Goal: Task Accomplishment & Management: Complete application form

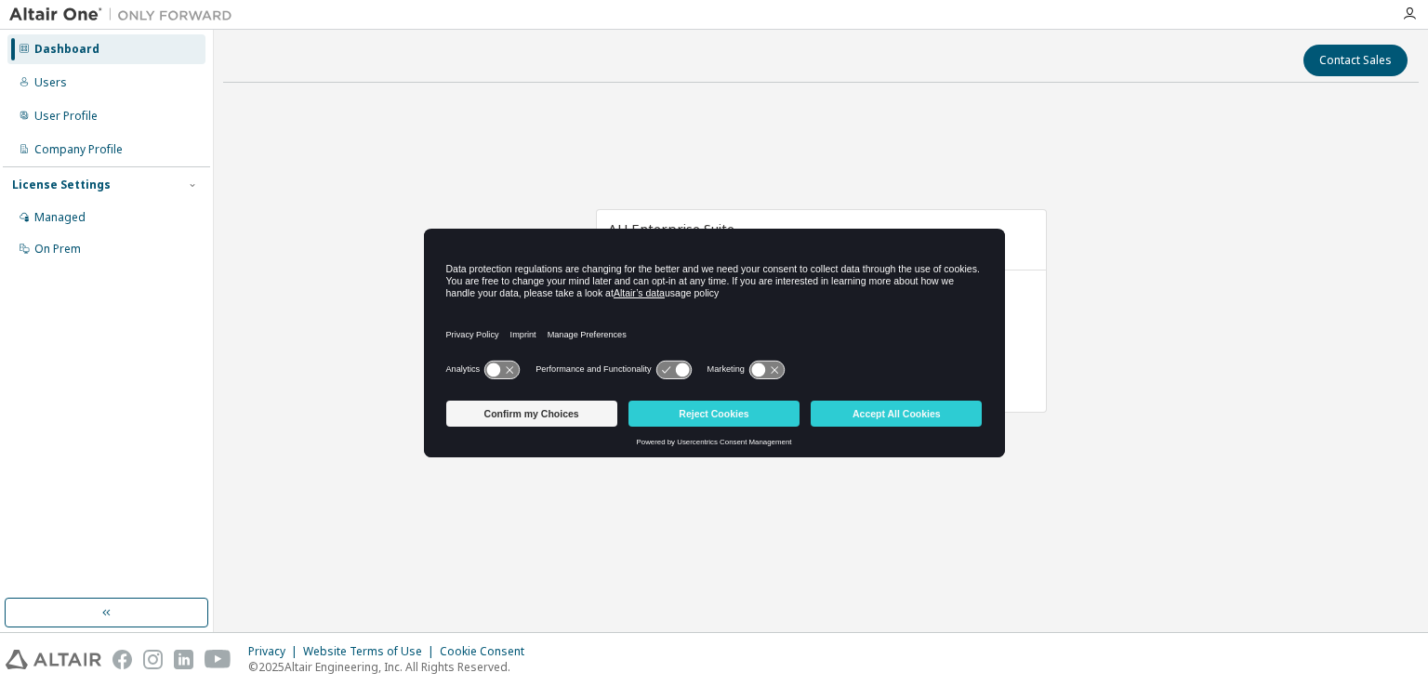
click at [507, 366] on icon at bounding box center [510, 369] width 7 height 7
click at [506, 366] on icon at bounding box center [511, 370] width 14 height 14
click at [507, 366] on icon at bounding box center [510, 369] width 7 height 7
click at [678, 373] on icon at bounding box center [682, 370] width 14 height 14
click at [675, 369] on icon at bounding box center [682, 370] width 14 height 14
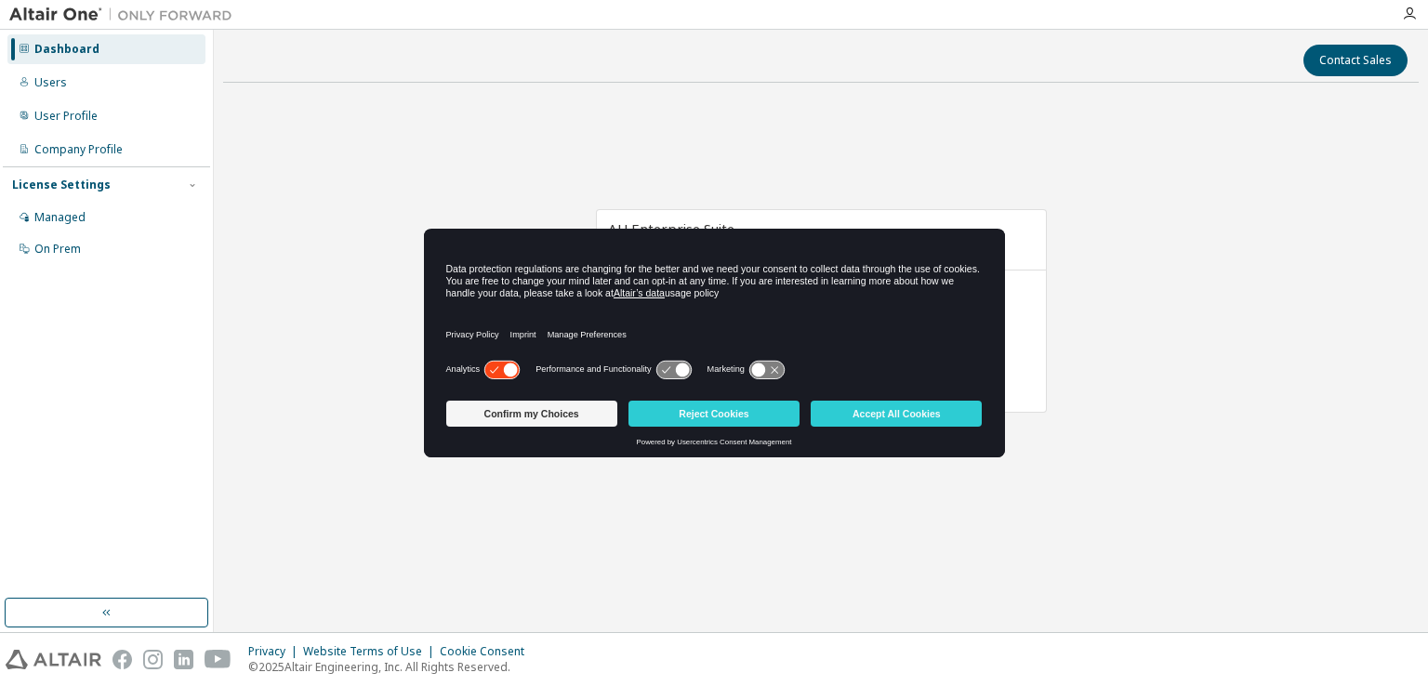
drag, startPoint x: 675, startPoint y: 369, endPoint x: 780, endPoint y: 363, distance: 105.2
click at [677, 369] on icon at bounding box center [682, 370] width 14 height 14
click at [780, 366] on icon at bounding box center [766, 370] width 34 height 18
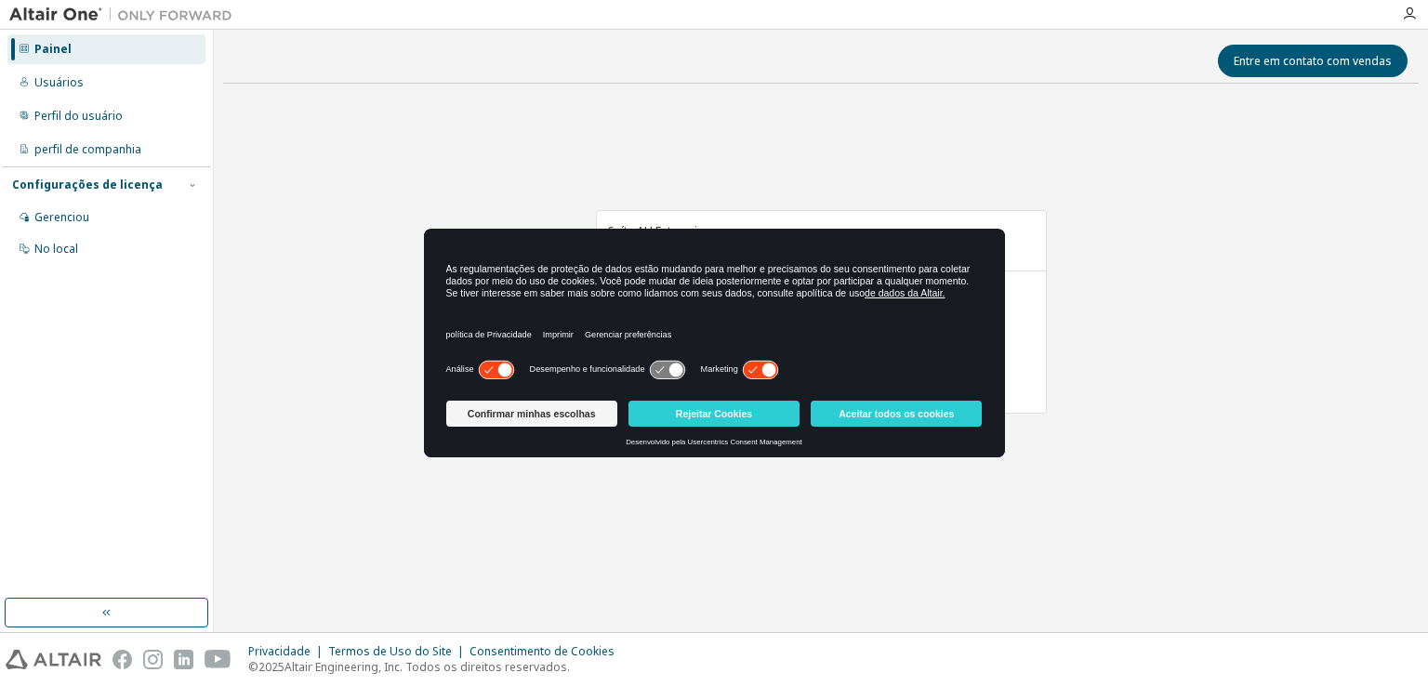
drag, startPoint x: 791, startPoint y: 292, endPoint x: 286, endPoint y: 225, distance: 509.2
click at [286, 225] on body "Painel Usuários Perfil do usuário perfil de companhia Configurações de licença …" at bounding box center [714, 343] width 1428 height 686
click at [1103, 328] on div "Suíte AU Enterprise Expira em 29 de maio de 2026 UTC 0 de 200 UNIDADES DE ALTAI…" at bounding box center [820, 322] width 1195 height 446
click at [766, 360] on icon at bounding box center [760, 370] width 37 height 20
click at [480, 362] on icon at bounding box center [496, 370] width 37 height 20
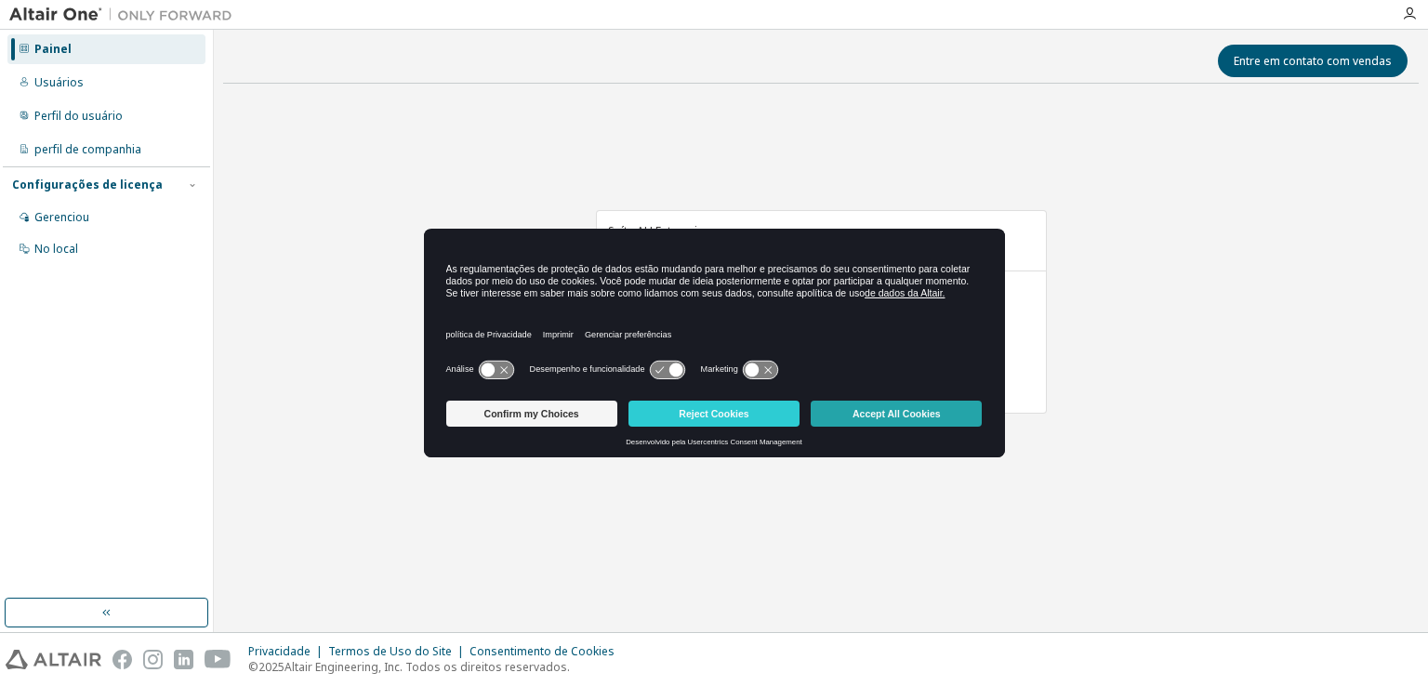
click at [880, 417] on button "Accept All Cookies" at bounding box center [896, 414] width 171 height 26
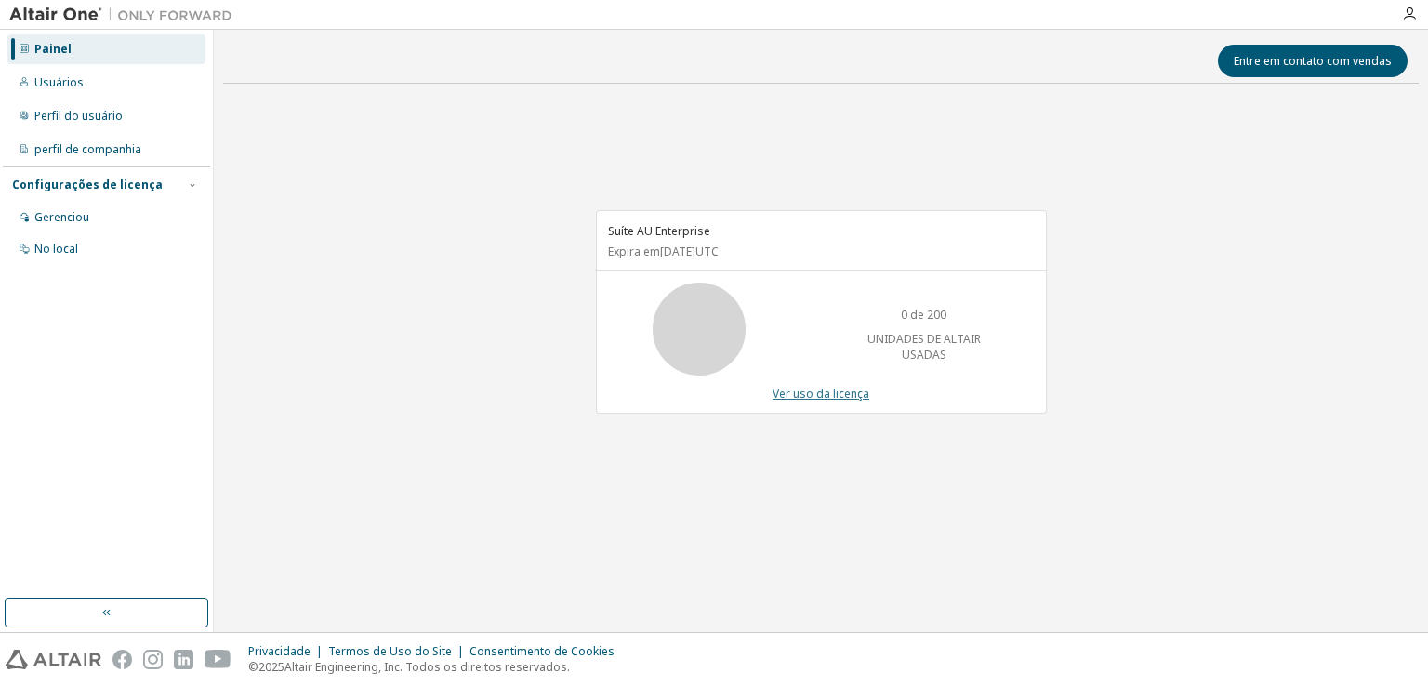
click at [830, 395] on font "Ver uso da licença" at bounding box center [821, 394] width 97 height 16
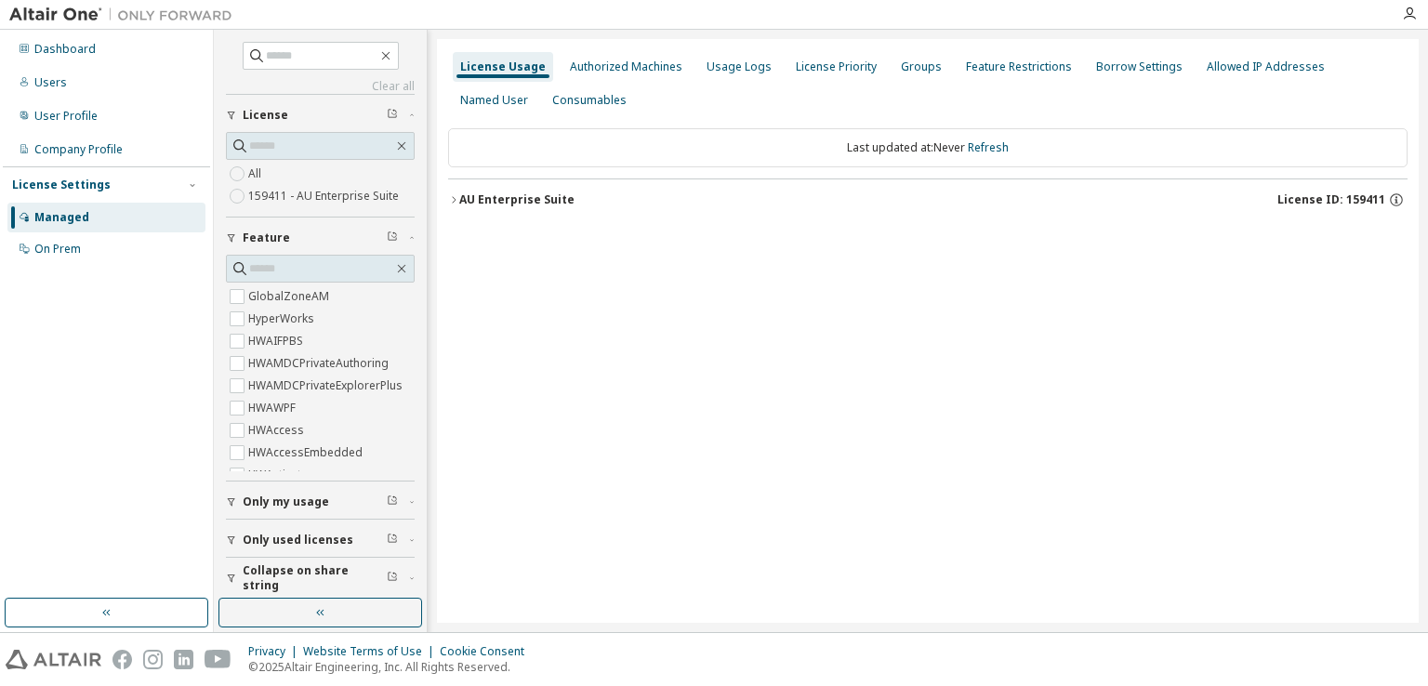
click at [760, 343] on div "License Usage Authorized Machines Usage Logs License Priority Groups Feature Re…" at bounding box center [928, 331] width 982 height 584
click at [528, 93] on div "Named User" at bounding box center [494, 100] width 68 height 15
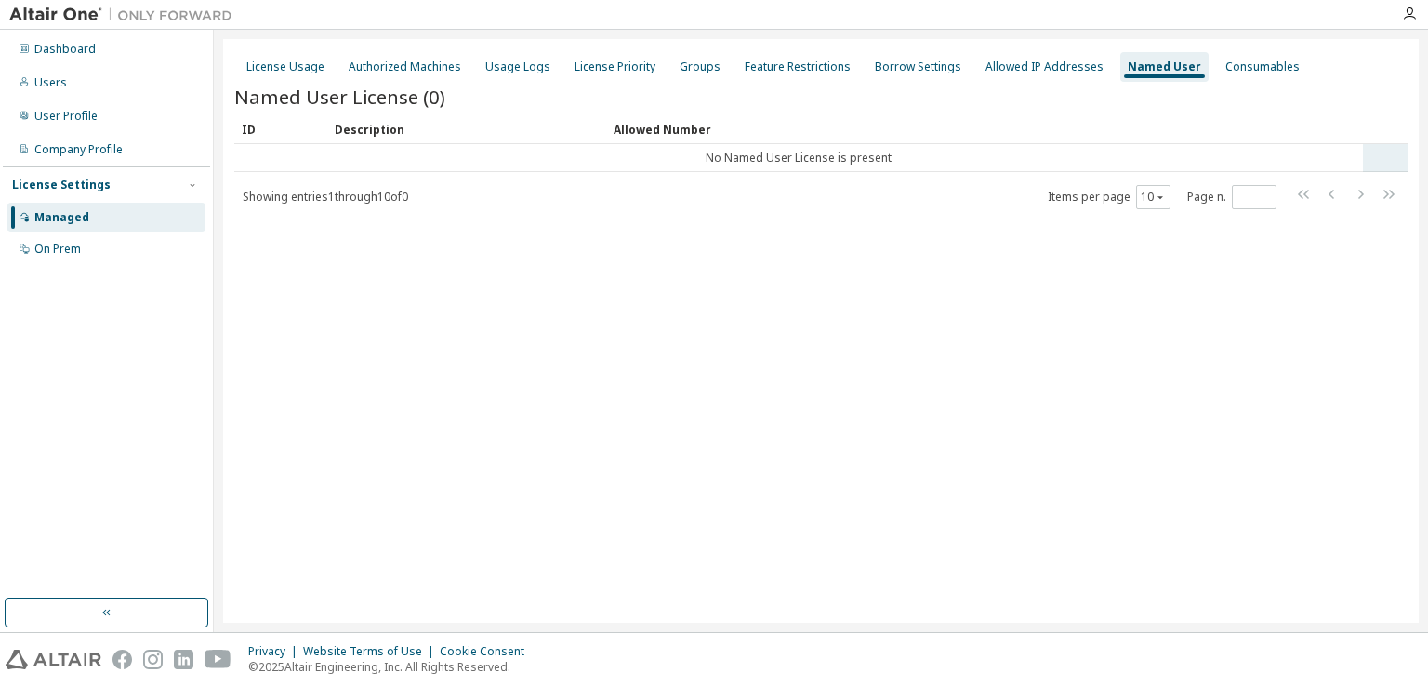
click at [722, 160] on td "No Named User License is present" at bounding box center [798, 158] width 1129 height 28
click at [642, 121] on div "Allowed Number" at bounding box center [985, 129] width 742 height 30
click at [1376, 157] on tr "No Named User License is present" at bounding box center [820, 158] width 1173 height 28
click at [1343, 165] on td "No Named User License is present" at bounding box center [798, 158] width 1129 height 28
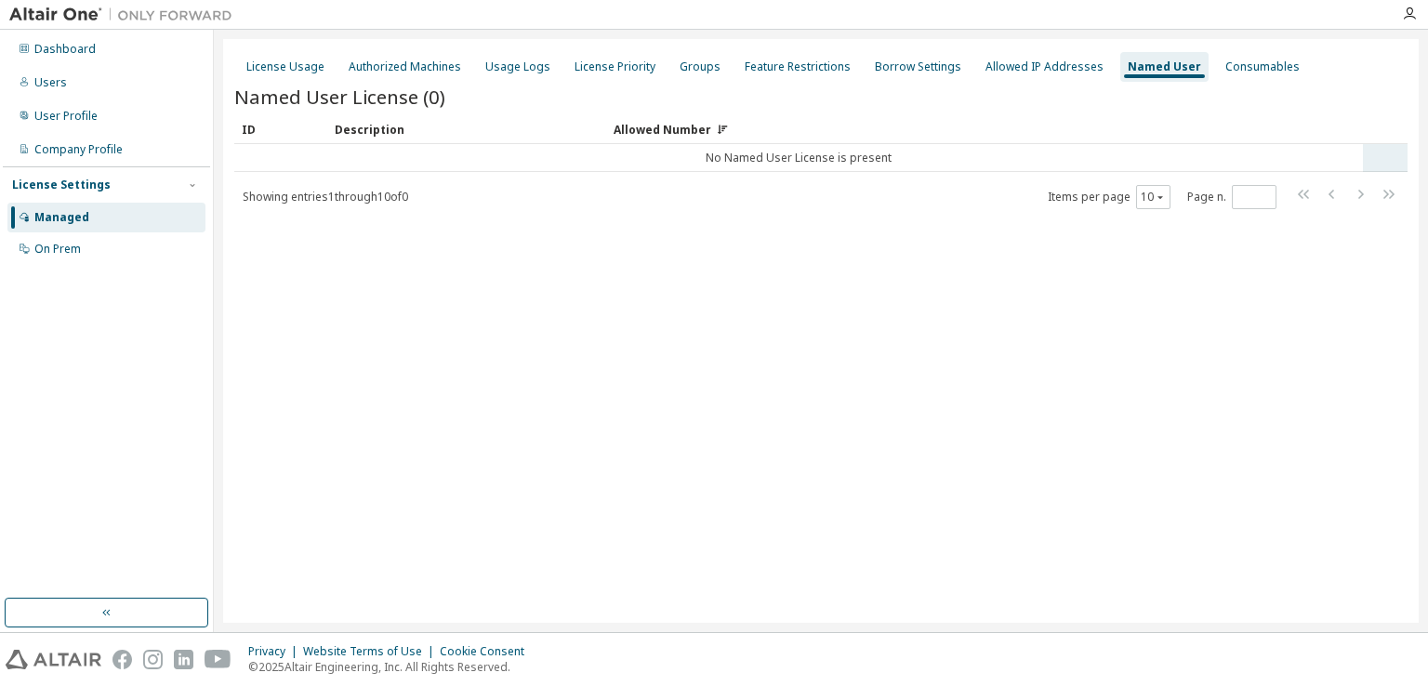
click at [1343, 165] on td "No Named User License is present" at bounding box center [798, 158] width 1129 height 28
drag, startPoint x: 1343, startPoint y: 165, endPoint x: 621, endPoint y: 152, distance: 722.4
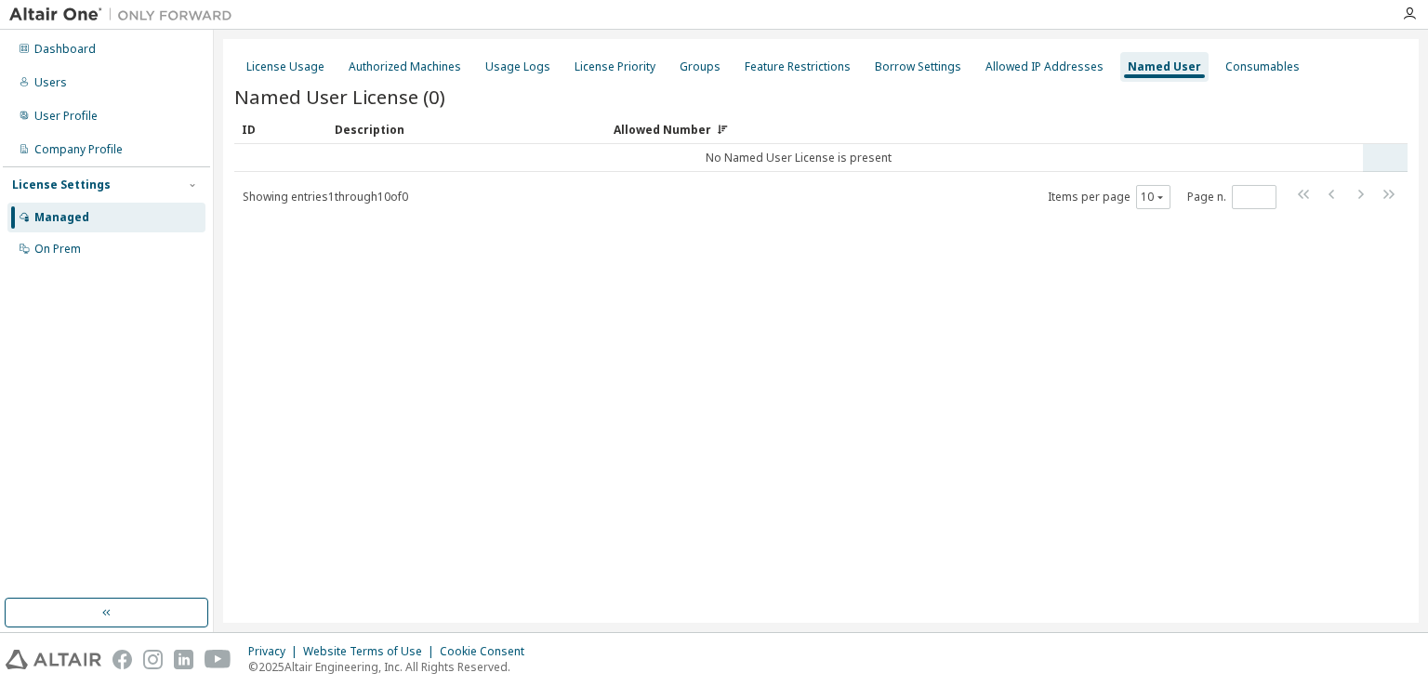
click at [621, 152] on td "No Named User License is present" at bounding box center [798, 158] width 1129 height 28
click at [296, 75] on div "License Usage" at bounding box center [285, 67] width 93 height 30
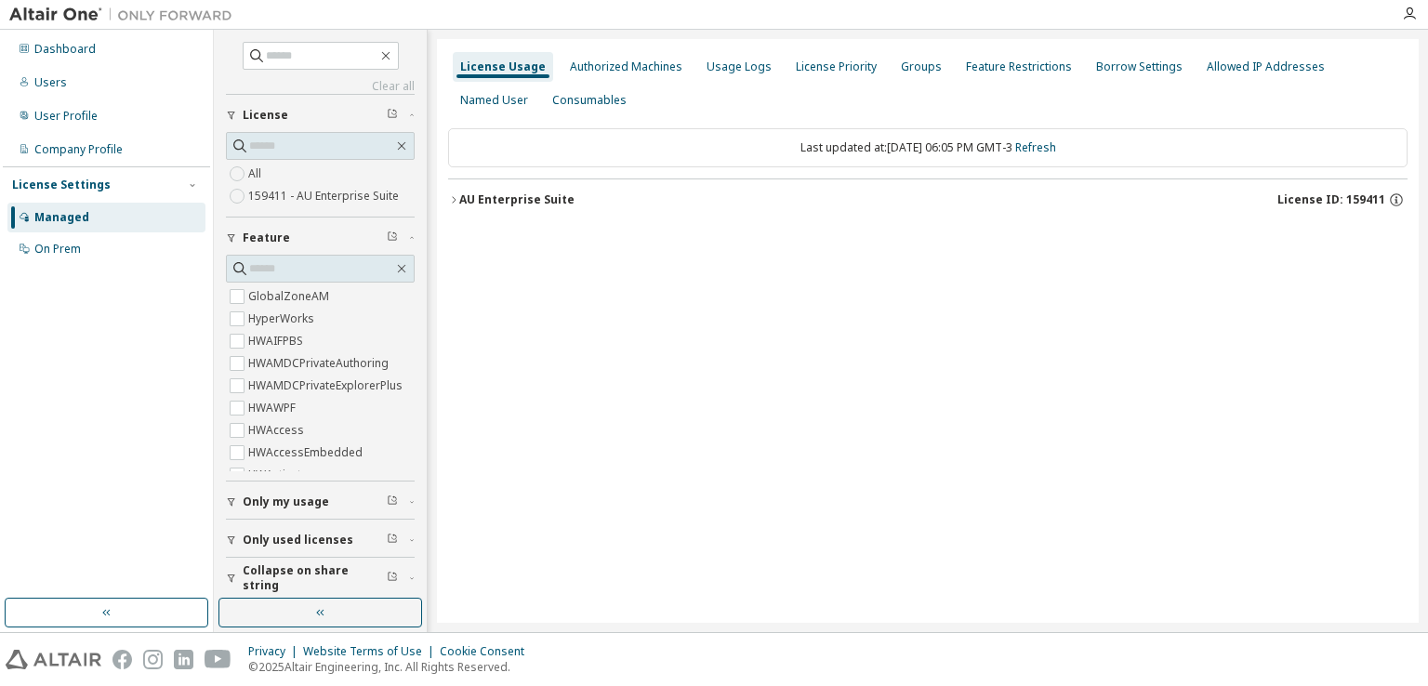
click at [311, 189] on label "159411 - AU Enterprise Suite" at bounding box center [325, 196] width 154 height 22
click at [535, 86] on div "Named User" at bounding box center [494, 101] width 83 height 30
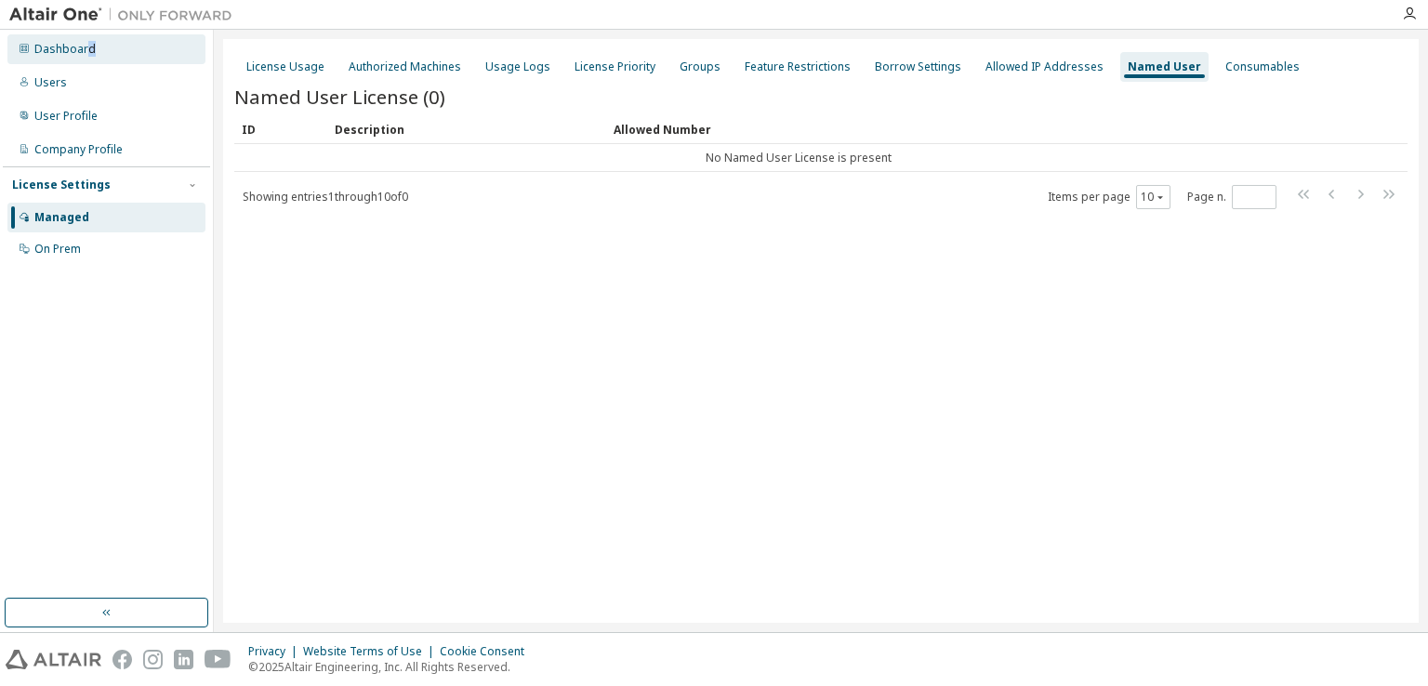
click at [88, 57] on div "Dashboard" at bounding box center [106, 49] width 198 height 30
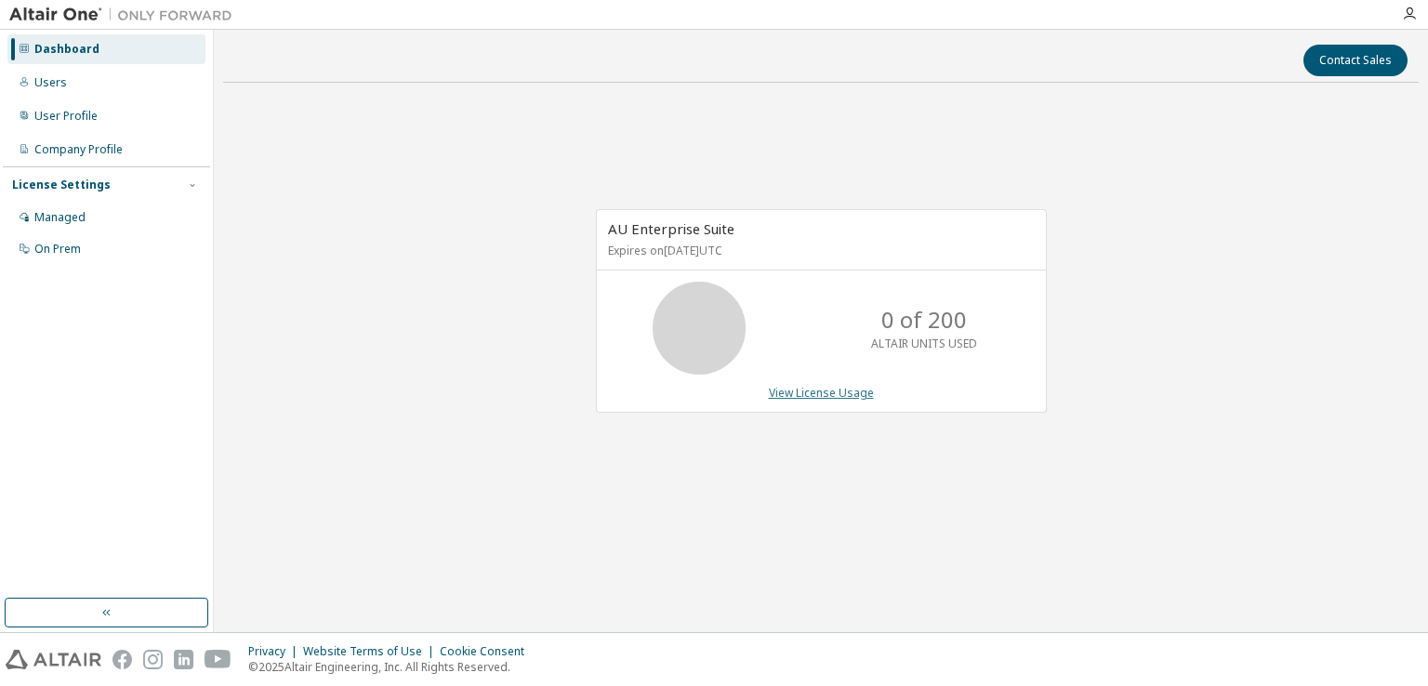
click at [833, 393] on link "View License Usage" at bounding box center [821, 393] width 105 height 16
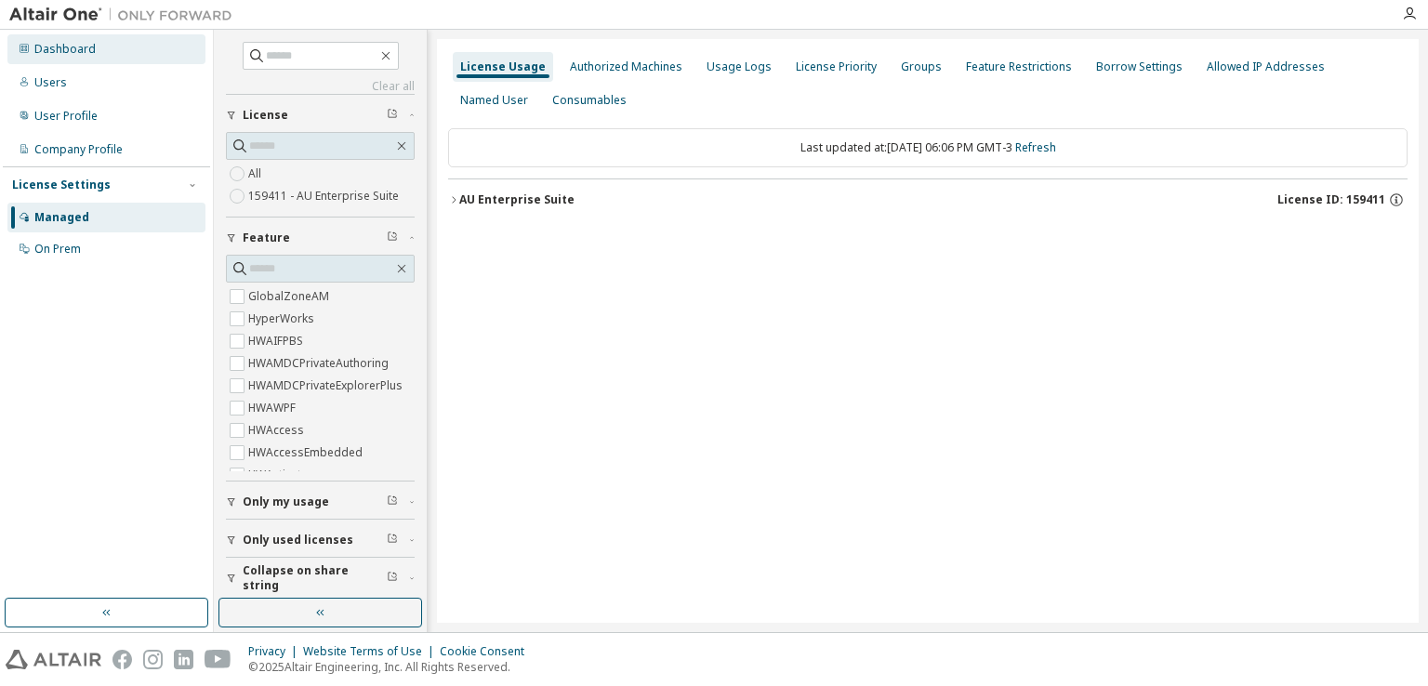
click at [52, 53] on div "Dashboard" at bounding box center [64, 49] width 61 height 15
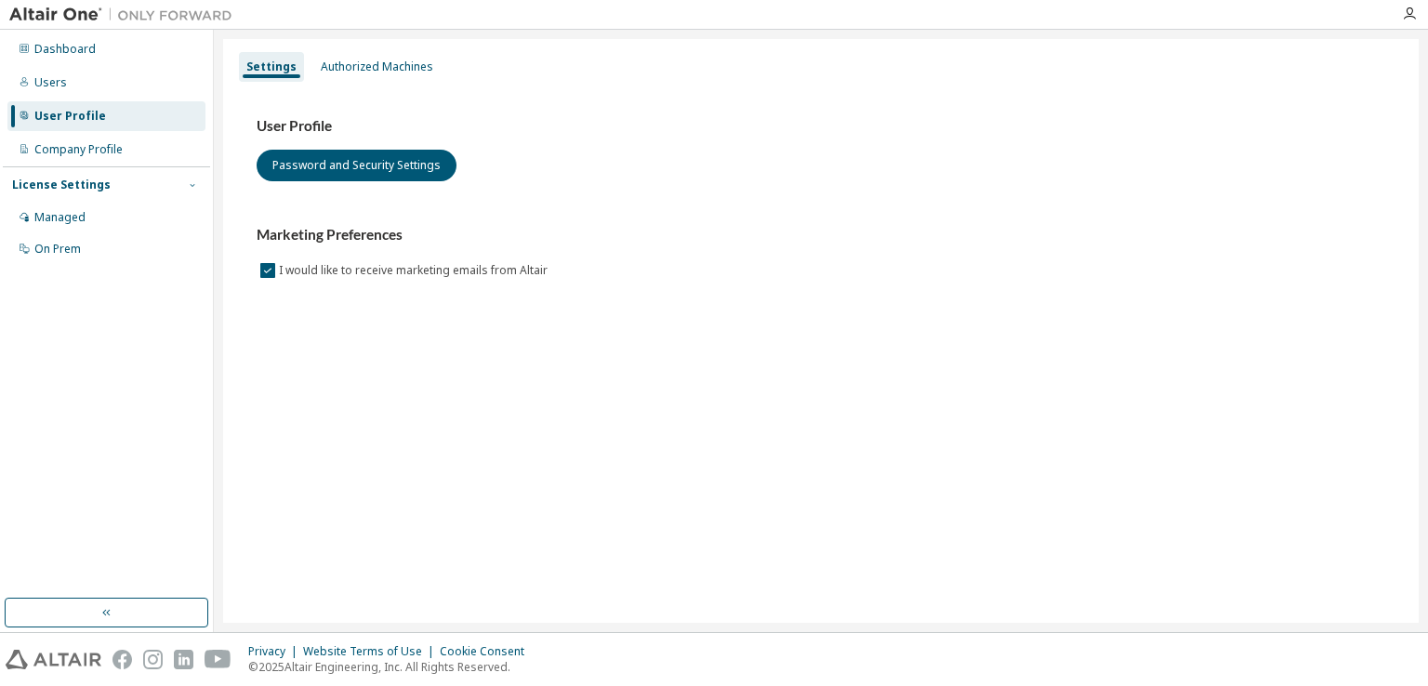
click at [191, 187] on icon "button" at bounding box center [192, 184] width 11 height 11
click at [413, 62] on div "Authorized Machines" at bounding box center [377, 66] width 112 height 15
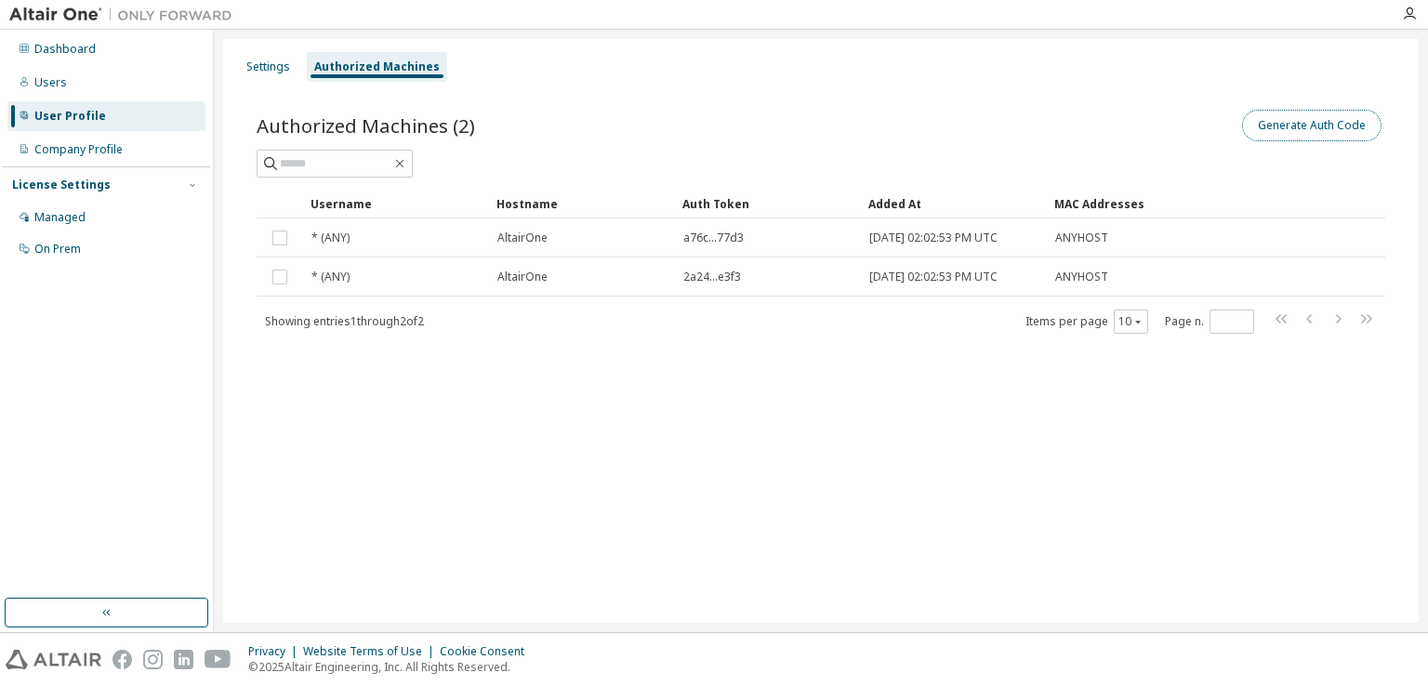
click at [1314, 130] on button "Generate Auth Code" at bounding box center [1311, 126] width 139 height 32
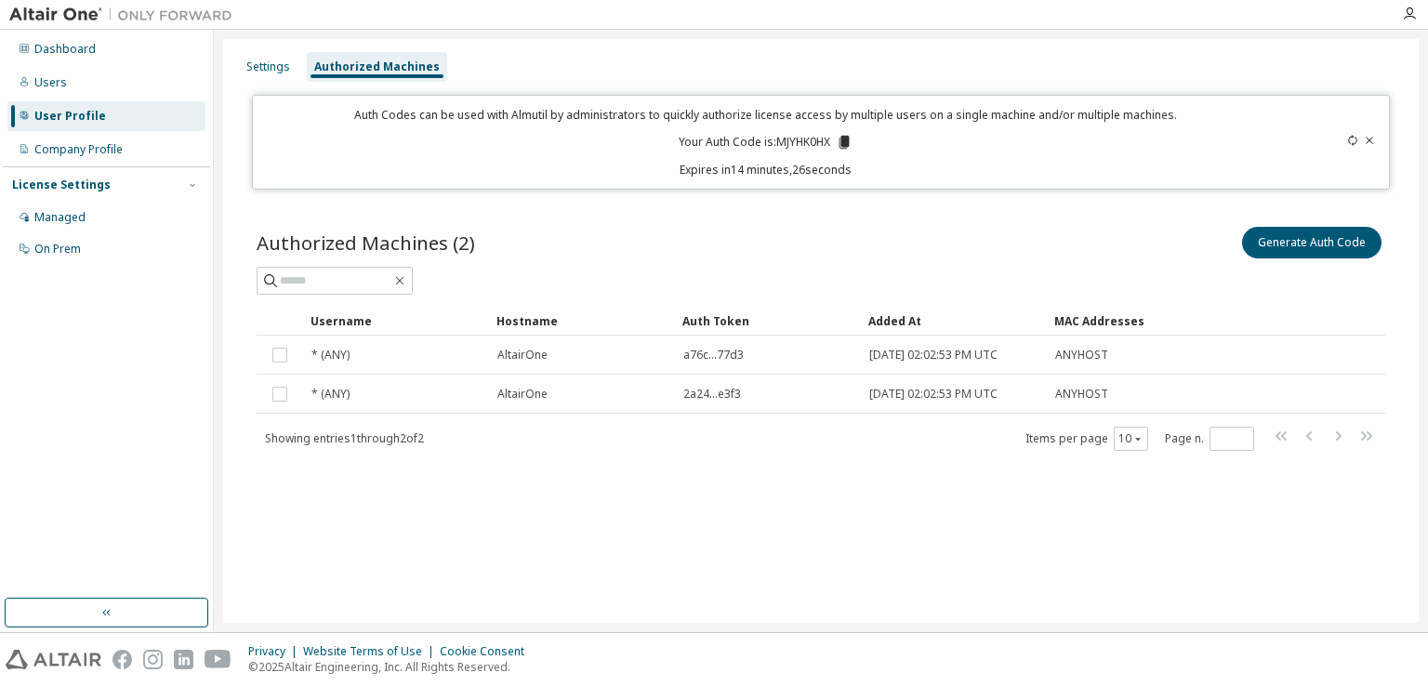
click at [844, 140] on icon at bounding box center [844, 142] width 10 height 13
click at [841, 145] on icon at bounding box center [844, 142] width 10 height 13
click at [390, 265] on div "Authorized Machines (2) Generate Auth Code" at bounding box center [821, 259] width 1129 height 72
click at [380, 278] on input "text" at bounding box center [336, 280] width 112 height 19
paste input "********"
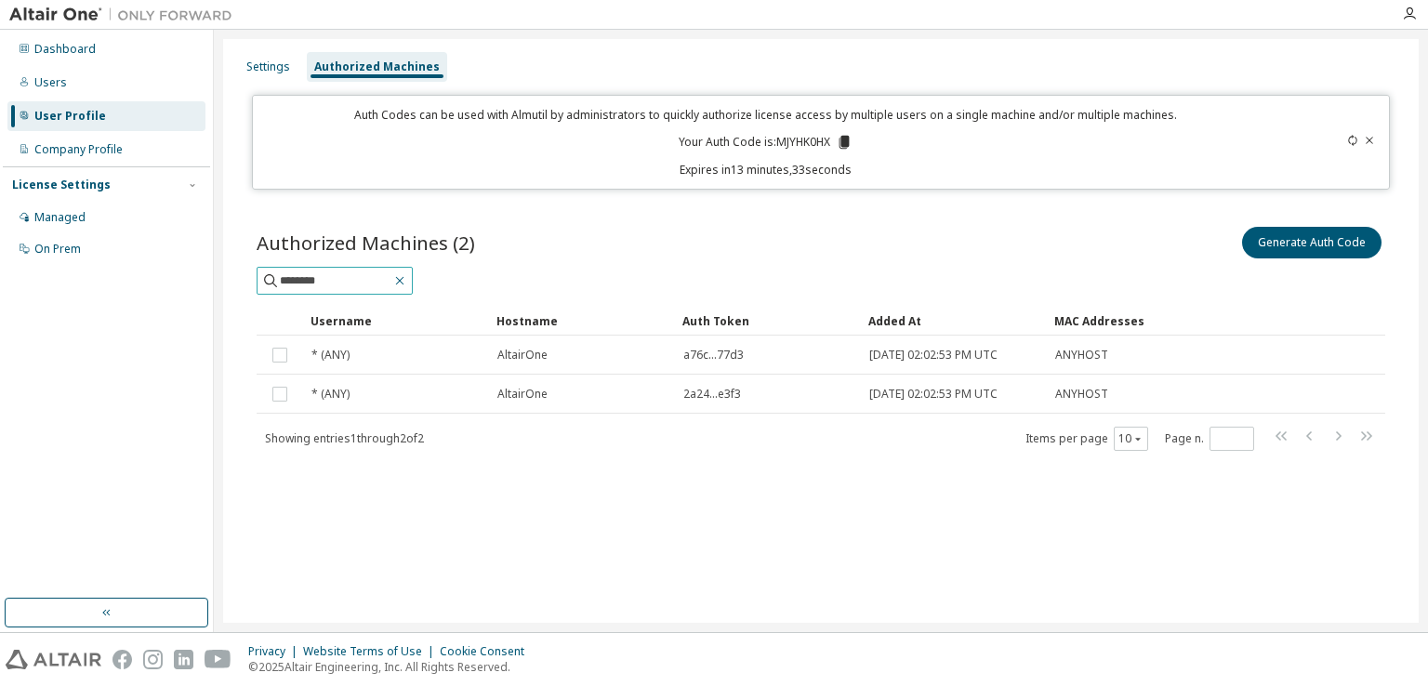
type input "********"
click at [408, 276] on button "button" at bounding box center [399, 280] width 17 height 17
click at [93, 217] on div "Managed" at bounding box center [106, 218] width 198 height 30
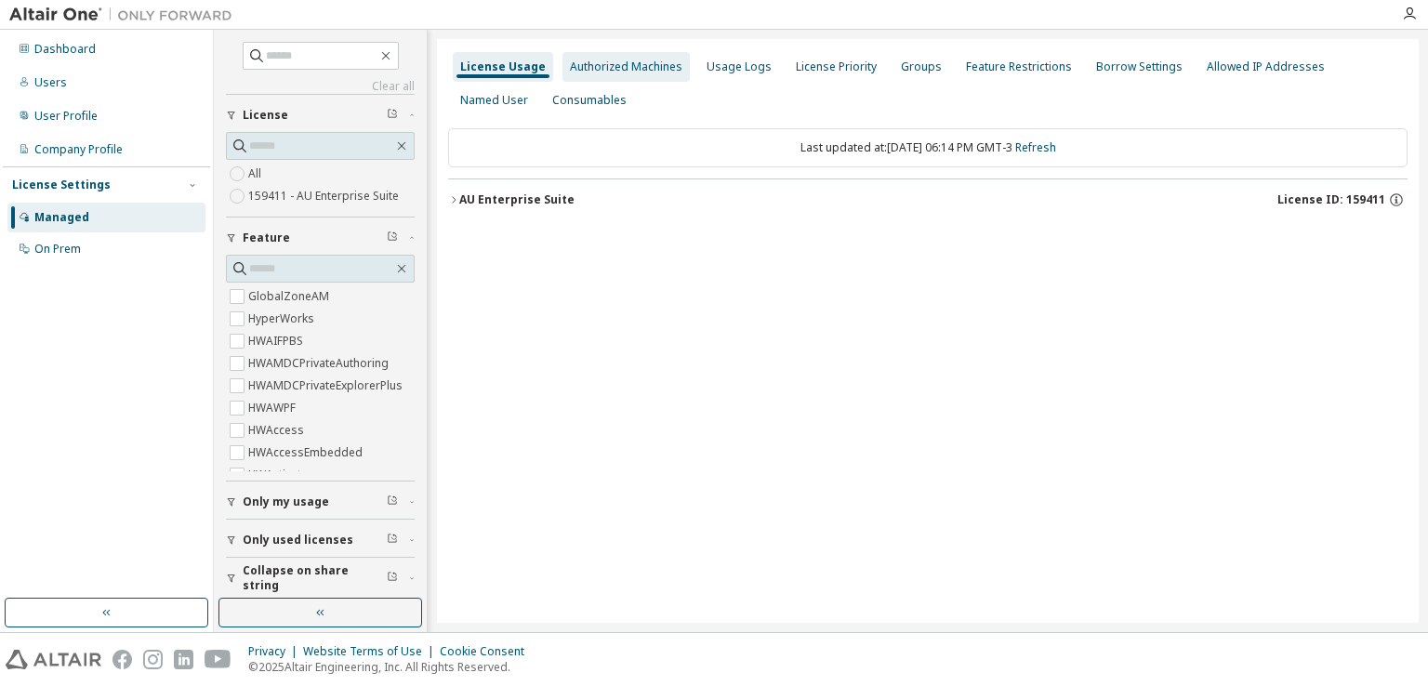
click at [646, 75] on div "Authorized Machines" at bounding box center [625, 67] width 127 height 30
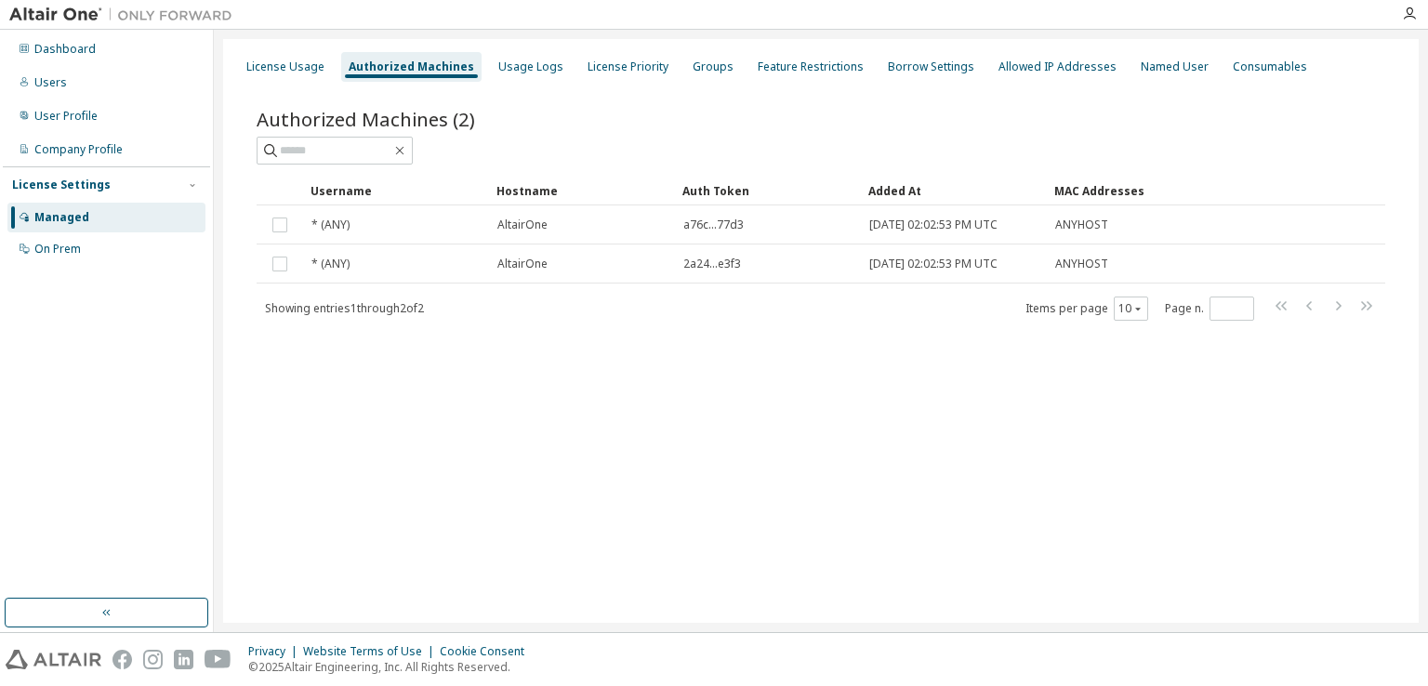
click at [423, 302] on span "Showing entries 1 through 2 of 2" at bounding box center [344, 308] width 159 height 16
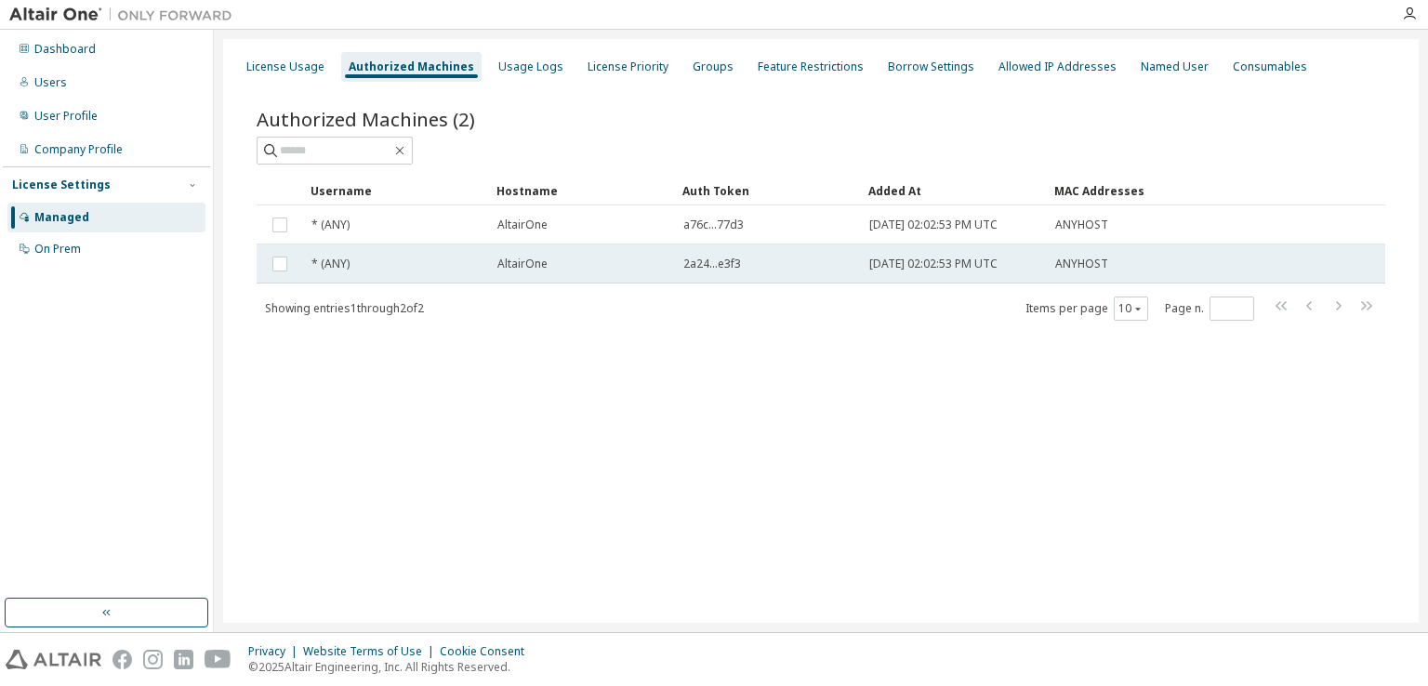
click at [666, 267] on div "AltairOne" at bounding box center [581, 264] width 169 height 15
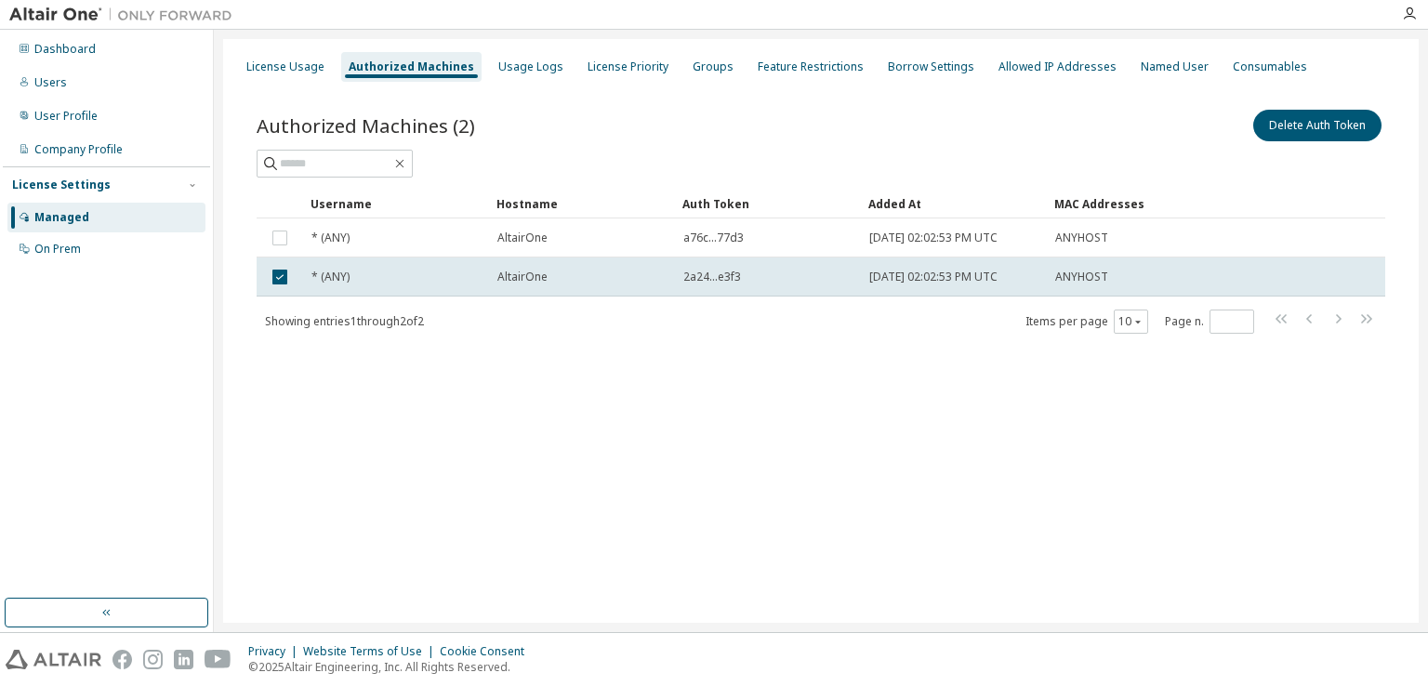
click at [666, 267] on td "AltairOne" at bounding box center [582, 277] width 186 height 39
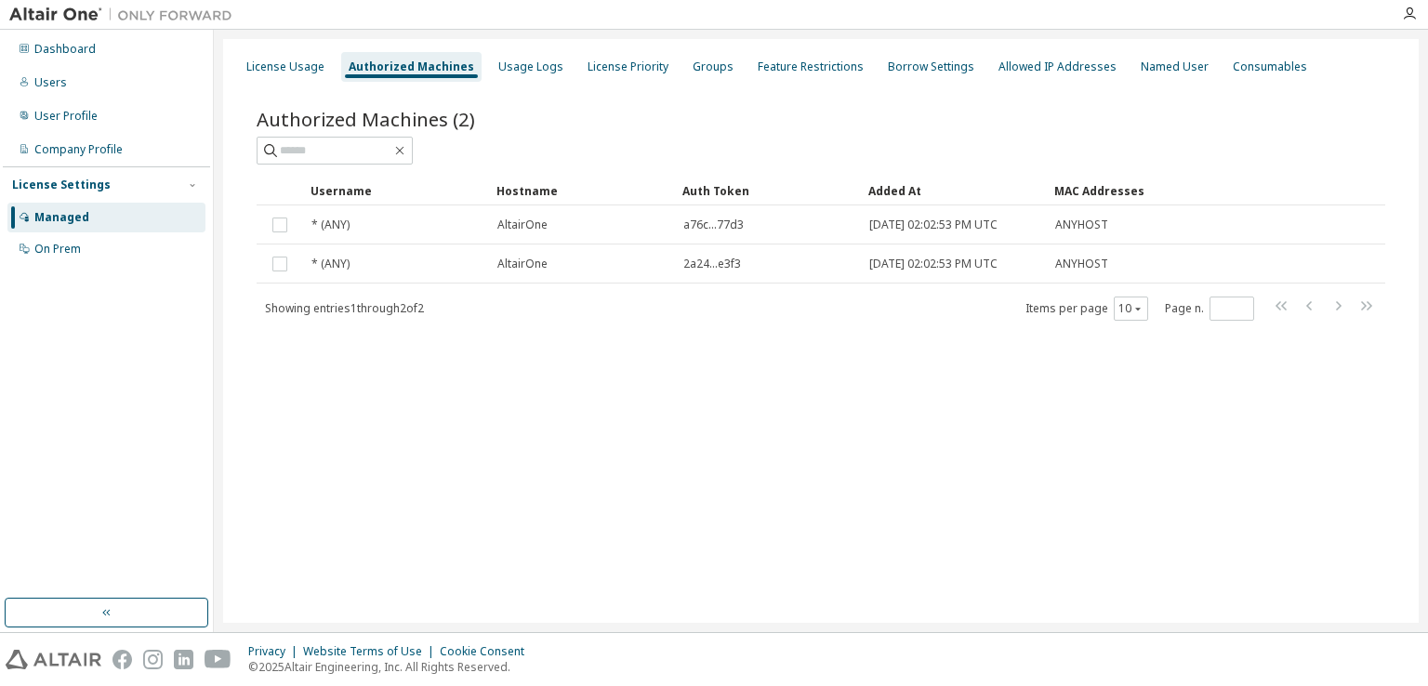
click at [371, 60] on div "Authorized Machines" at bounding box center [411, 66] width 125 height 15
click at [71, 116] on div "User Profile" at bounding box center [65, 116] width 63 height 15
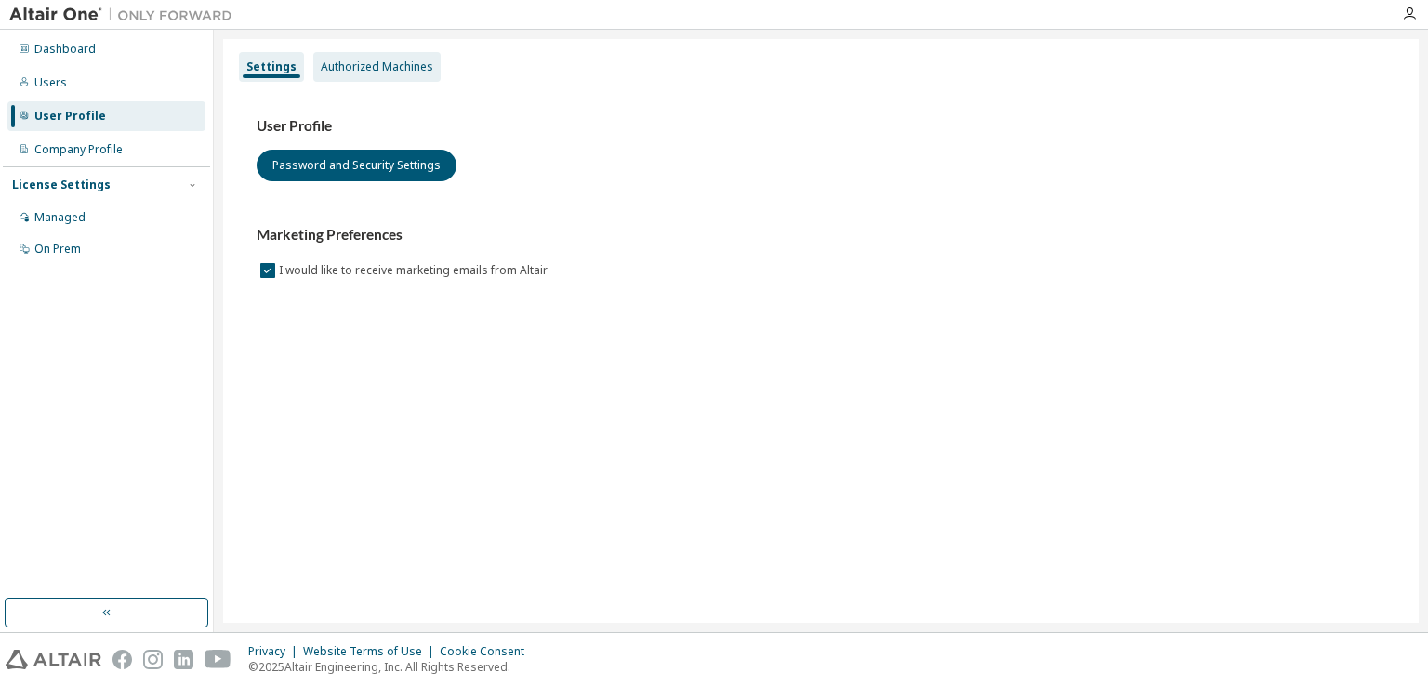
click at [396, 65] on div "Authorized Machines" at bounding box center [377, 66] width 112 height 15
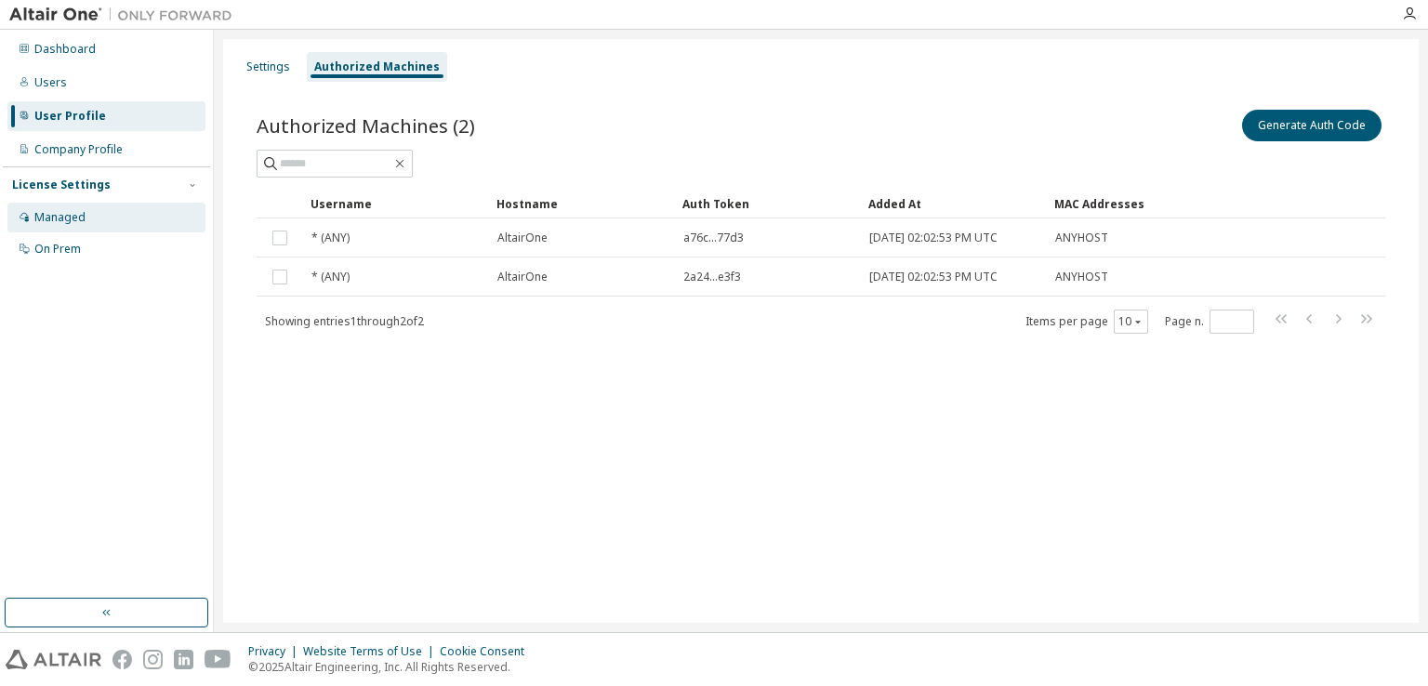
click at [174, 209] on div "Managed" at bounding box center [106, 218] width 198 height 30
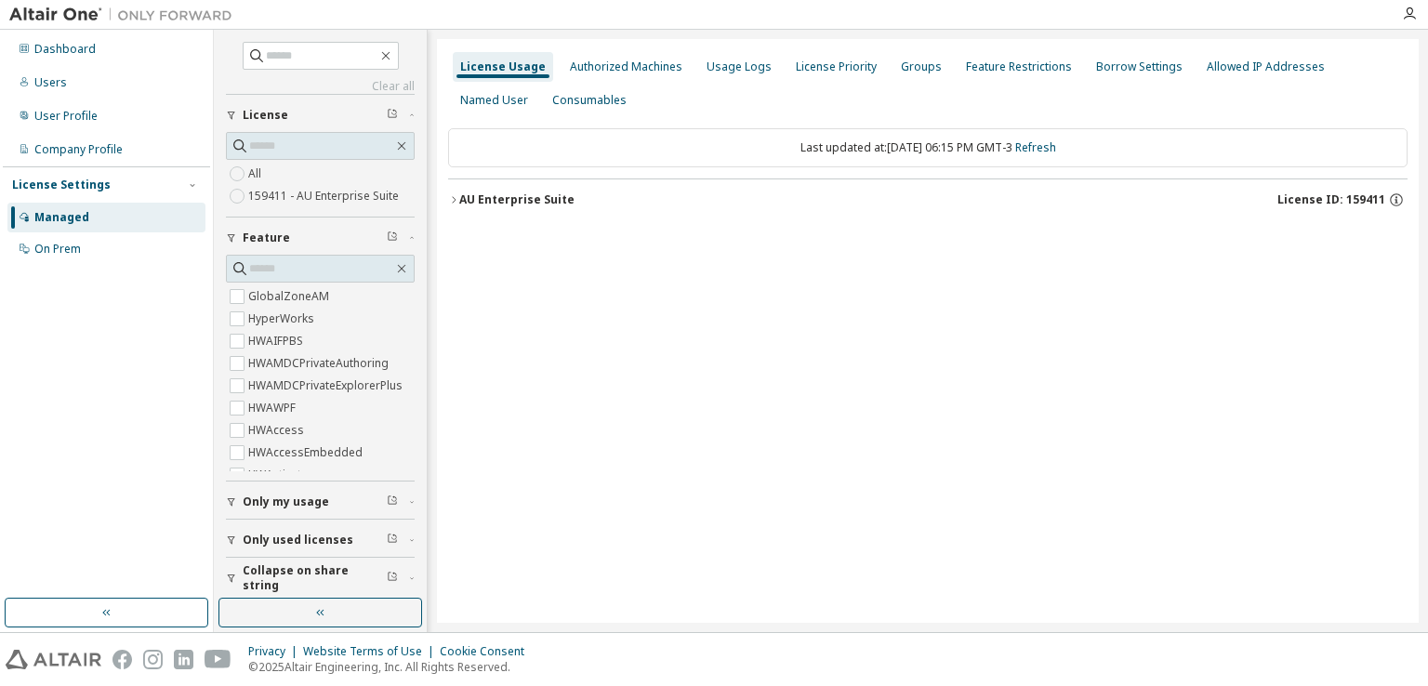
click at [258, 233] on span "Feature" at bounding box center [266, 238] width 47 height 15
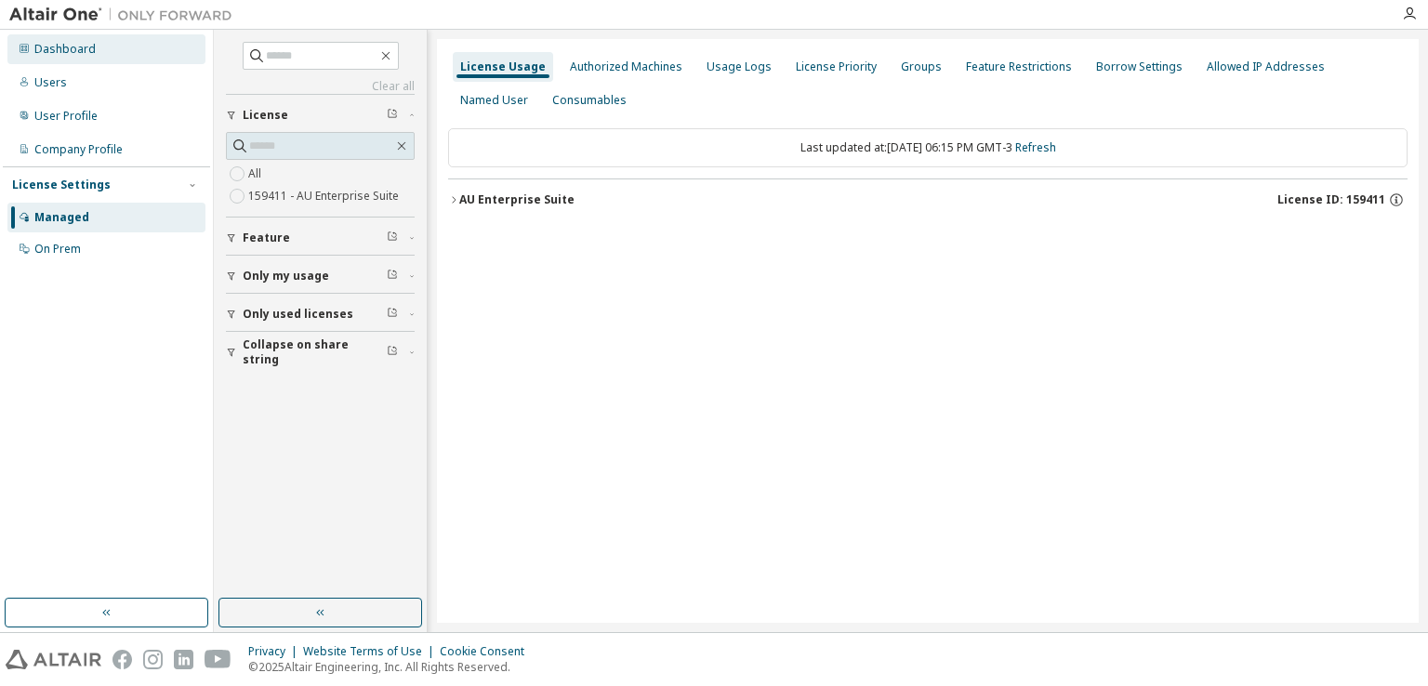
click at [86, 49] on div "Dashboard" at bounding box center [64, 49] width 61 height 15
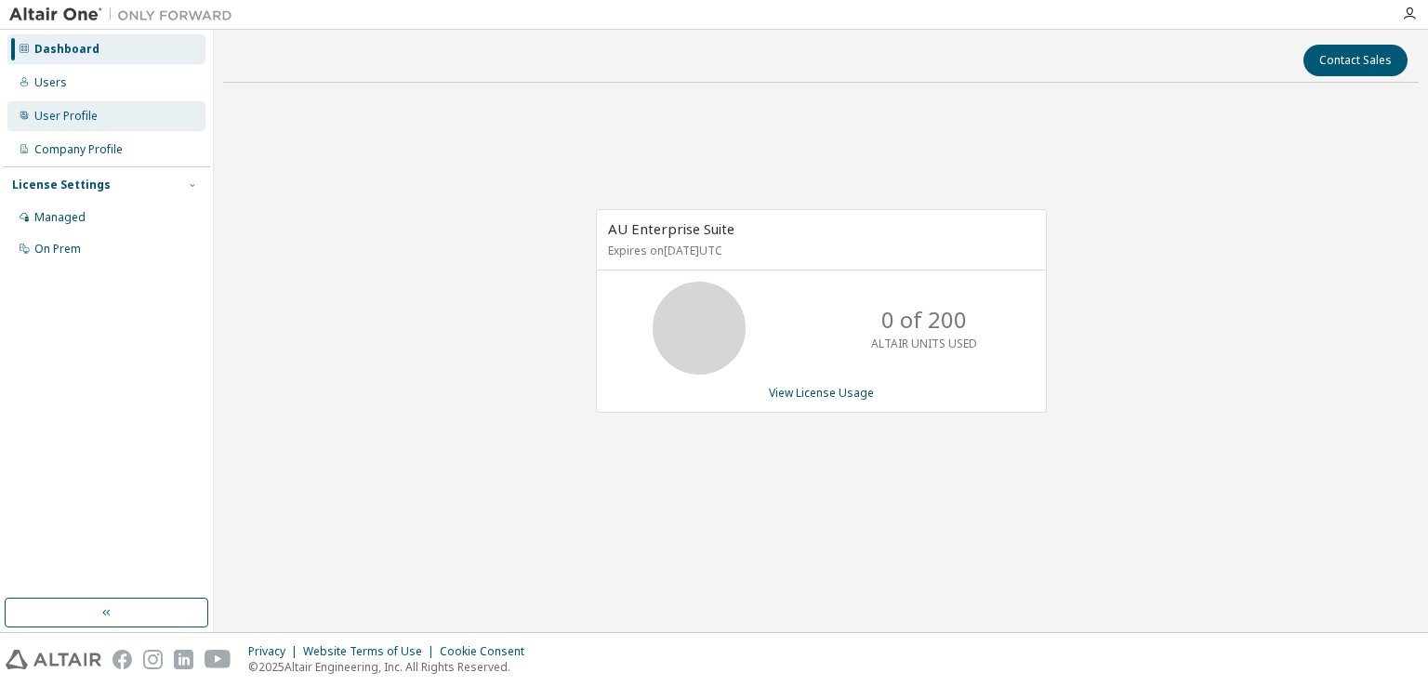
click at [67, 103] on div "User Profile" at bounding box center [106, 116] width 198 height 30
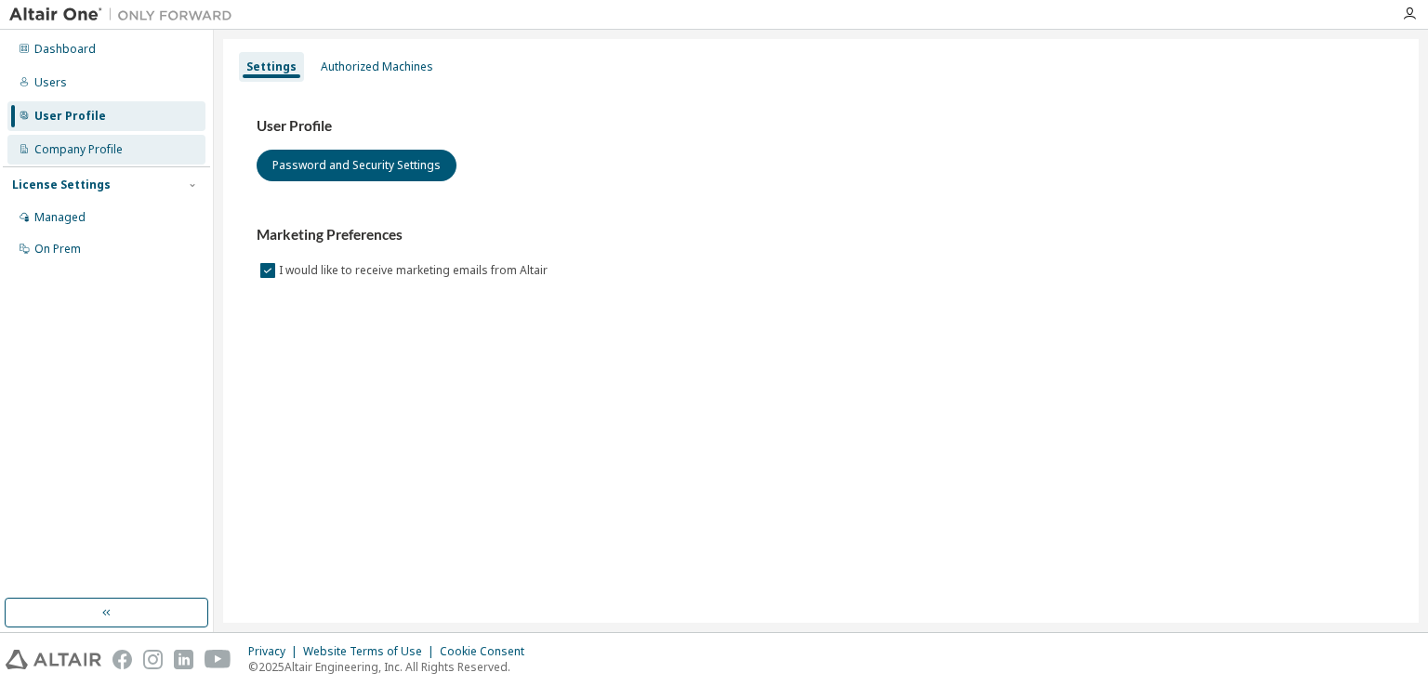
click at [56, 142] on div "Company Profile" at bounding box center [78, 149] width 88 height 15
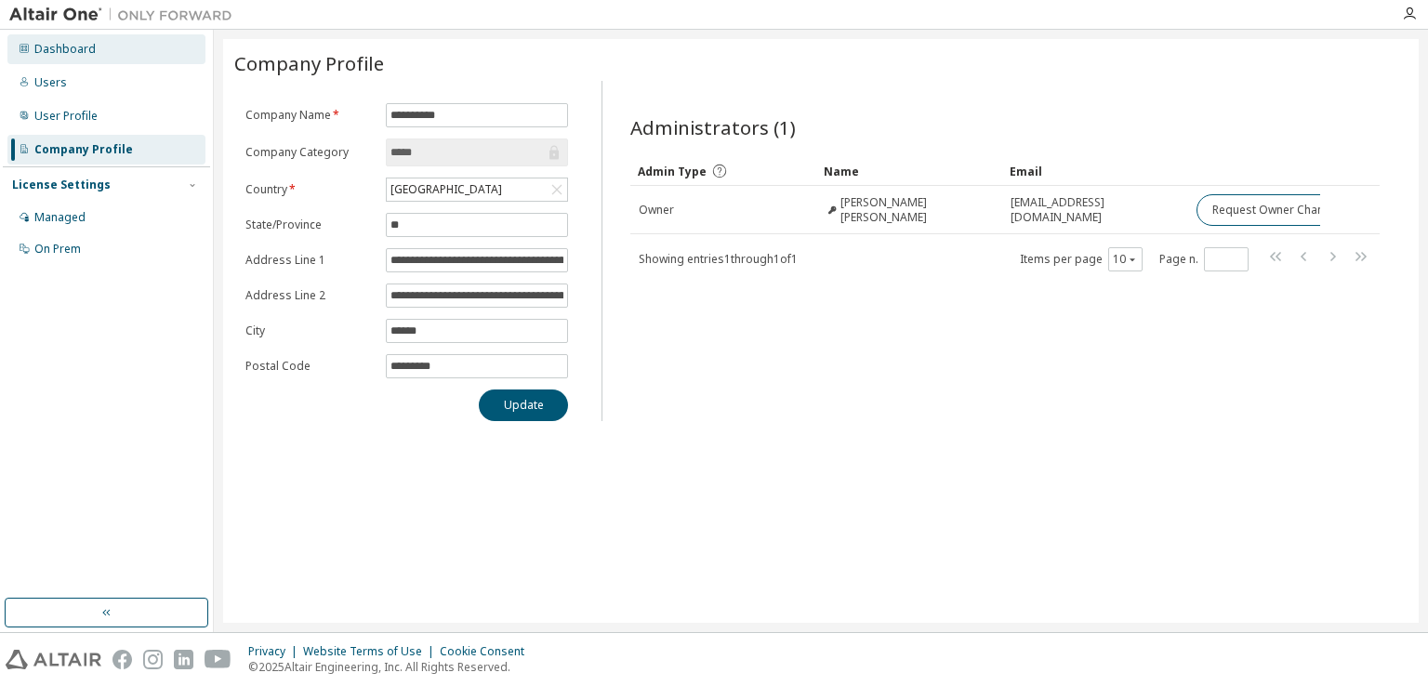
click at [127, 46] on div "Dashboard" at bounding box center [106, 49] width 198 height 30
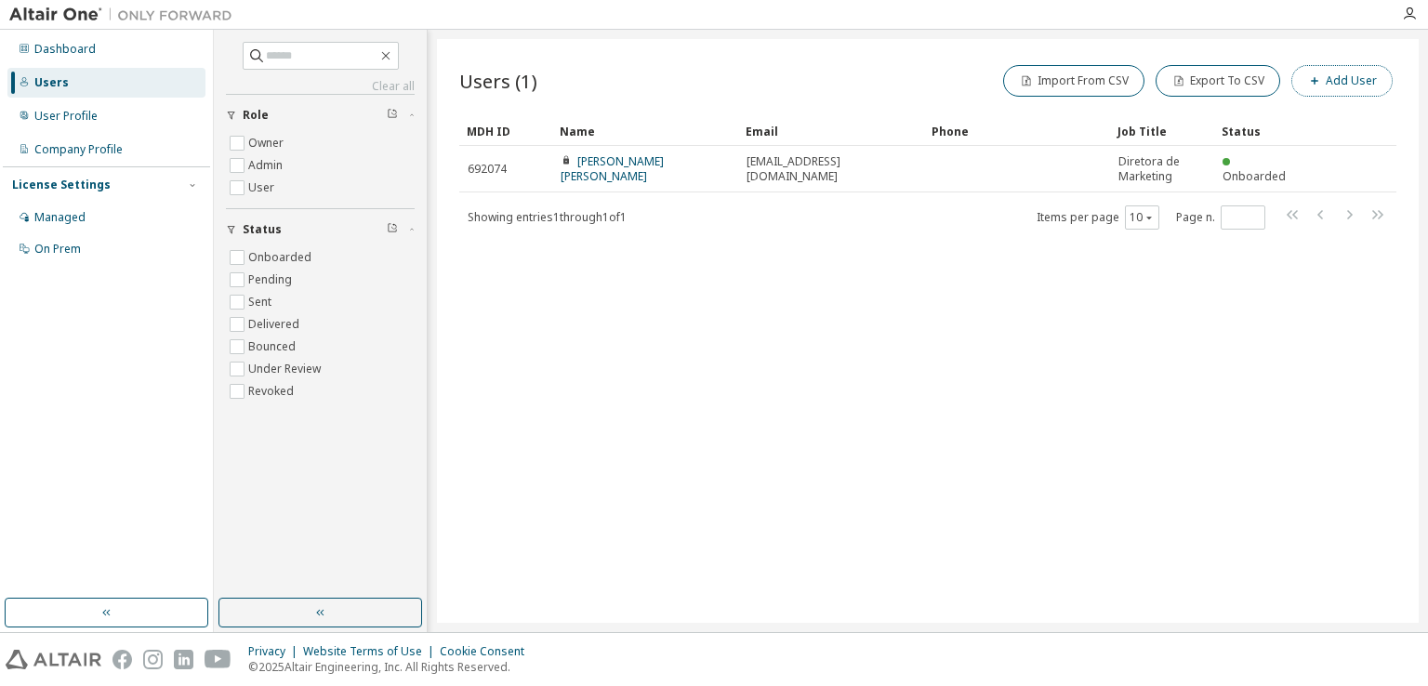
click at [1317, 86] on icon "button" at bounding box center [1314, 80] width 11 height 11
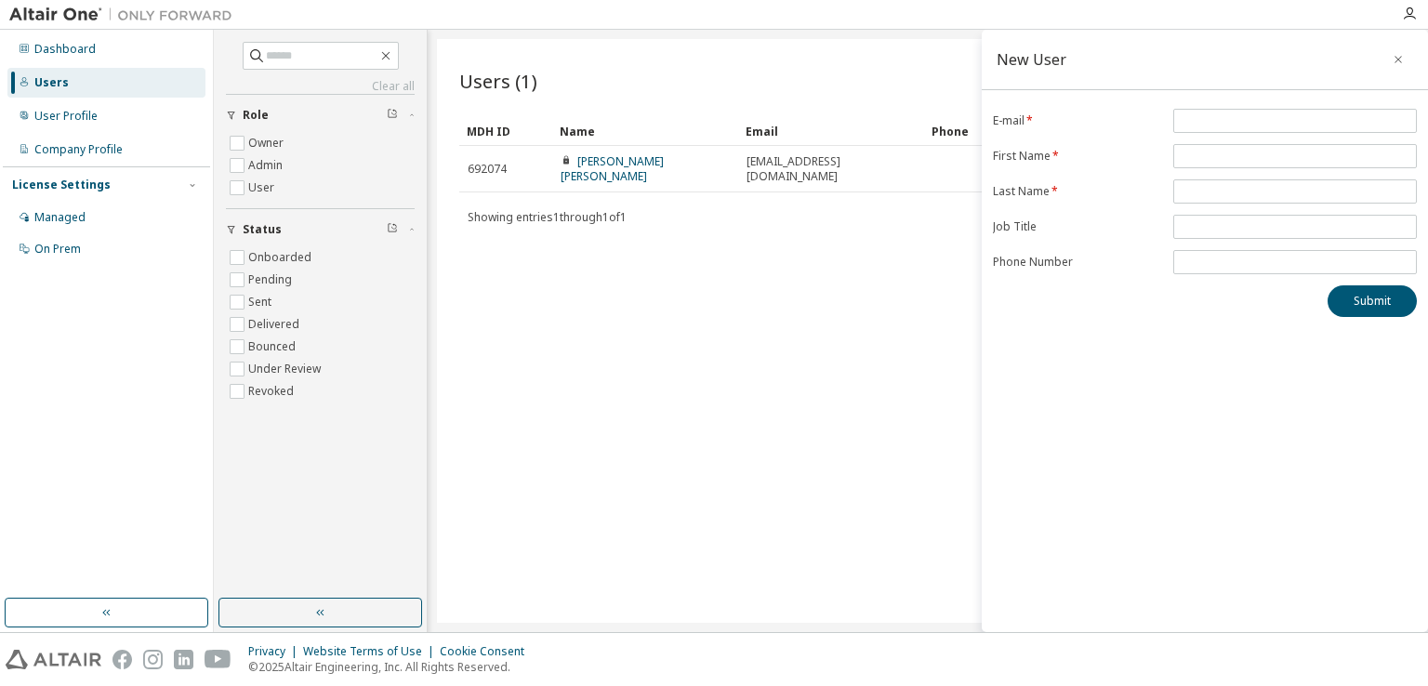
click at [1377, 60] on div "New User" at bounding box center [1205, 60] width 446 height 60
click at [1391, 54] on button "button" at bounding box center [1398, 60] width 30 height 30
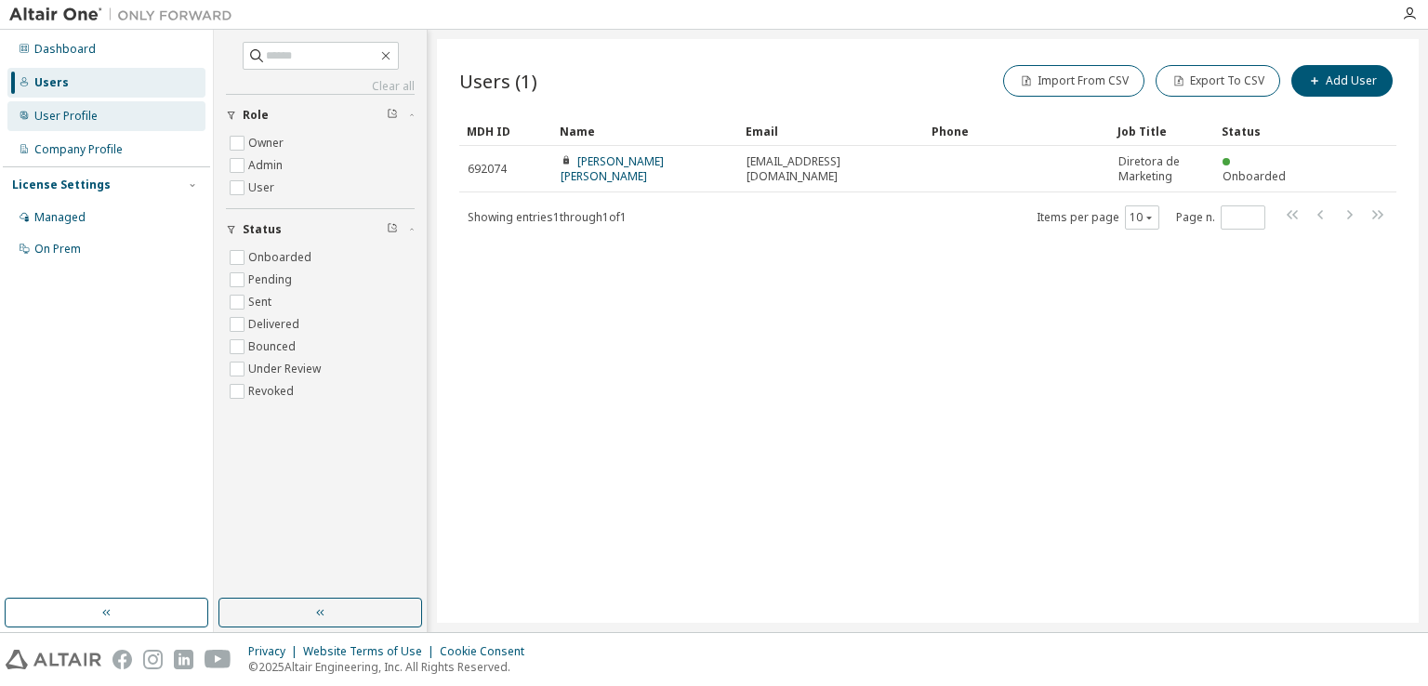
click at [134, 110] on div "User Profile" at bounding box center [106, 116] width 198 height 30
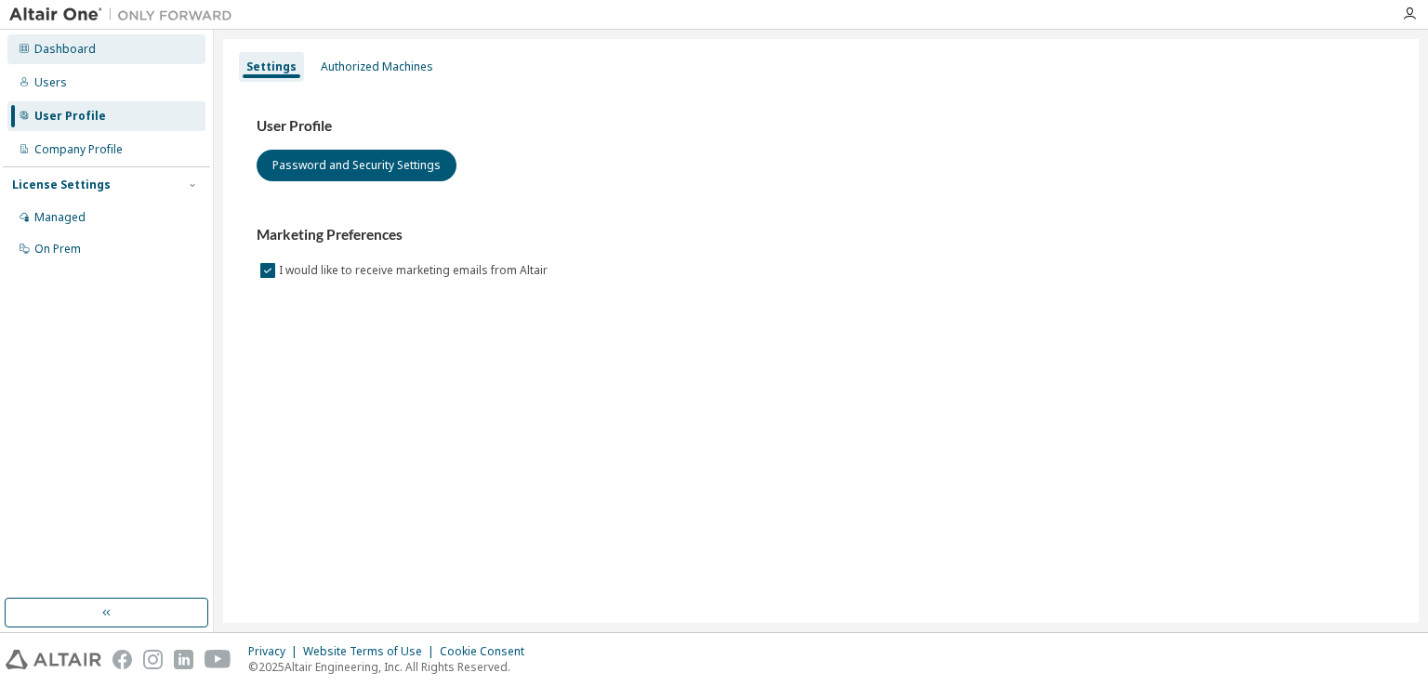
click at [111, 55] on div "Dashboard" at bounding box center [106, 49] width 198 height 30
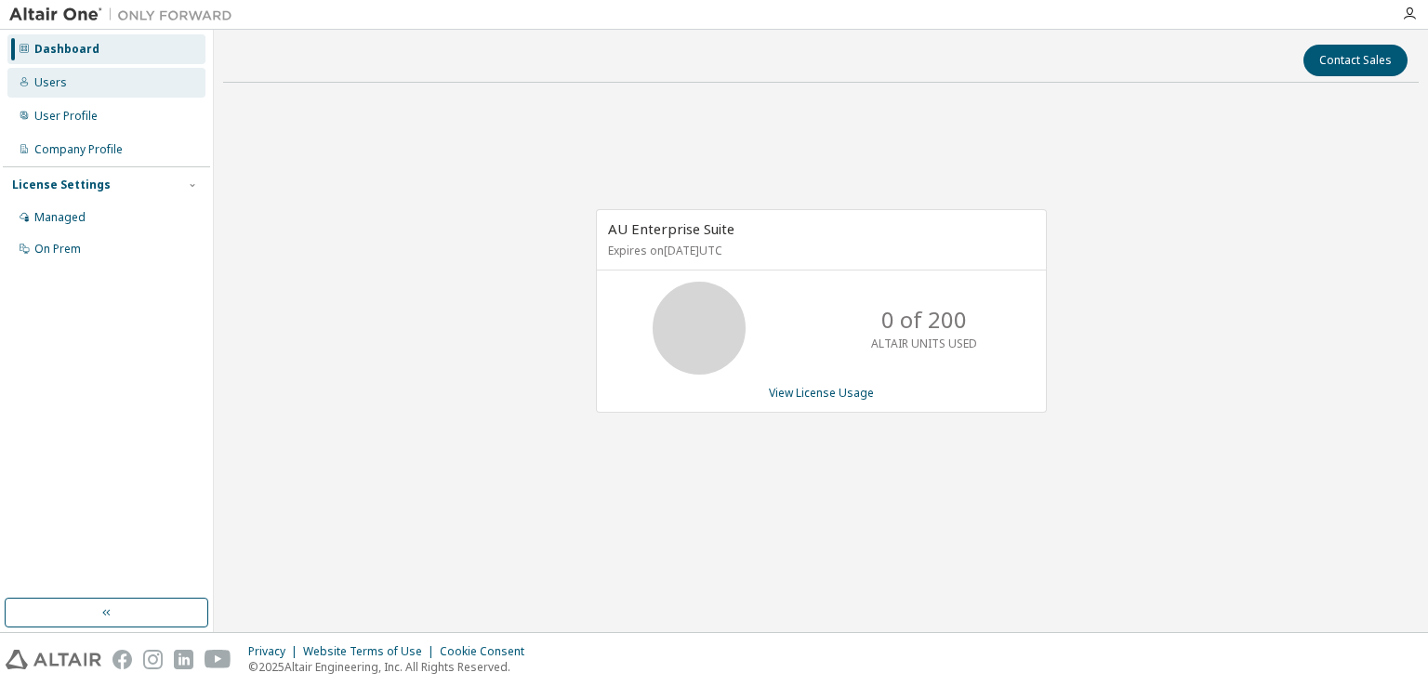
click at [46, 77] on div "Users" at bounding box center [50, 82] width 33 height 15
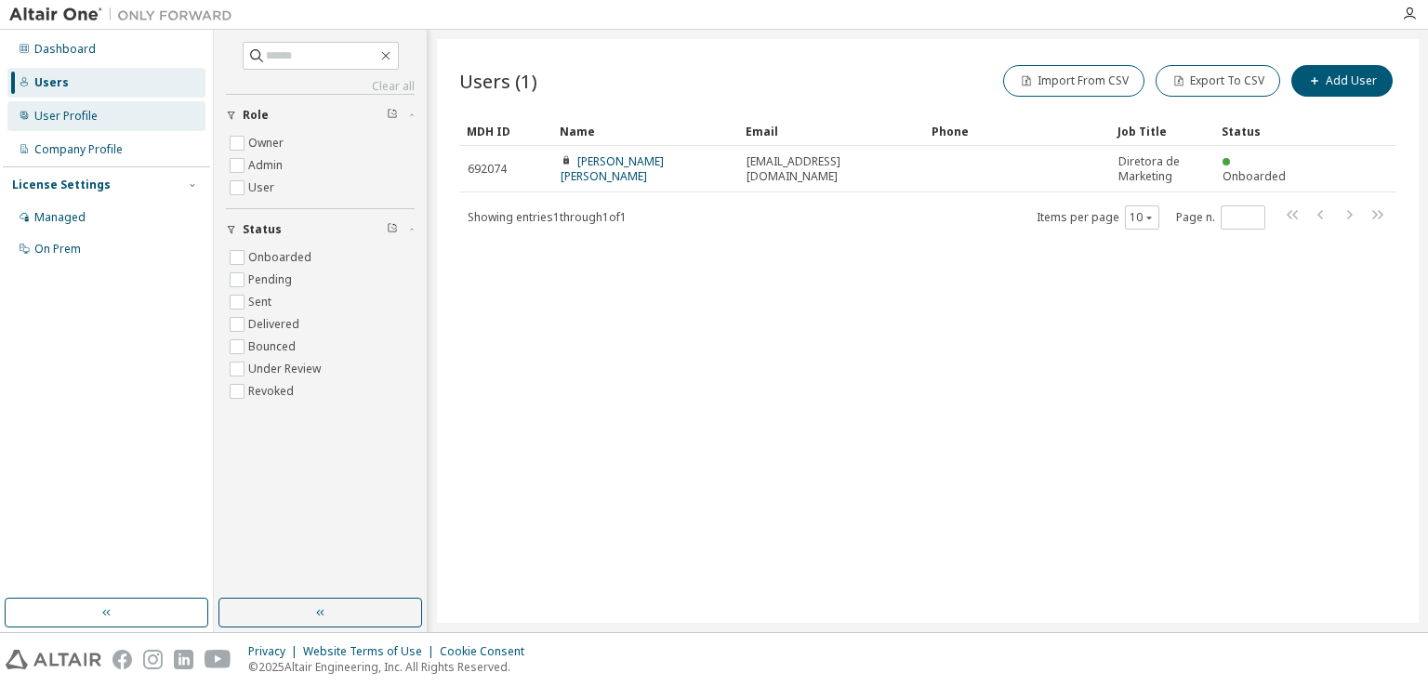
click at [120, 123] on div "User Profile" at bounding box center [106, 116] width 198 height 30
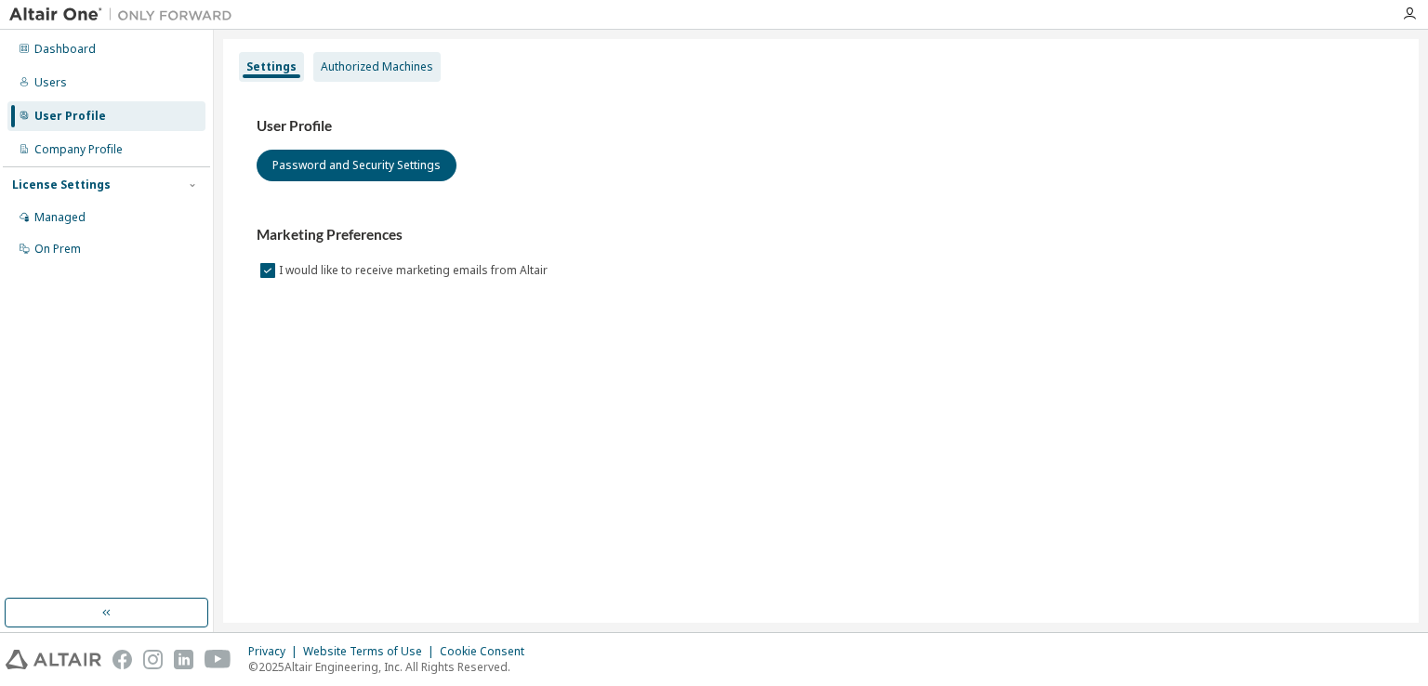
click at [398, 76] on div "Authorized Machines" at bounding box center [376, 67] width 127 height 30
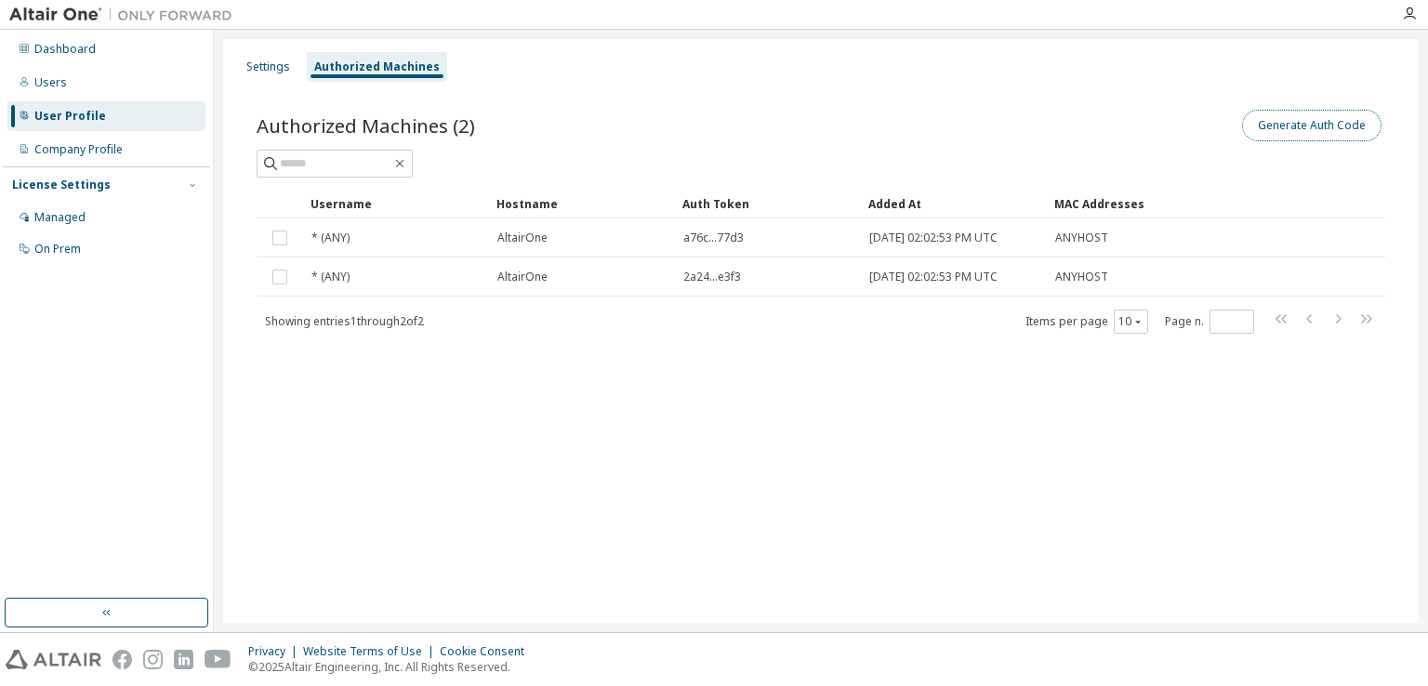
click at [1327, 120] on button "Generate Auth Code" at bounding box center [1311, 126] width 139 height 32
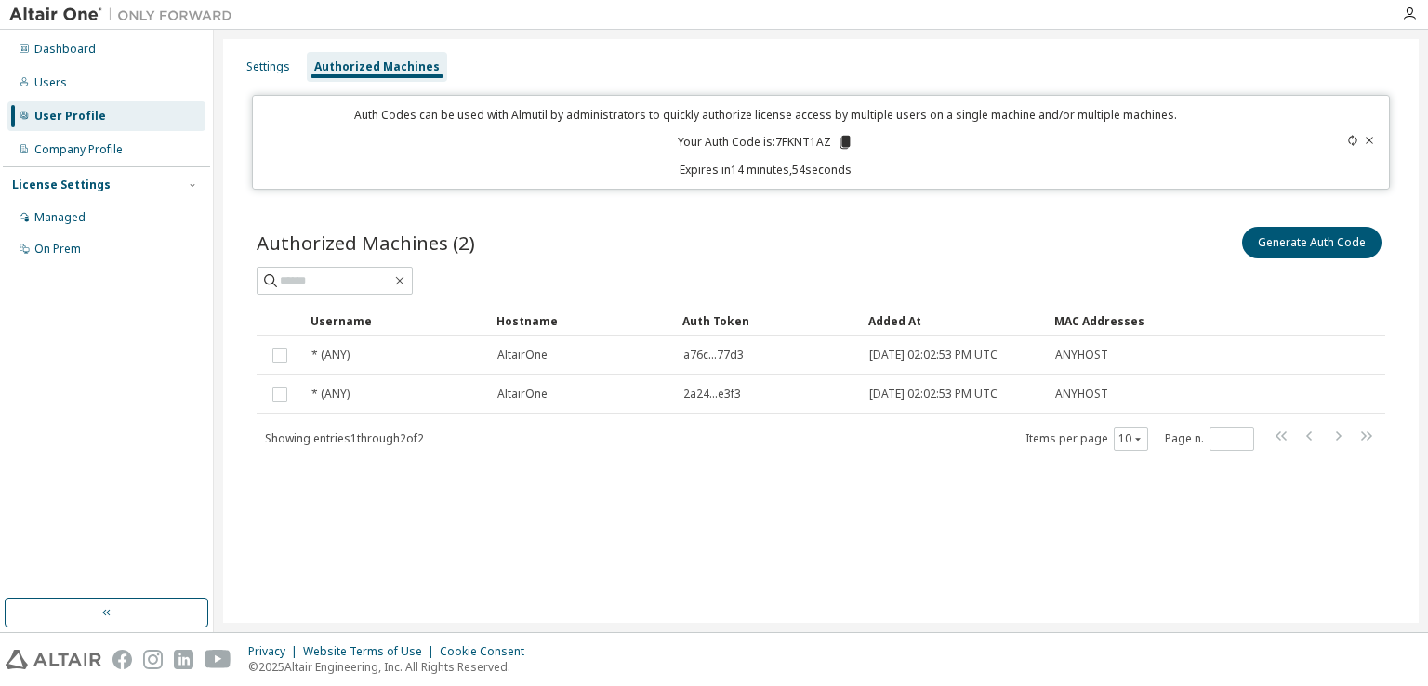
click at [845, 139] on icon at bounding box center [844, 142] width 10 height 13
click at [167, 177] on div "License Settings" at bounding box center [106, 185] width 189 height 17
click at [164, 151] on div "Company Profile" at bounding box center [106, 150] width 198 height 30
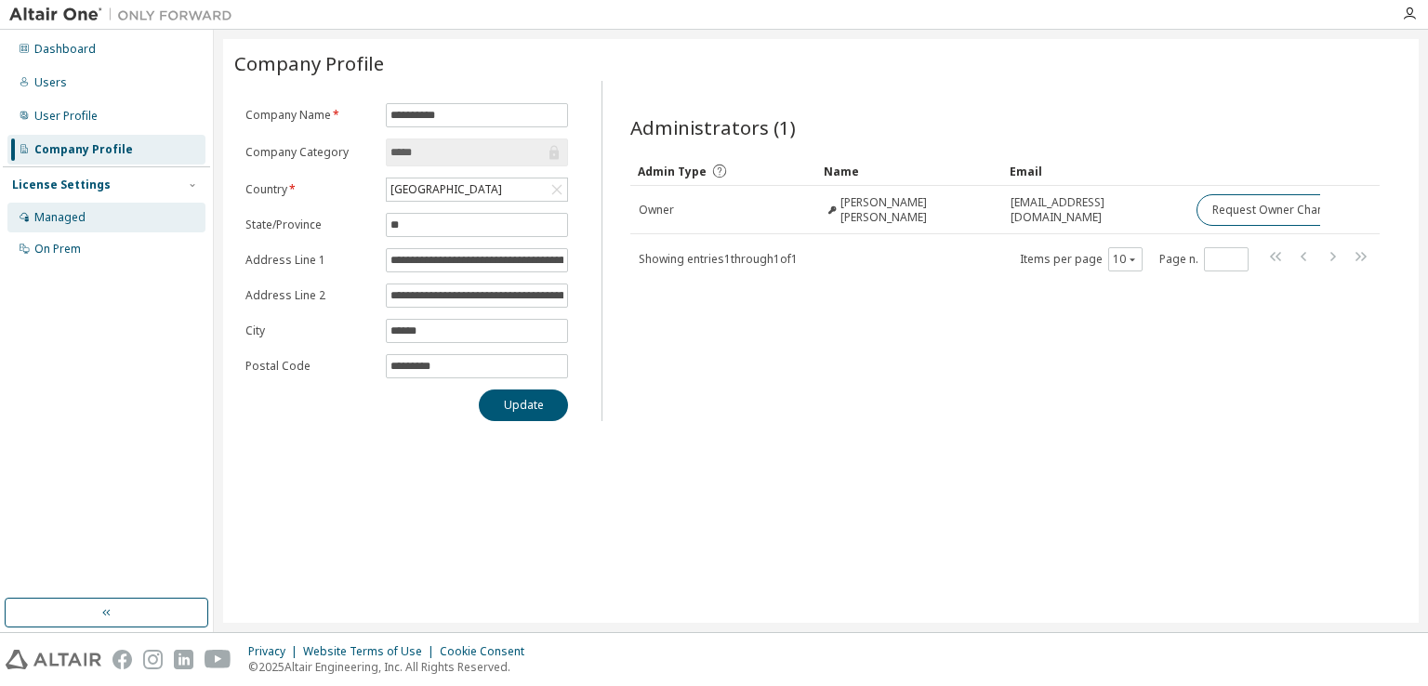
click at [98, 228] on div "Managed" at bounding box center [106, 218] width 198 height 30
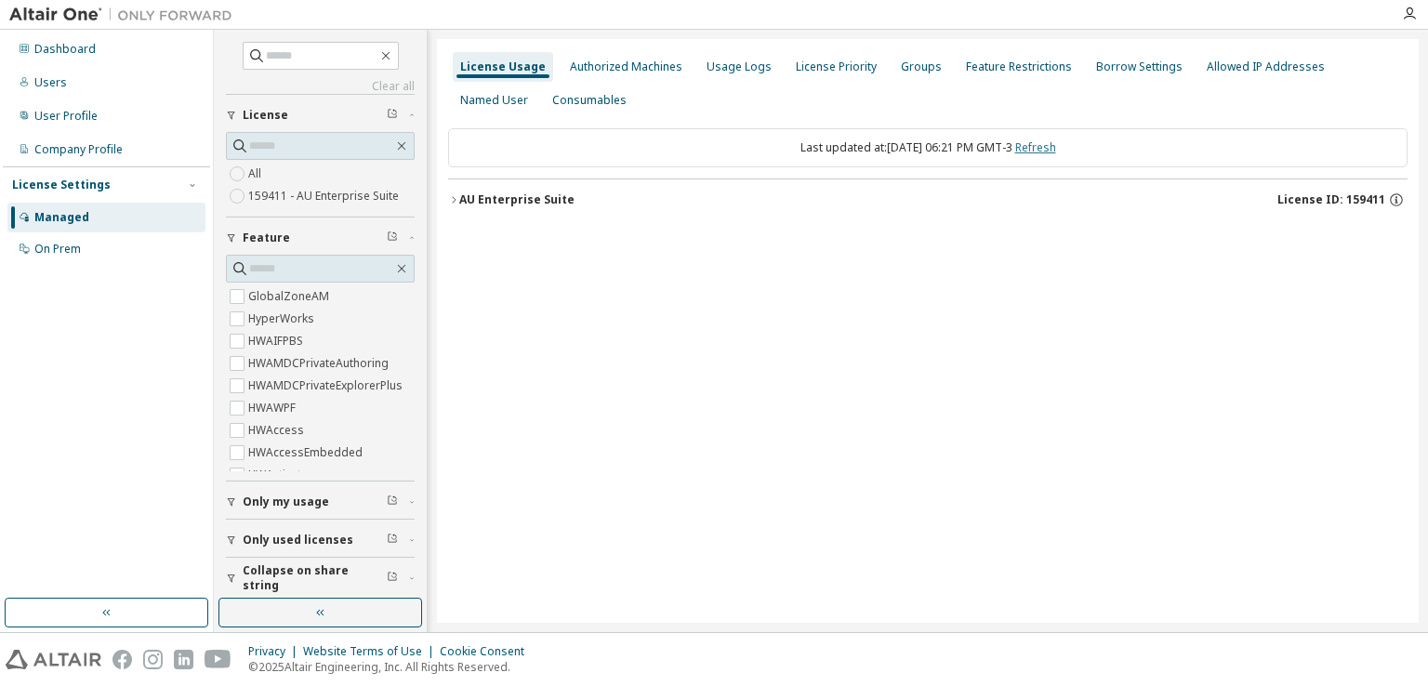
click at [1056, 152] on link "Refresh" at bounding box center [1035, 147] width 41 height 16
click at [482, 202] on div "AU Enterprise Suite" at bounding box center [516, 199] width 115 height 15
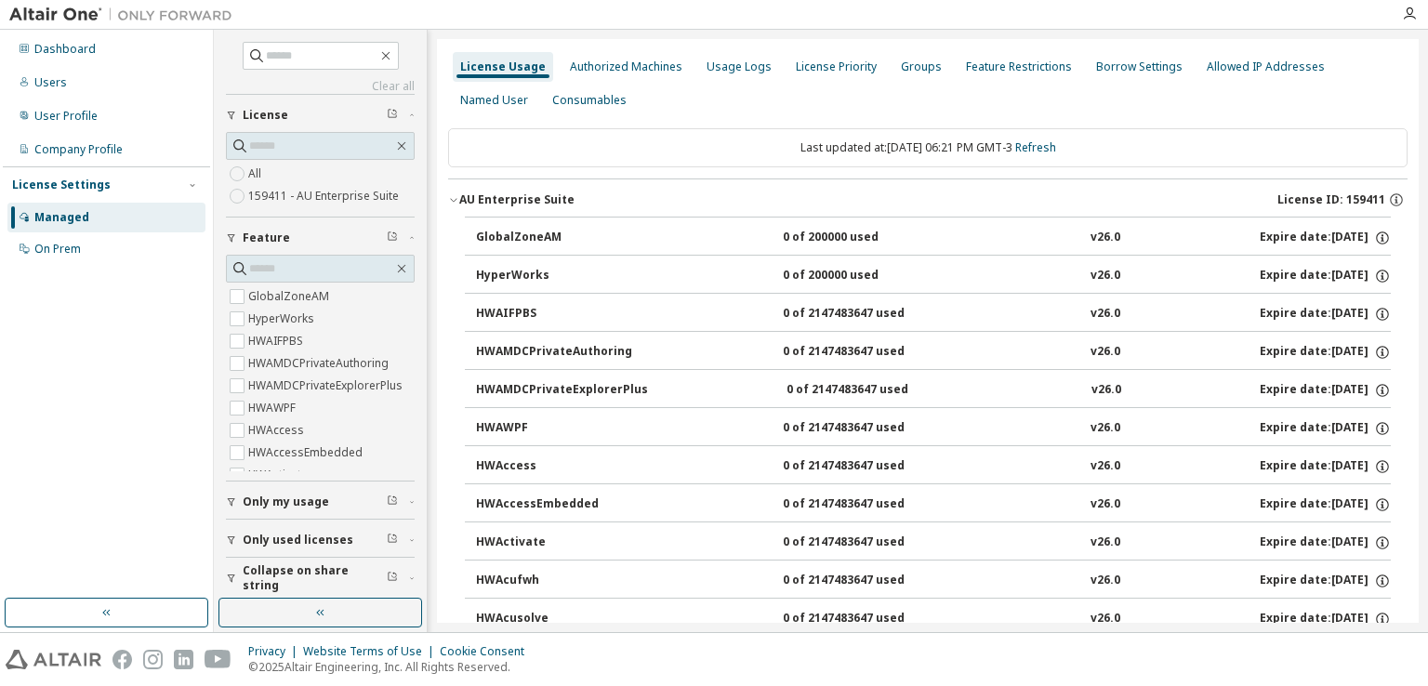
click at [465, 198] on div "AU Enterprise Suite" at bounding box center [516, 199] width 115 height 15
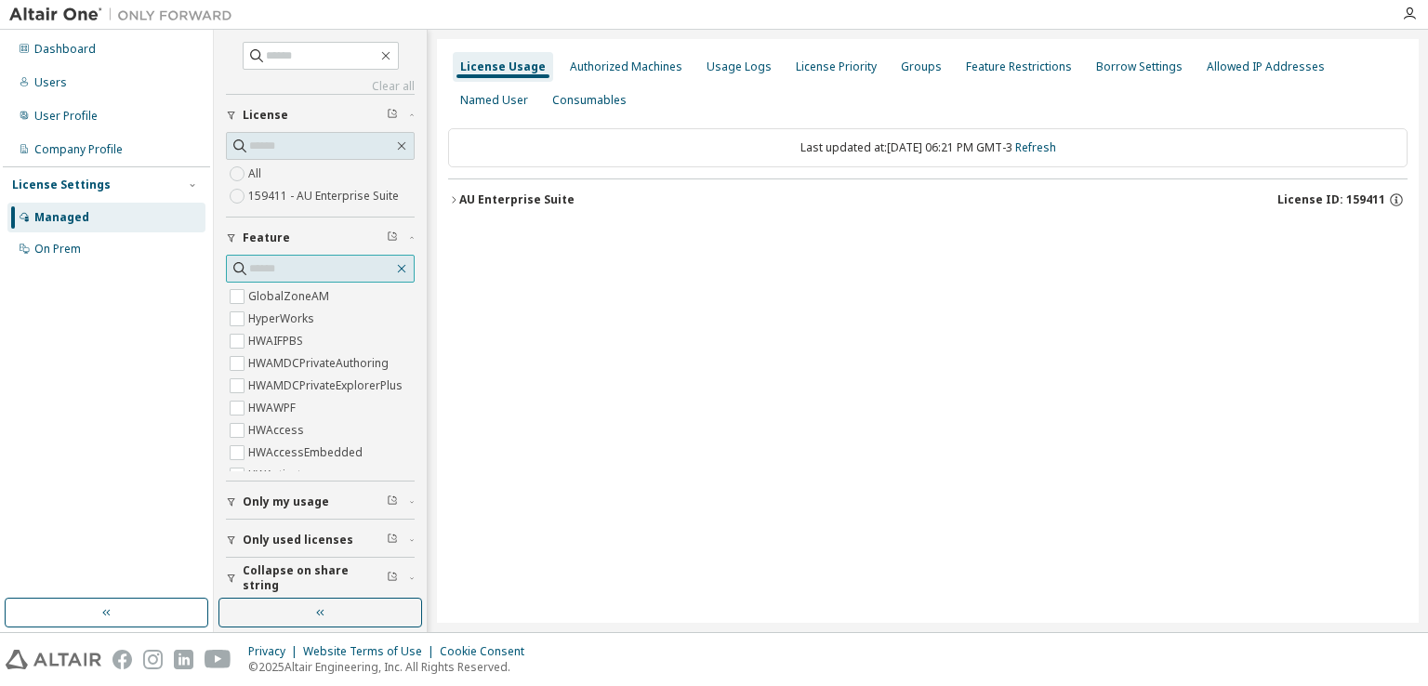
click at [394, 271] on icon "button" at bounding box center [401, 268] width 15 height 15
click at [321, 49] on input "text" at bounding box center [322, 55] width 112 height 19
type input "**********"
click at [1412, 27] on div at bounding box center [1409, 14] width 37 height 28
click at [1413, 20] on icon "button" at bounding box center [1409, 14] width 15 height 15
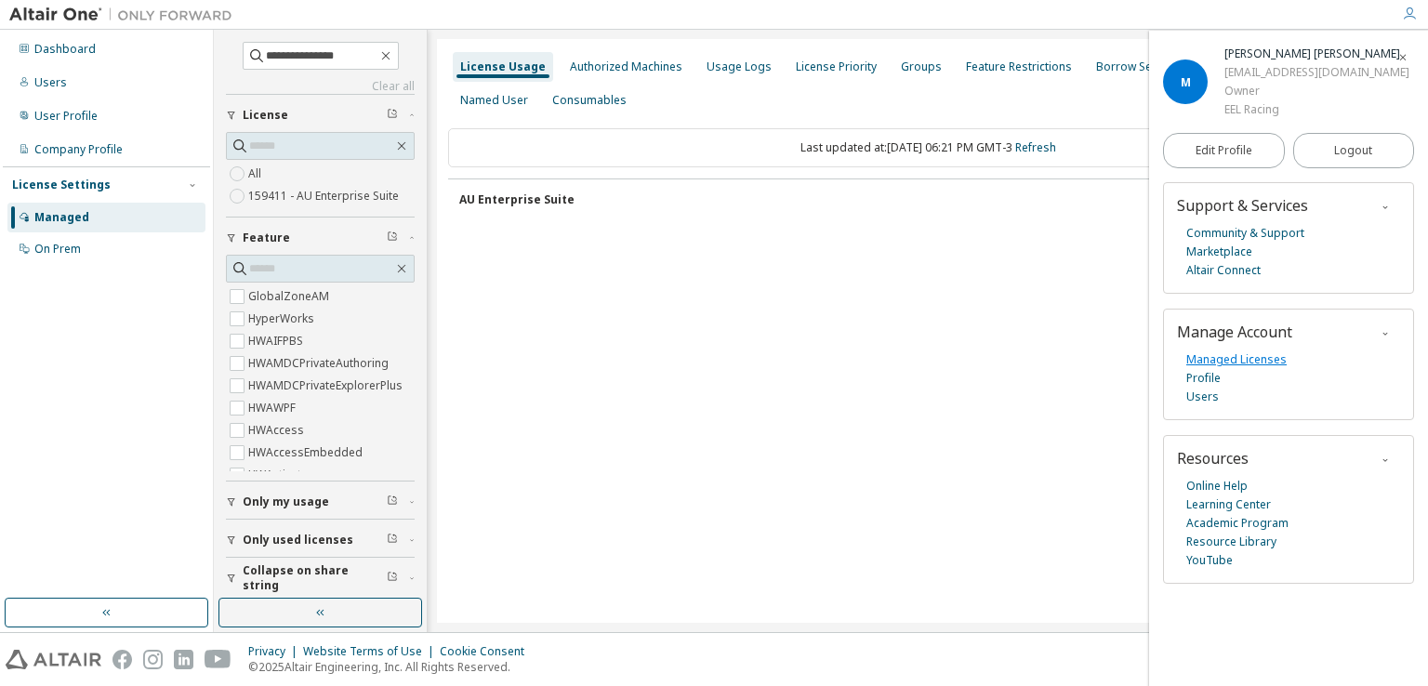
click at [1231, 358] on link "Managed Licenses" at bounding box center [1236, 359] width 100 height 19
click at [1406, 57] on icon "button" at bounding box center [1402, 57] width 11 height 11
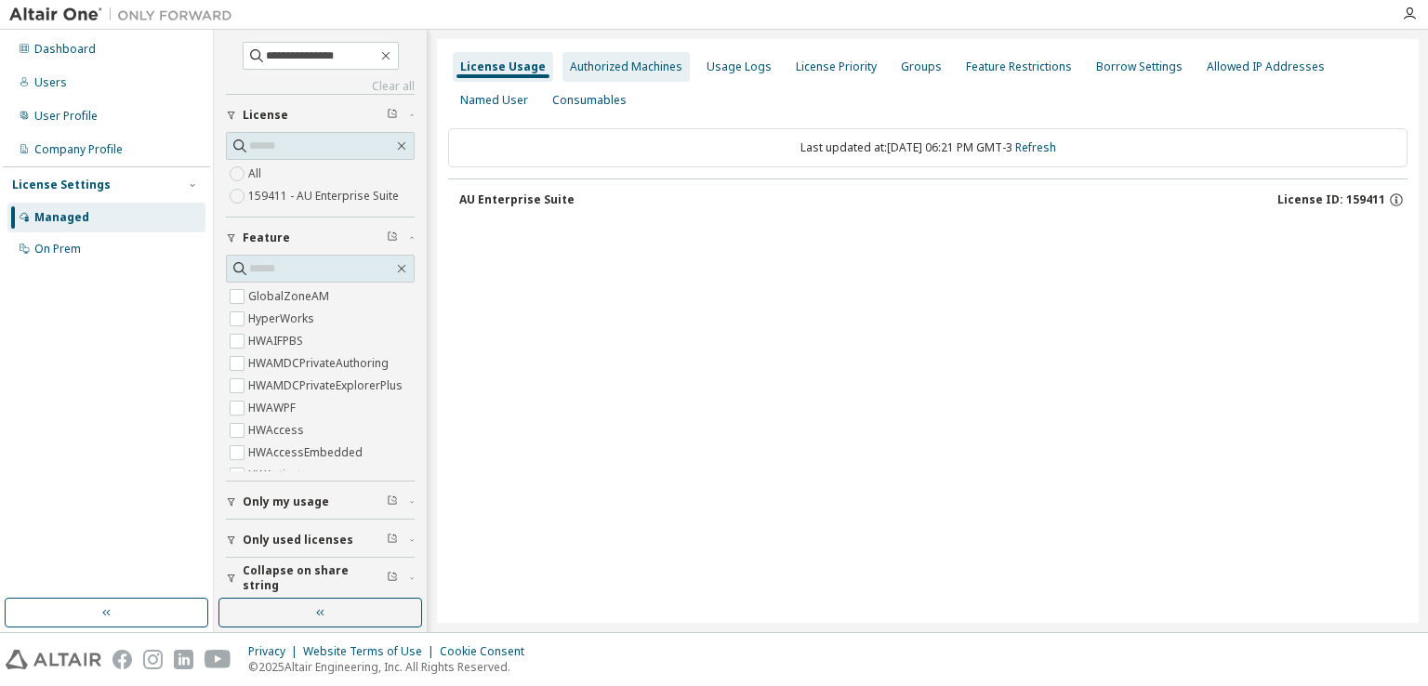
click at [665, 71] on div "Authorized Machines" at bounding box center [626, 66] width 112 height 15
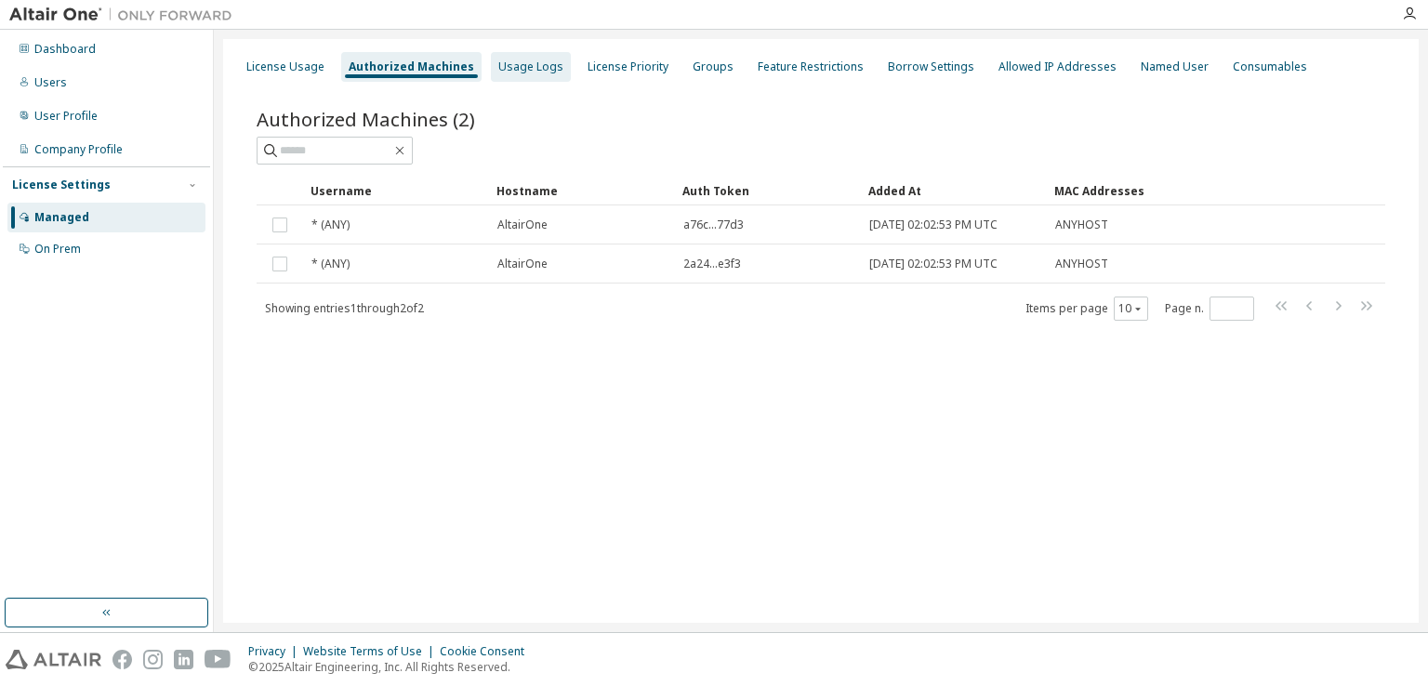
click at [498, 64] on div "Usage Logs" at bounding box center [530, 66] width 65 height 15
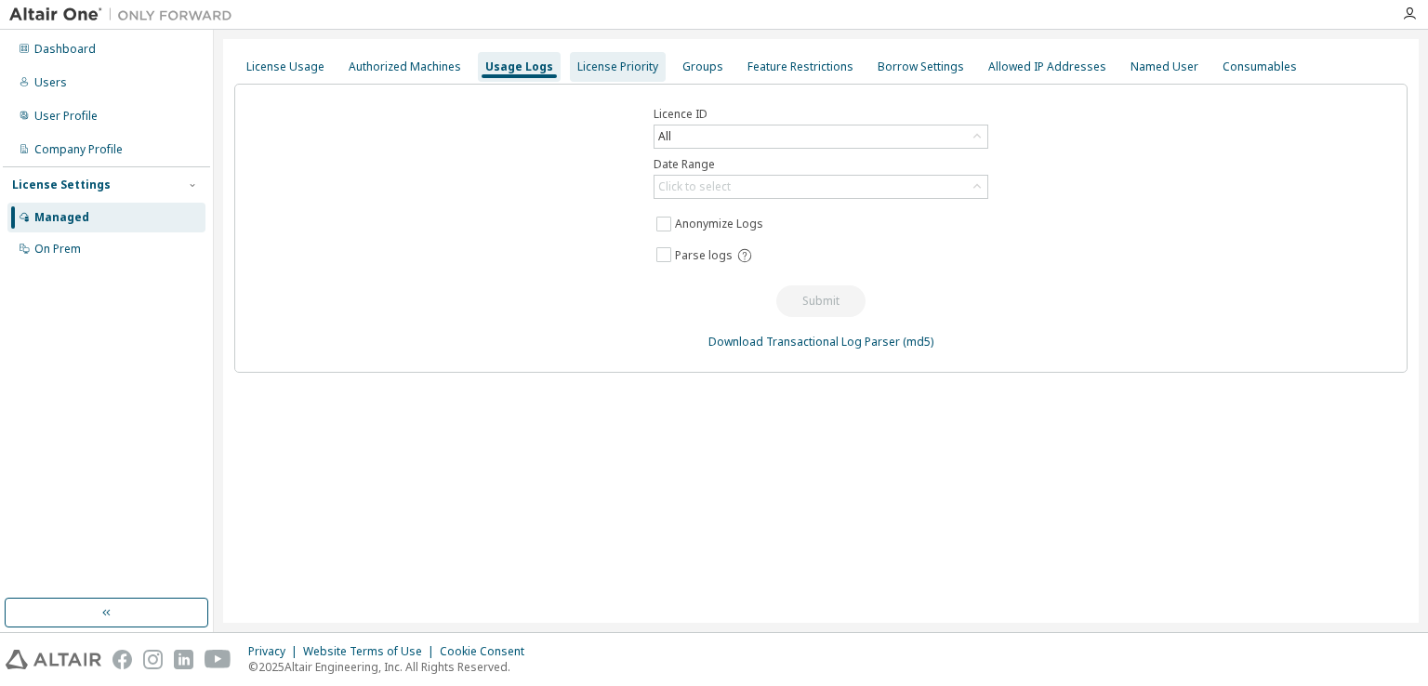
click at [577, 63] on div "License Priority" at bounding box center [617, 66] width 81 height 15
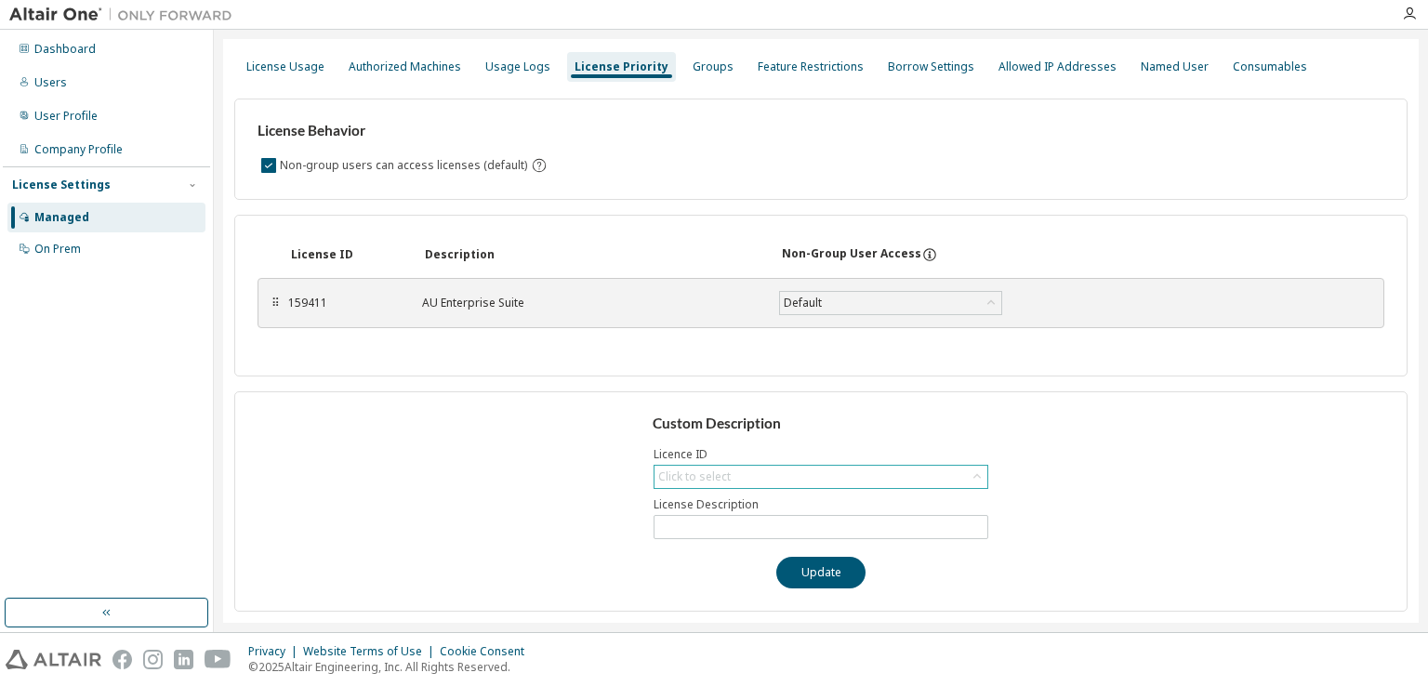
click at [767, 478] on div "Click to select" at bounding box center [820, 477] width 333 height 22
click at [760, 531] on li "159411 - AU Enterprise Suite" at bounding box center [819, 527] width 329 height 24
type input "**********"
click at [760, 531] on input "**********" at bounding box center [820, 527] width 325 height 15
click at [845, 583] on button "Update" at bounding box center [820, 573] width 89 height 32
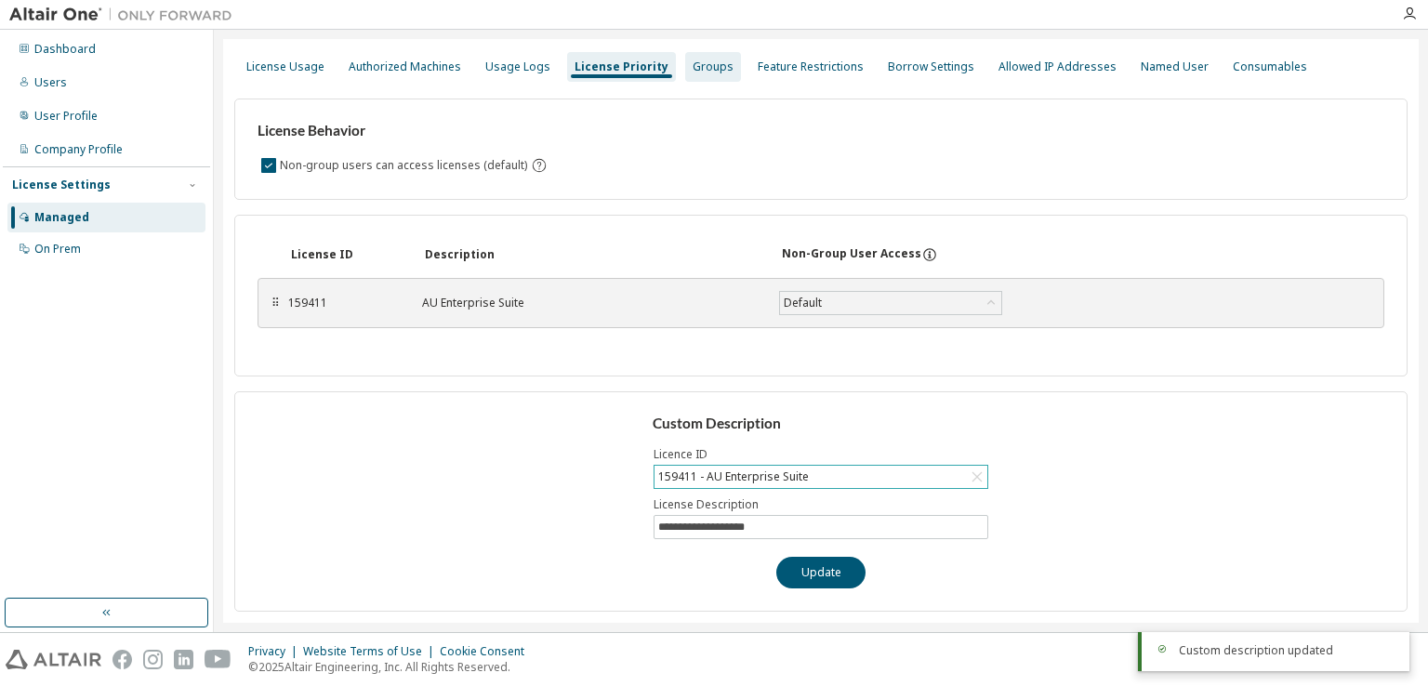
click at [697, 58] on div "Groups" at bounding box center [713, 67] width 56 height 30
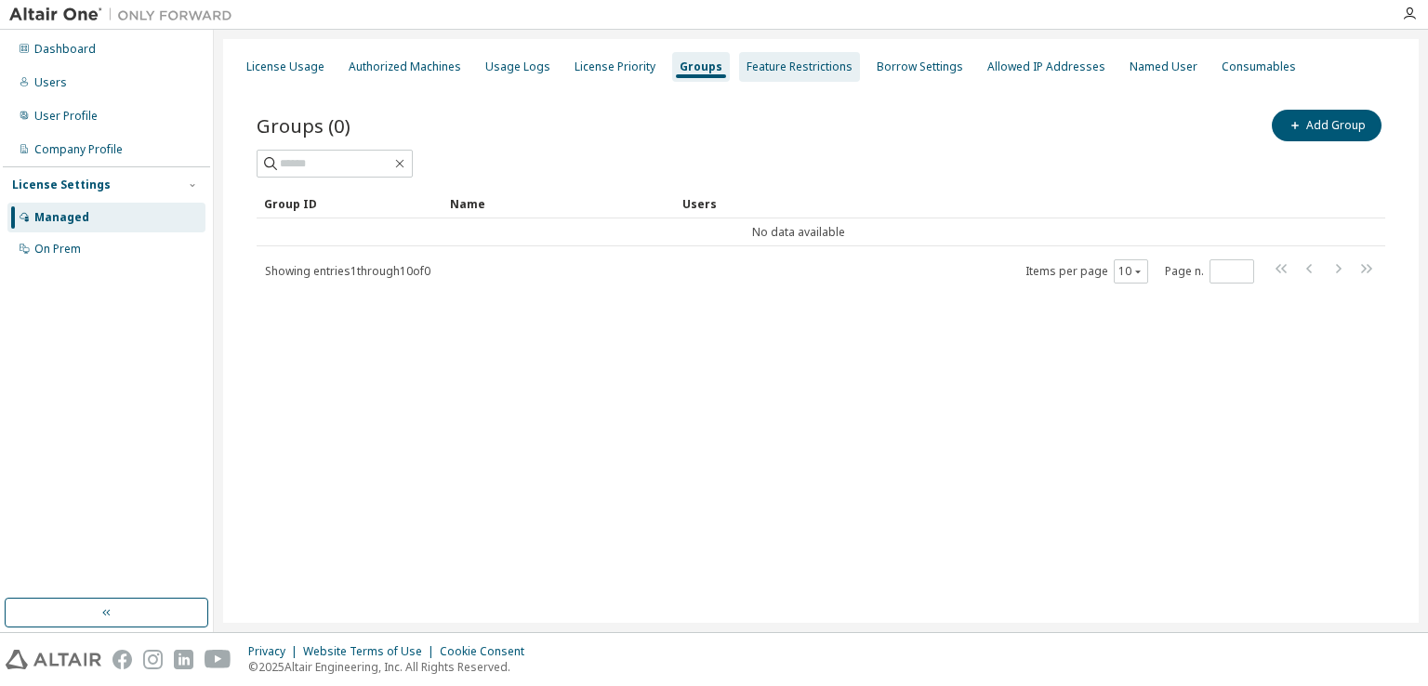
click at [768, 64] on div "Feature Restrictions" at bounding box center [799, 66] width 106 height 15
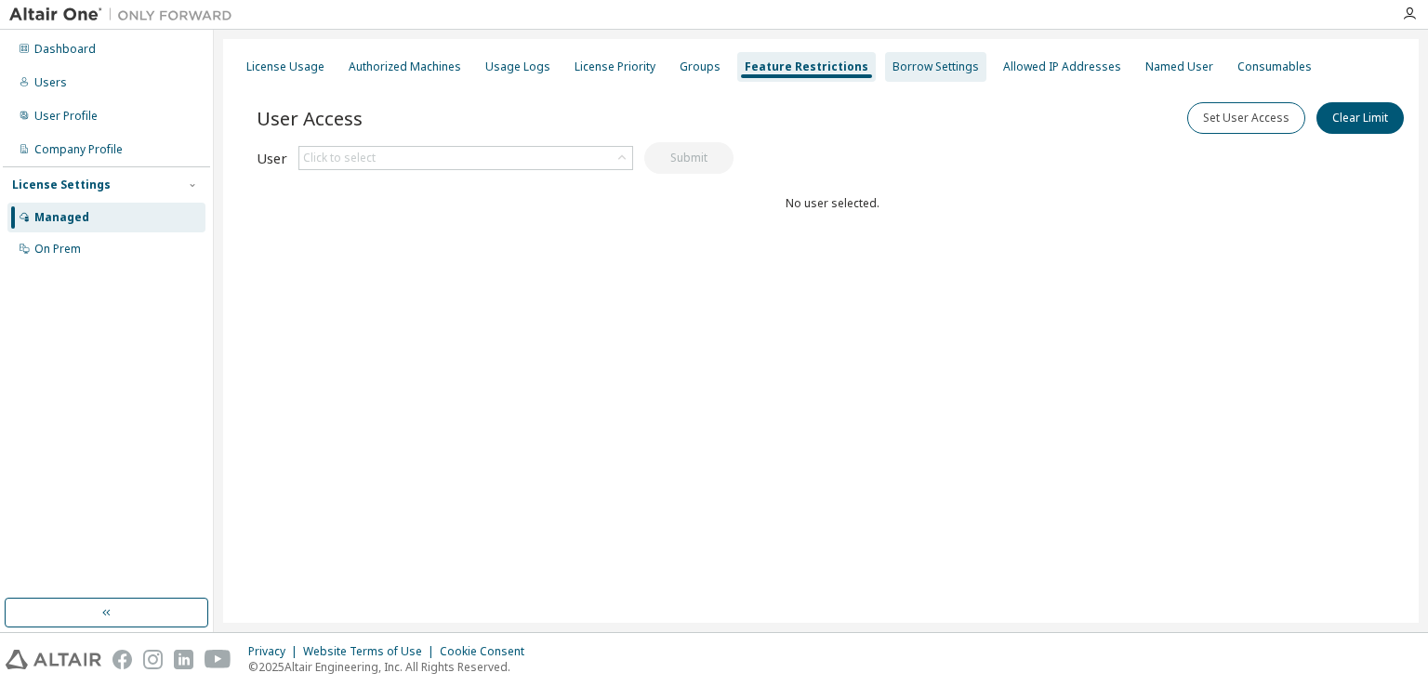
click at [924, 80] on div "Borrow Settings" at bounding box center [935, 67] width 101 height 30
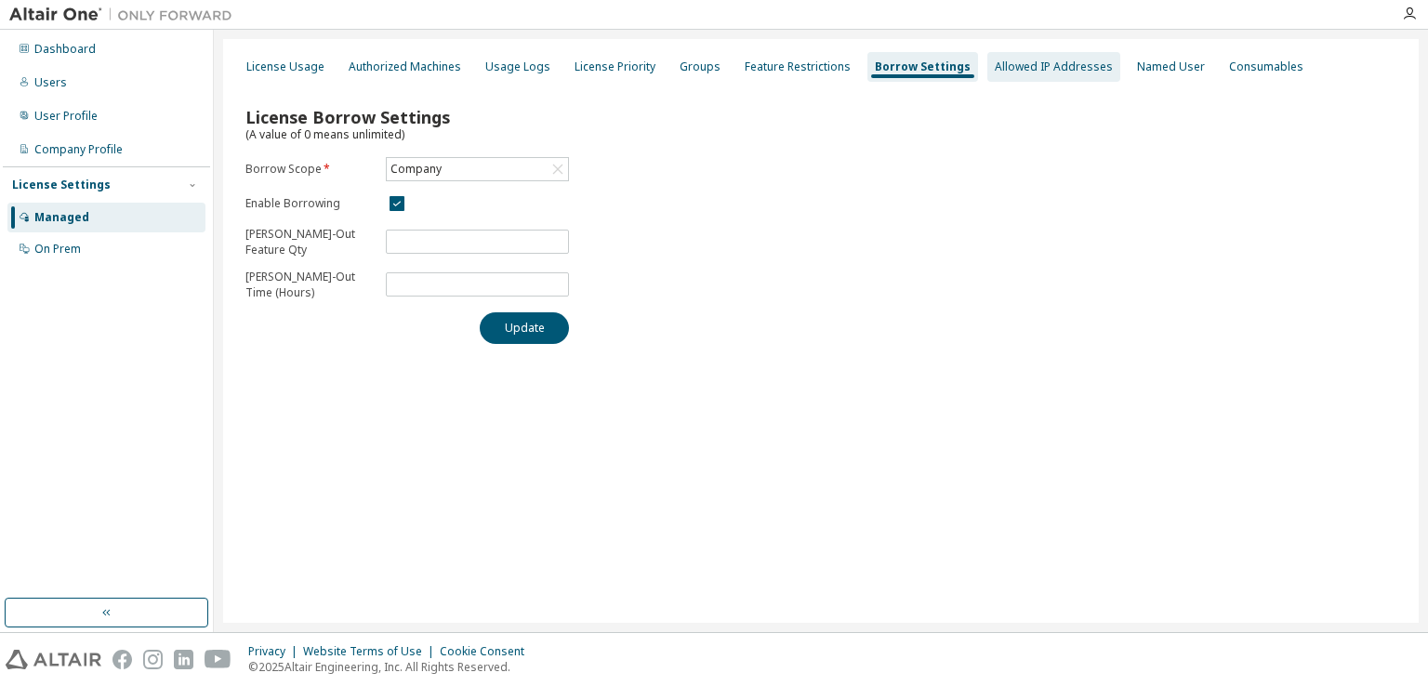
click at [1063, 61] on div "Allowed IP Addresses" at bounding box center [1054, 66] width 118 height 15
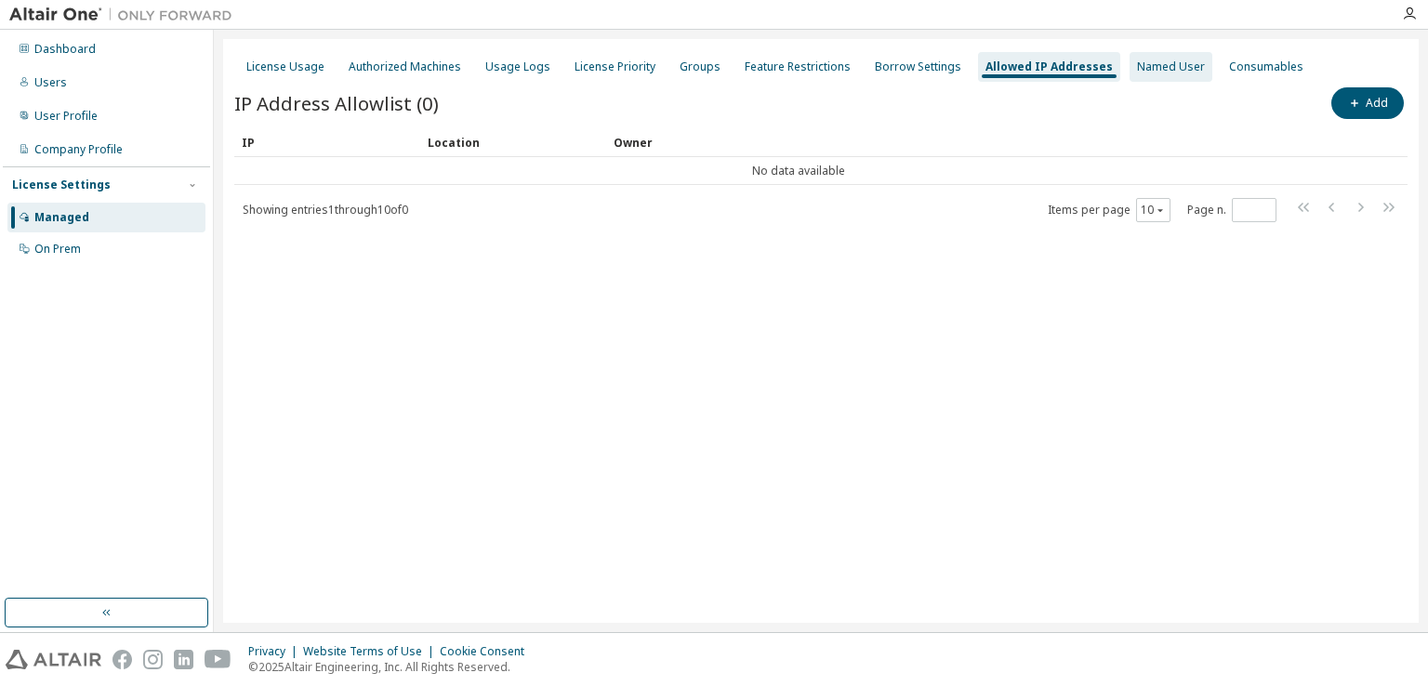
click at [1137, 59] on div "Named User" at bounding box center [1171, 66] width 68 height 15
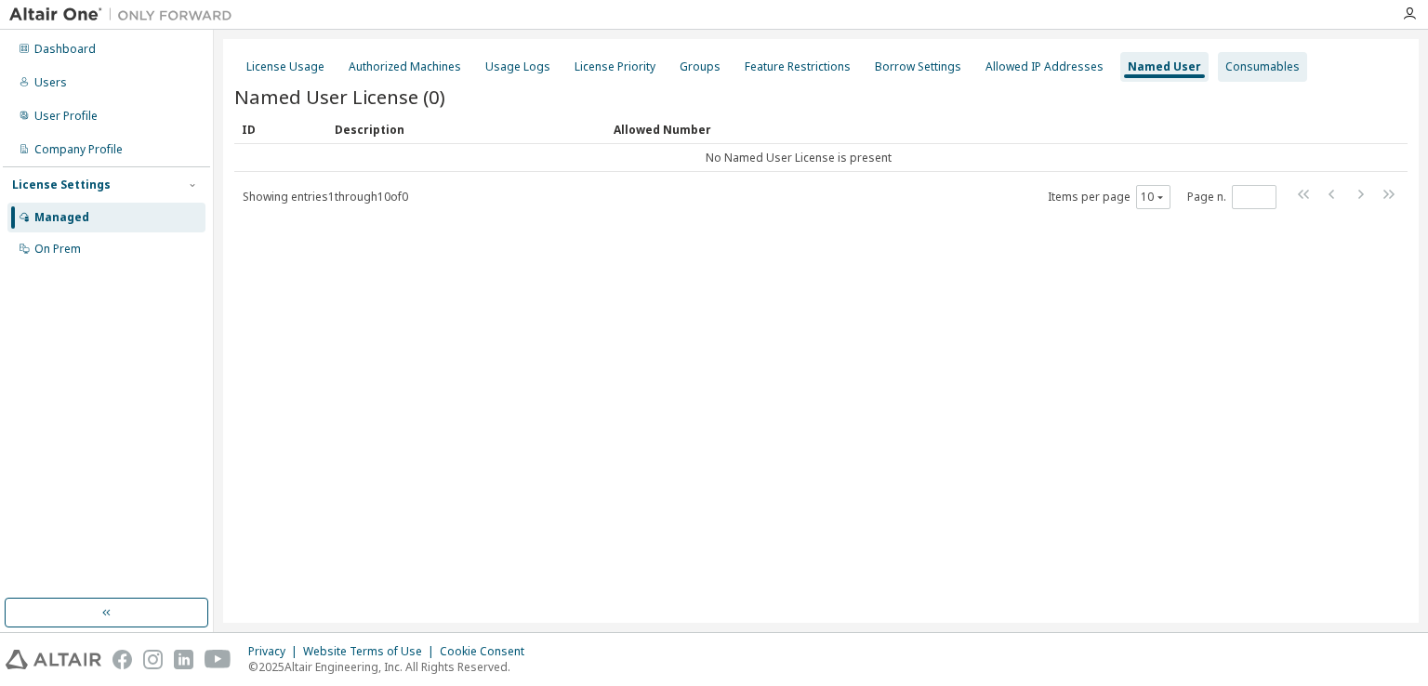
click at [1225, 64] on div "Consumables" at bounding box center [1262, 66] width 74 height 15
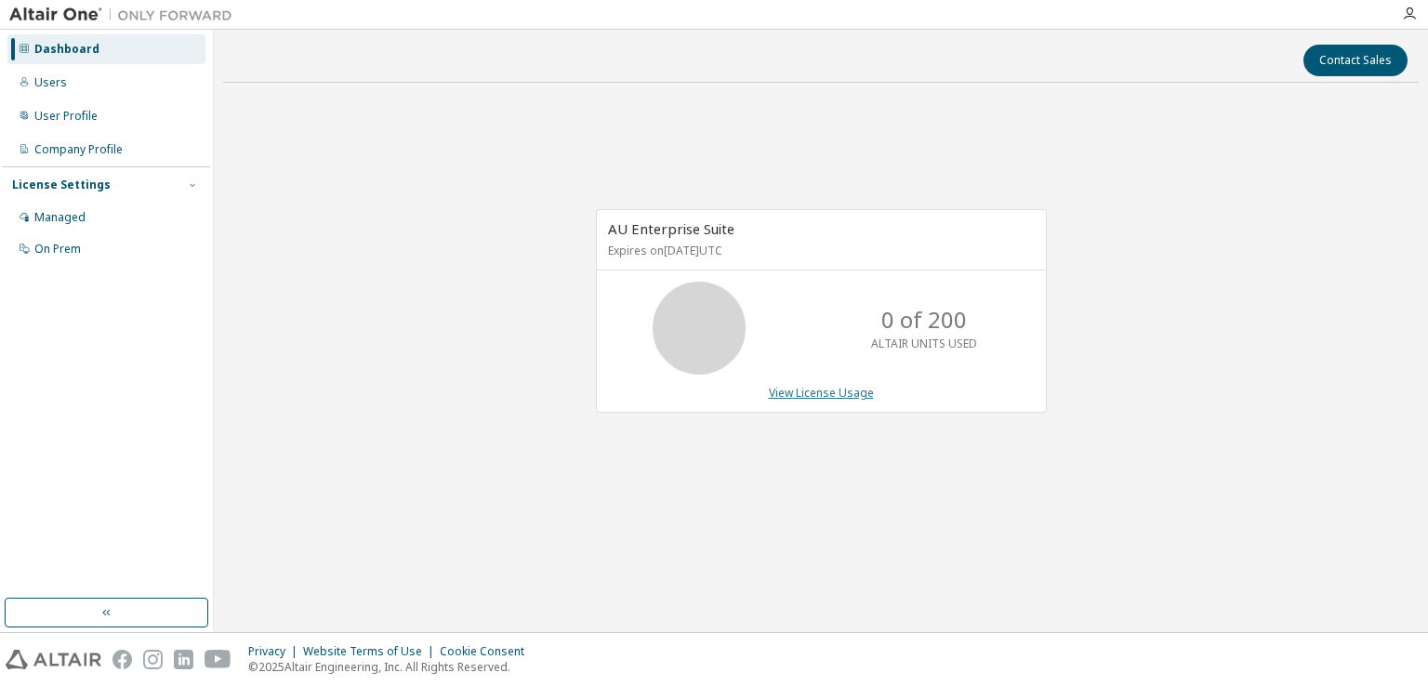
click at [849, 393] on link "View License Usage" at bounding box center [821, 393] width 105 height 16
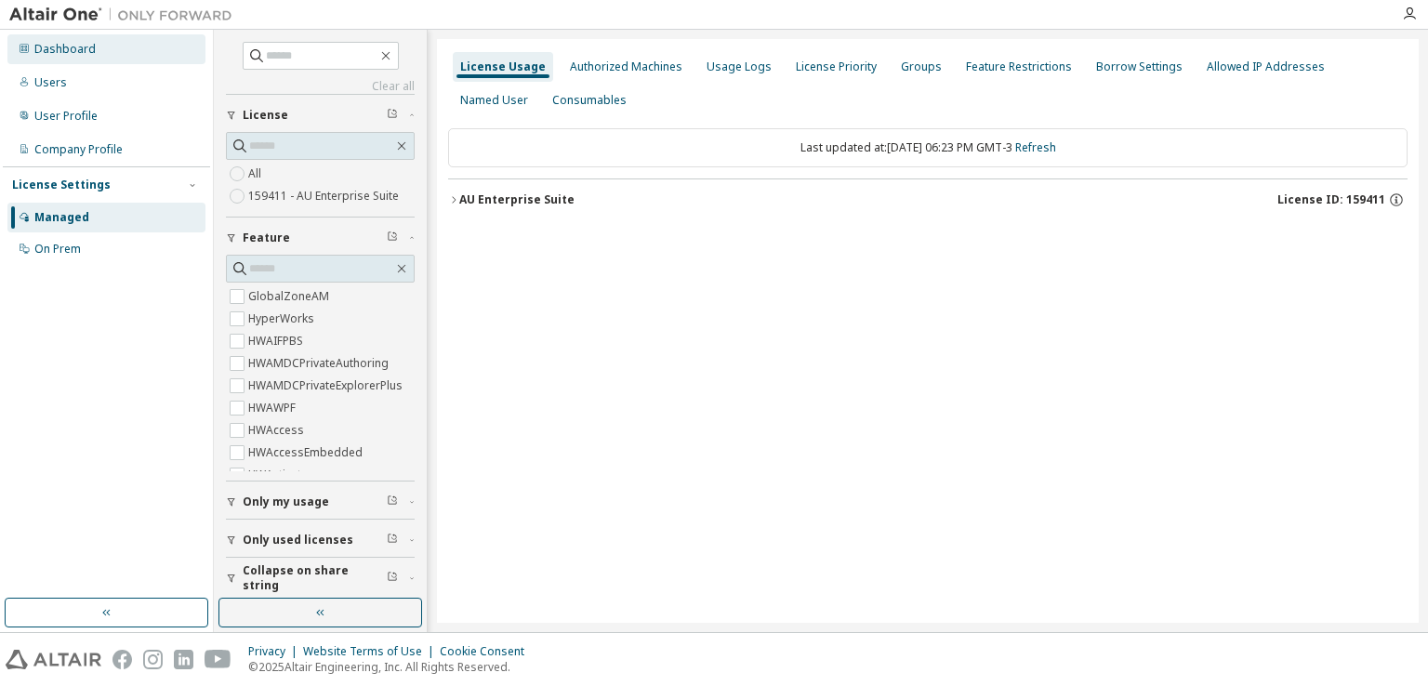
click at [126, 47] on div "Dashboard" at bounding box center [106, 49] width 198 height 30
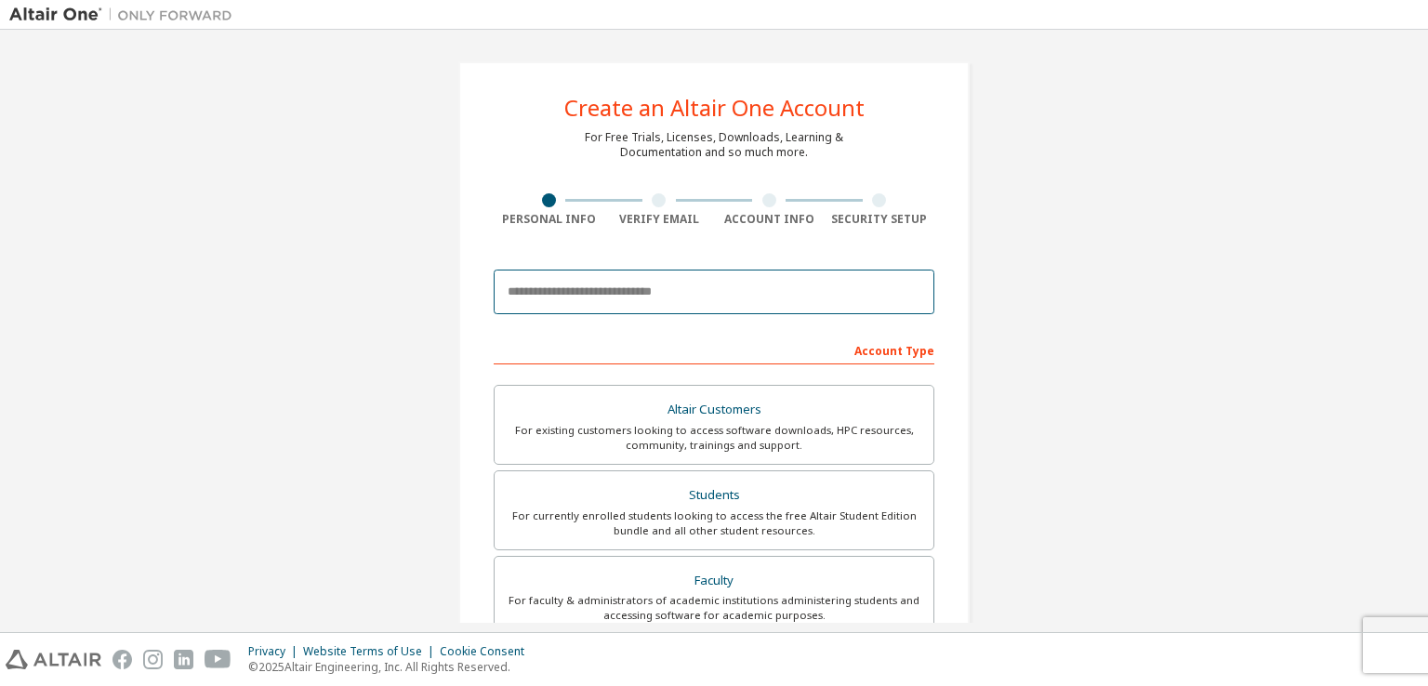
click at [680, 298] on input "email" at bounding box center [714, 292] width 441 height 45
type input "**********"
type input "***"
type input "*********"
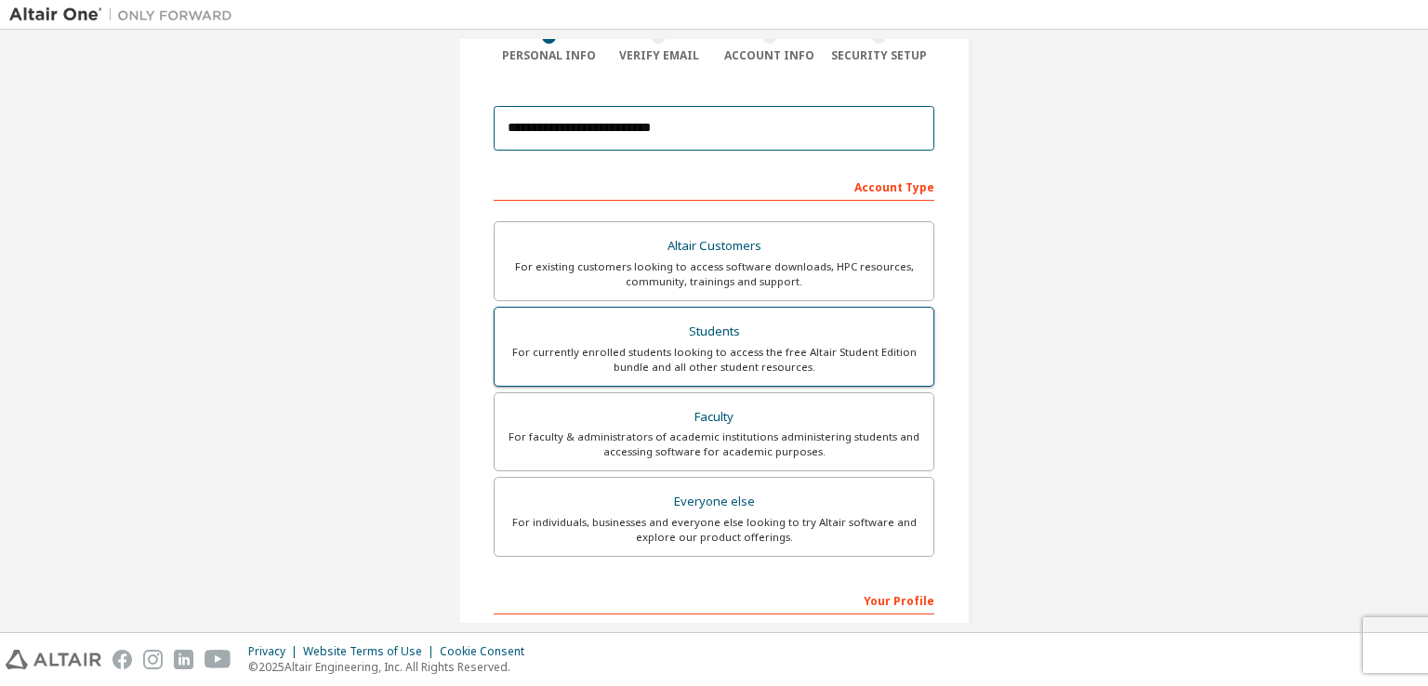
scroll to position [186, 0]
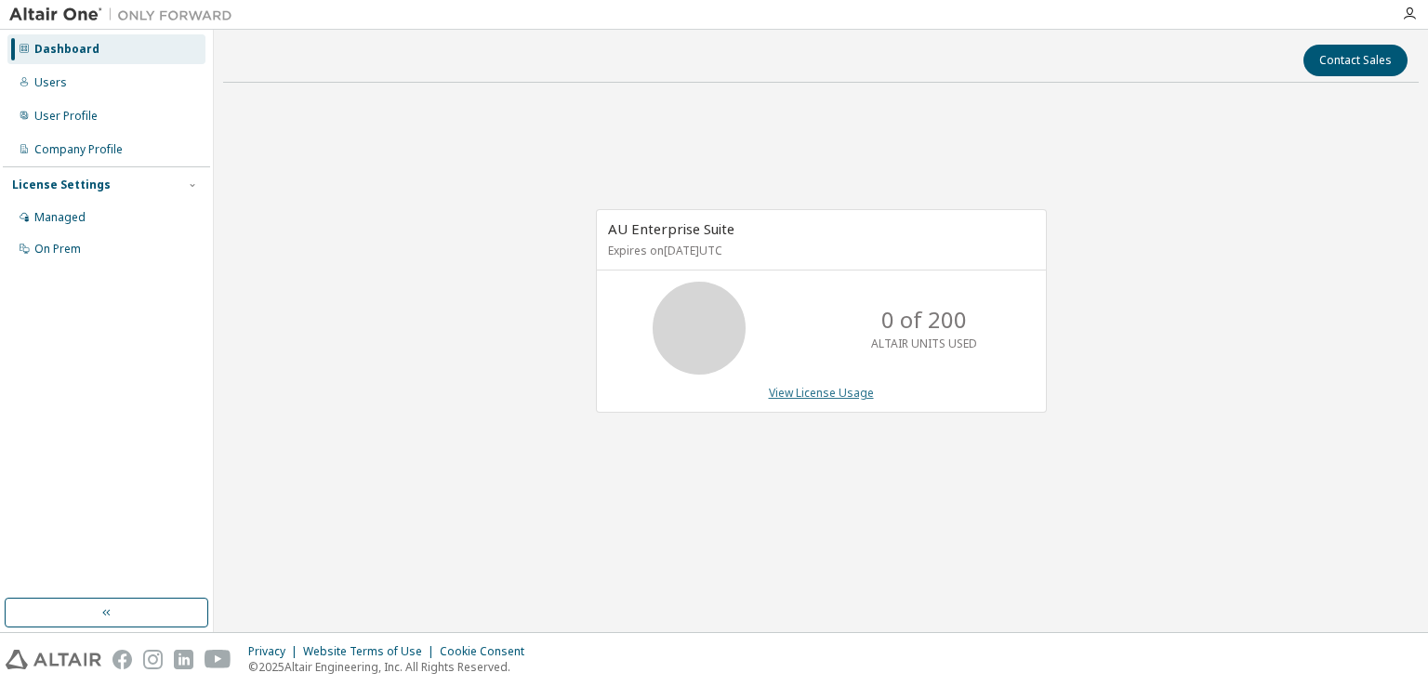
click at [828, 390] on link "View License Usage" at bounding box center [821, 393] width 105 height 16
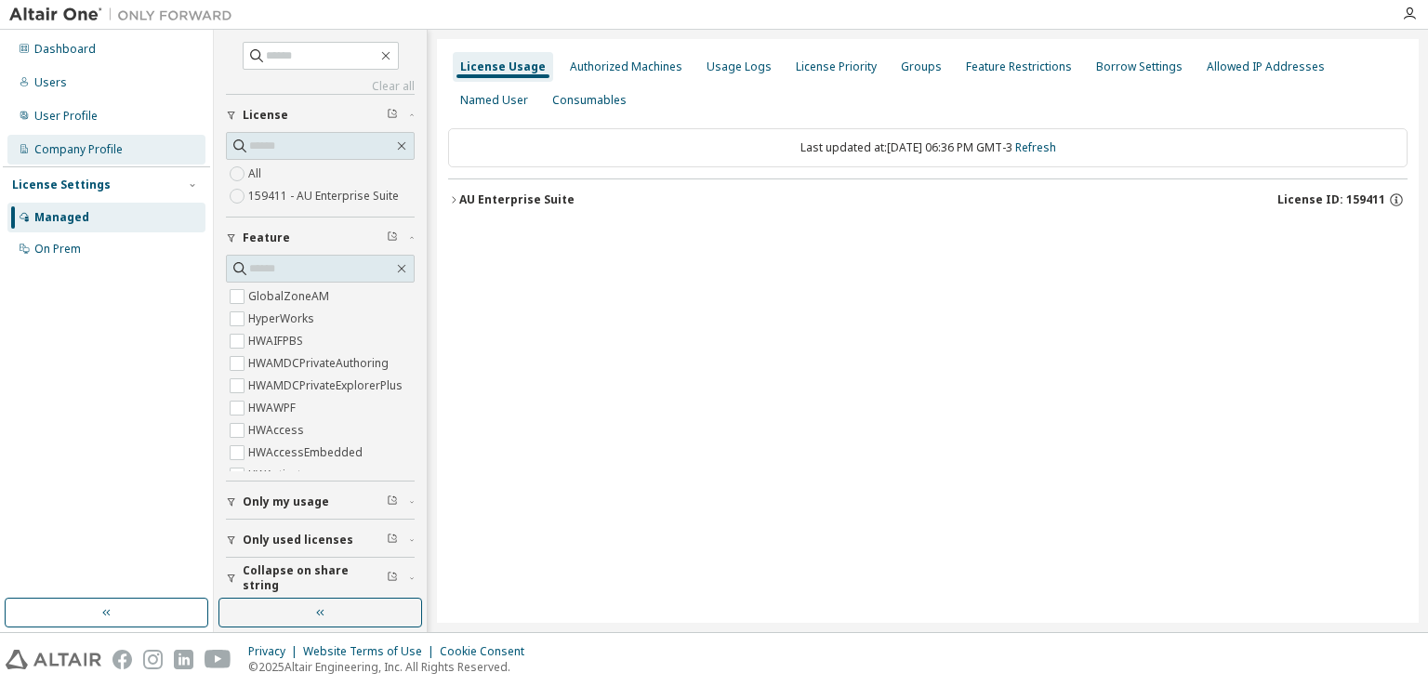
click at [86, 158] on div "Company Profile" at bounding box center [106, 150] width 198 height 30
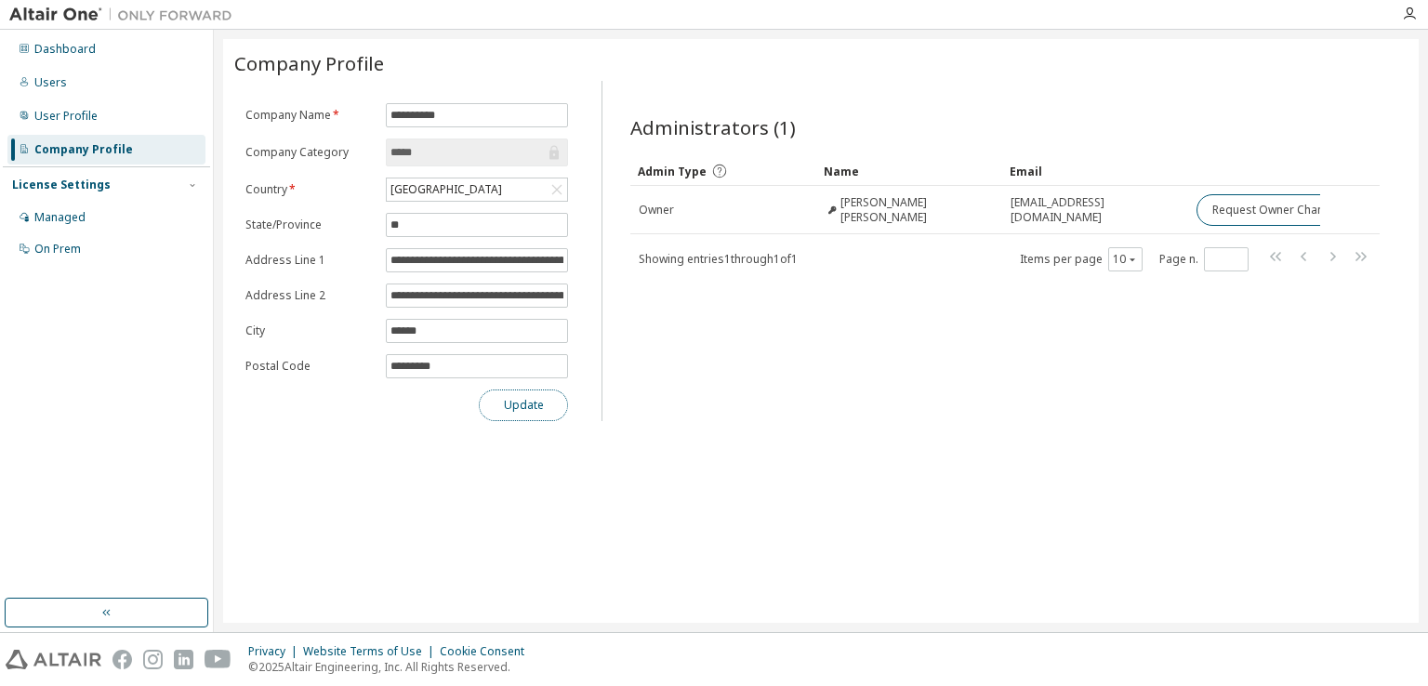
click at [557, 414] on button "Update" at bounding box center [523, 406] width 89 height 32
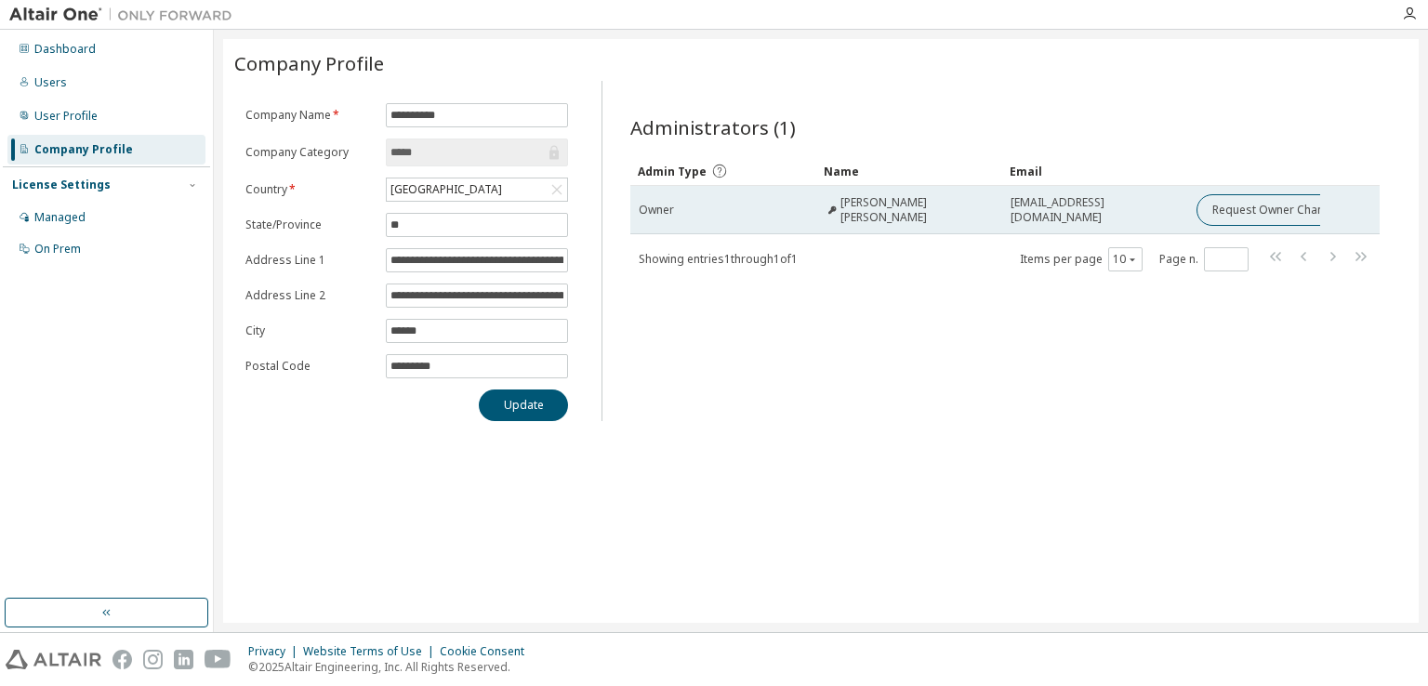
click at [1128, 216] on td "eelracing.mkt@gmail.com" at bounding box center [1095, 210] width 186 height 48
drag, startPoint x: 1143, startPoint y: 215, endPoint x: 1119, endPoint y: 220, distance: 24.8
click at [1119, 220] on td "eelracing.mkt@gmail.com" at bounding box center [1095, 210] width 186 height 48
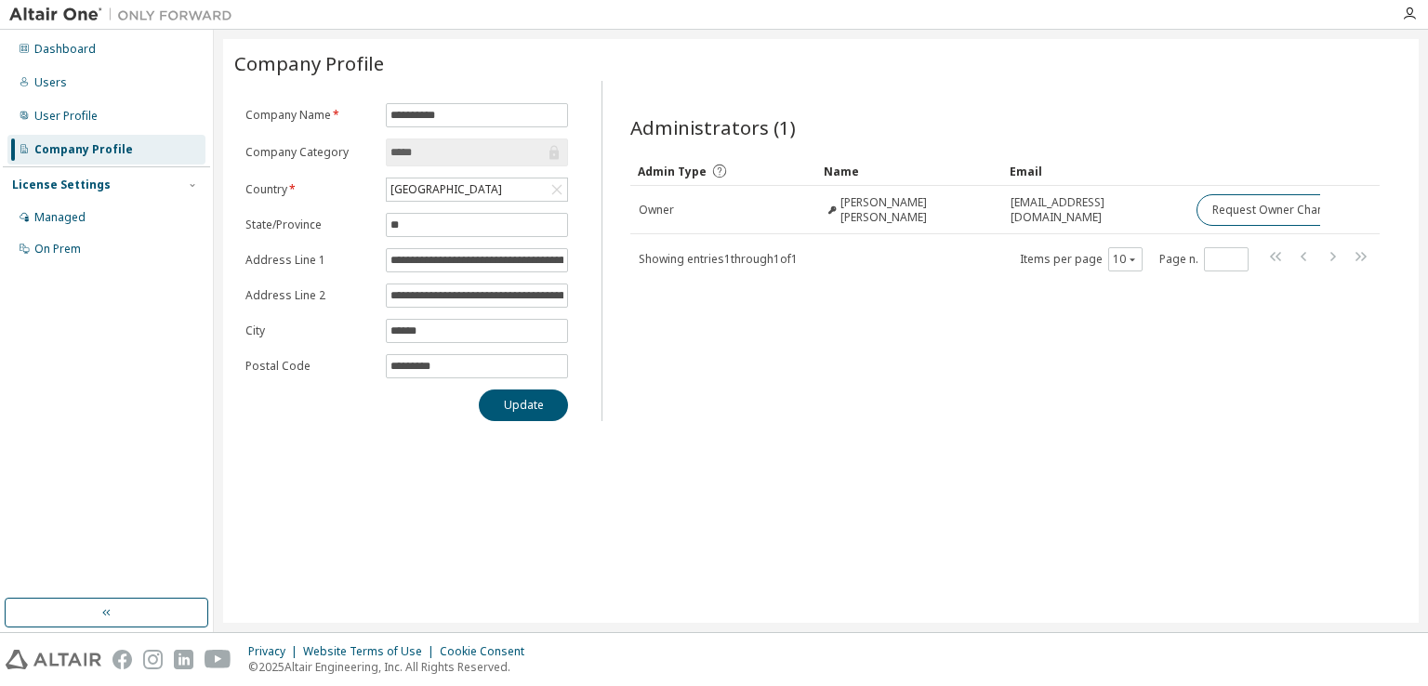
click at [1071, 413] on div "Administrators (1) Clear Load Save Save As Field Operator Value Select filter S…" at bounding box center [1005, 256] width 794 height 329
click at [102, 86] on div "Users" at bounding box center [106, 83] width 198 height 30
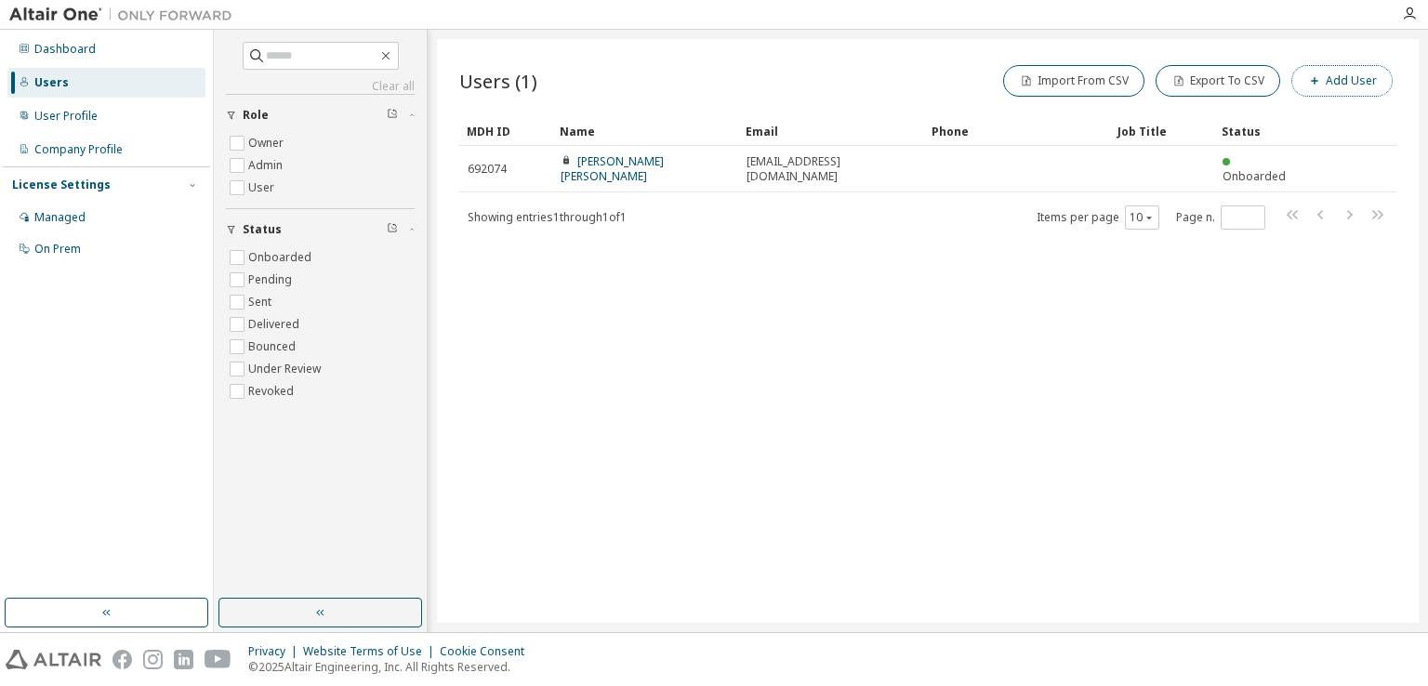
click at [1339, 79] on button "Add User" at bounding box center [1341, 81] width 101 height 32
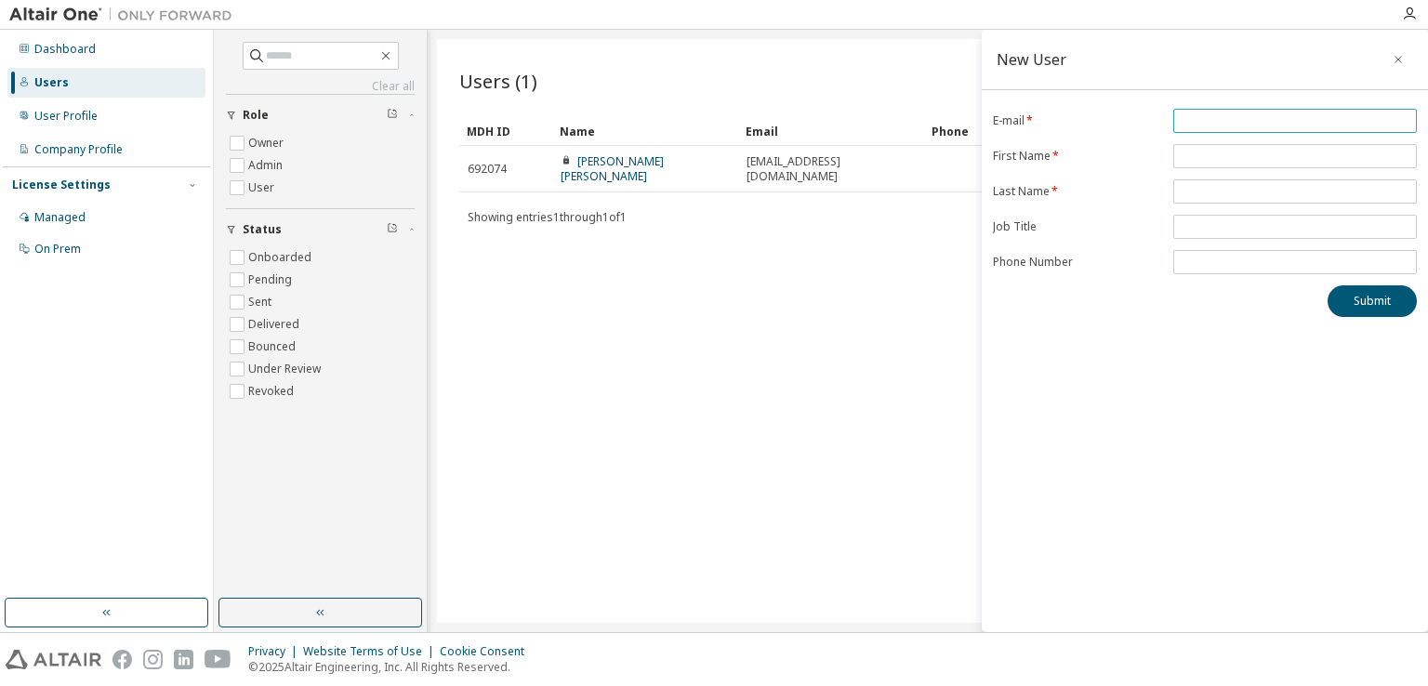
click at [1214, 125] on input "email" at bounding box center [1295, 120] width 234 height 15
type input "**********"
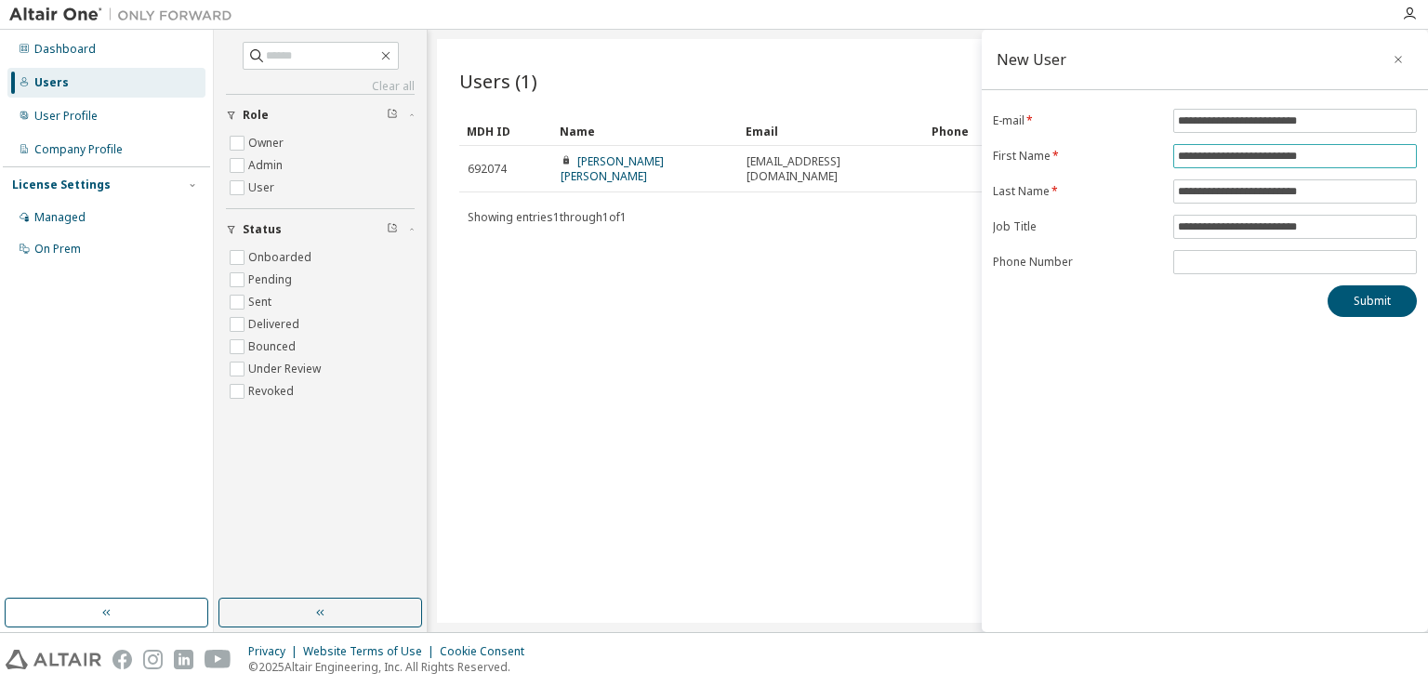
click at [1242, 158] on input "**********" at bounding box center [1295, 156] width 234 height 15
drag, startPoint x: 1359, startPoint y: 157, endPoint x: 1124, endPoint y: 162, distance: 235.2
click at [1124, 162] on form "**********" at bounding box center [1205, 191] width 424 height 165
type input "******"
drag, startPoint x: 1182, startPoint y: 189, endPoint x: 1371, endPoint y: 176, distance: 190.1
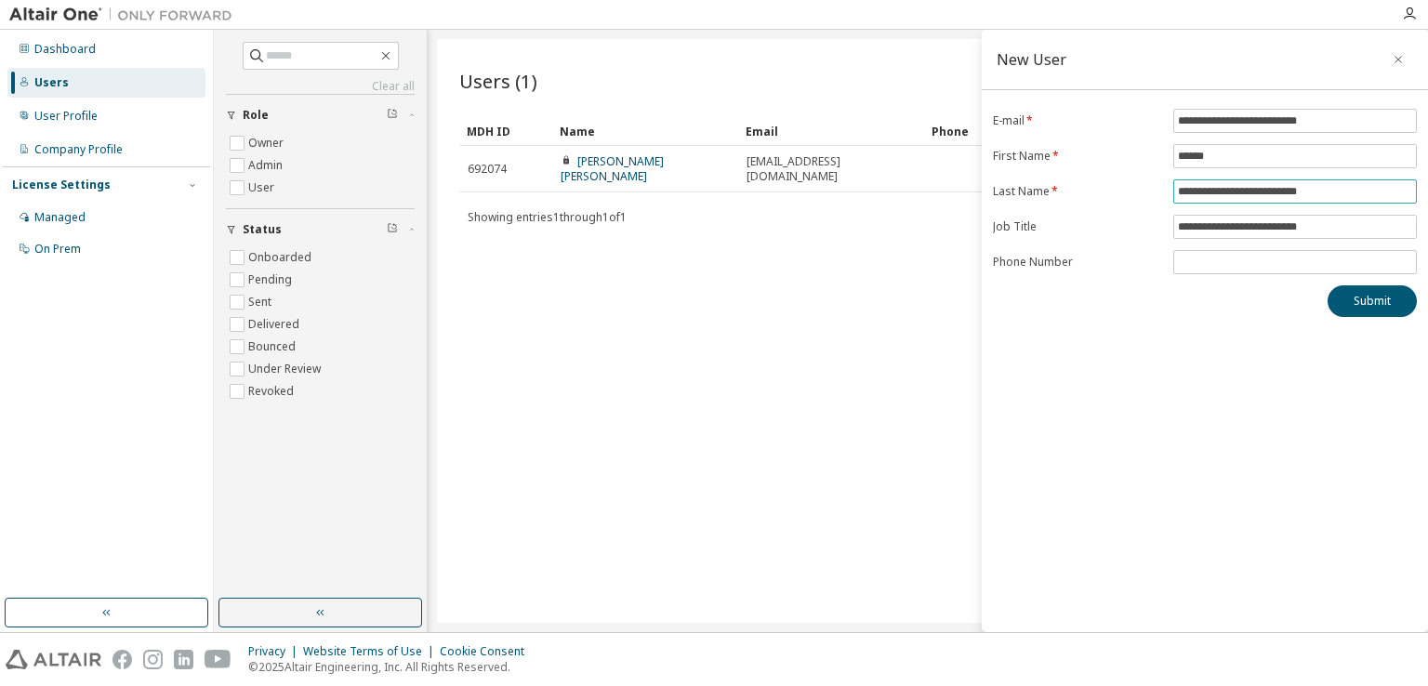
click at [1371, 176] on form "**********" at bounding box center [1205, 191] width 424 height 165
type input "*"
drag, startPoint x: 1318, startPoint y: 191, endPoint x: 1272, endPoint y: 197, distance: 46.9
click at [1272, 197] on input "**********" at bounding box center [1295, 191] width 234 height 15
type input "**********"
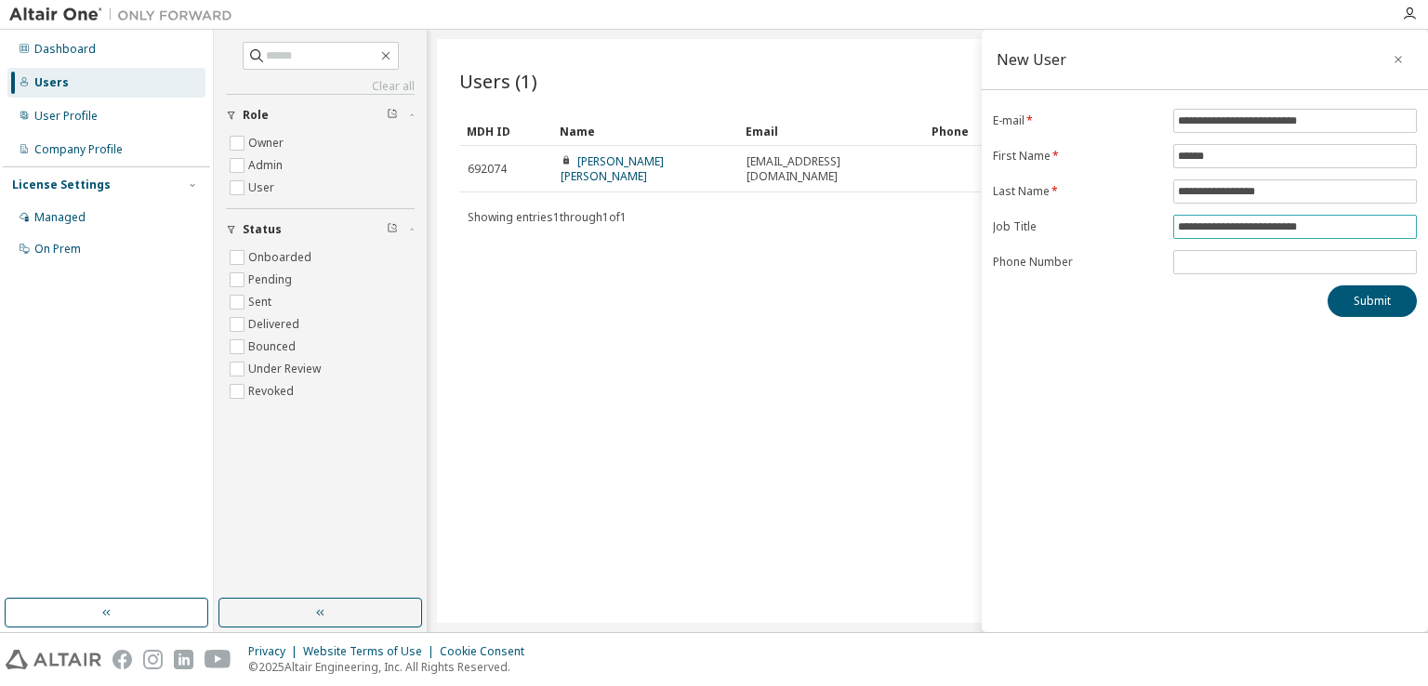
drag, startPoint x: 1342, startPoint y: 224, endPoint x: 1191, endPoint y: 235, distance: 151.9
click at [1191, 235] on span "**********" at bounding box center [1295, 227] width 244 height 24
type input "*"
type input "**********"
click at [1193, 255] on input "tel" at bounding box center [1295, 262] width 234 height 15
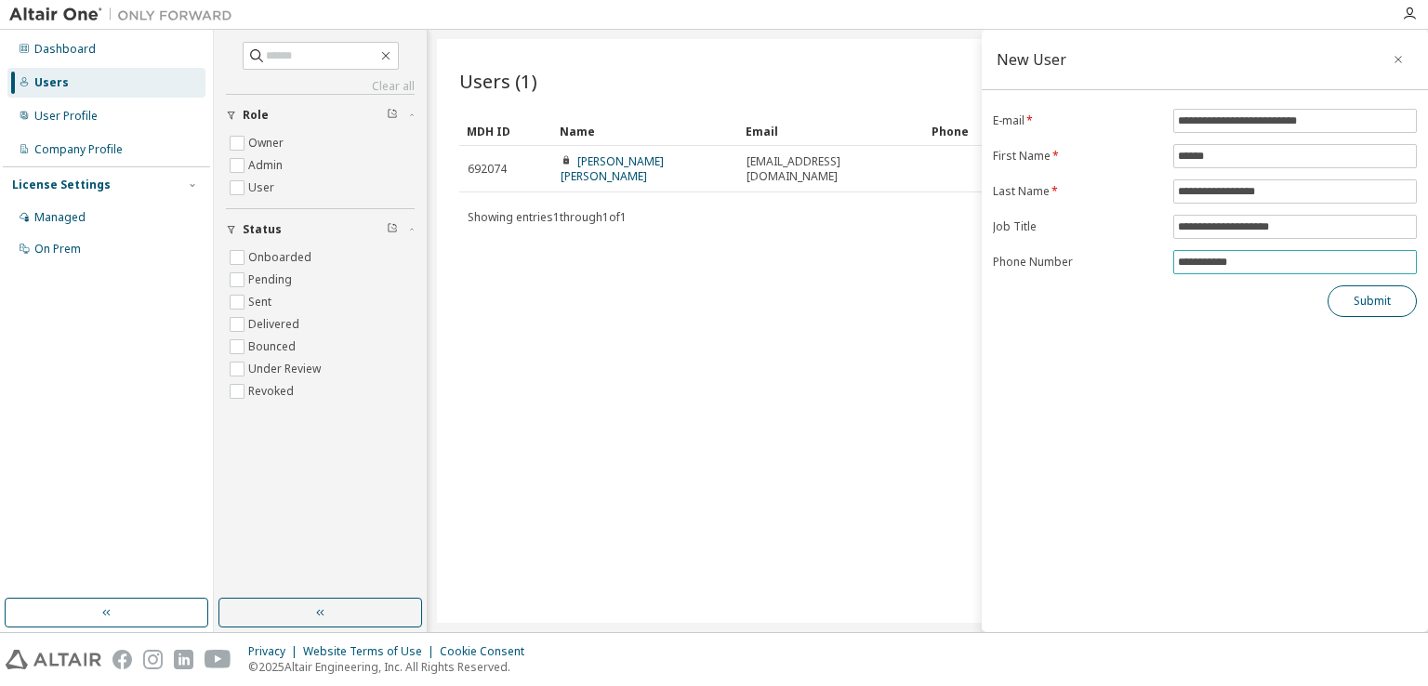
type input "**********"
click at [1367, 298] on button "Submit" at bounding box center [1371, 301] width 89 height 32
click at [1362, 301] on button "Submit" at bounding box center [1371, 301] width 89 height 32
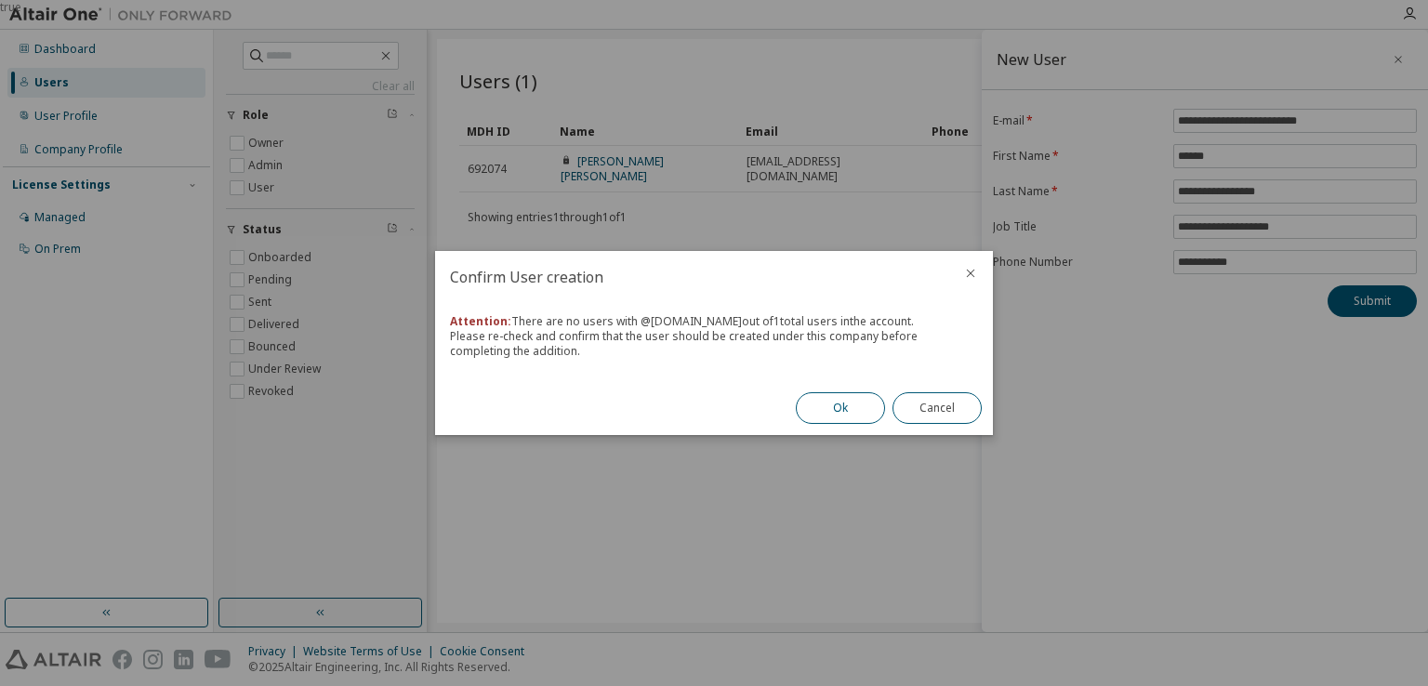
click at [835, 402] on button "Ok" at bounding box center [840, 408] width 89 height 32
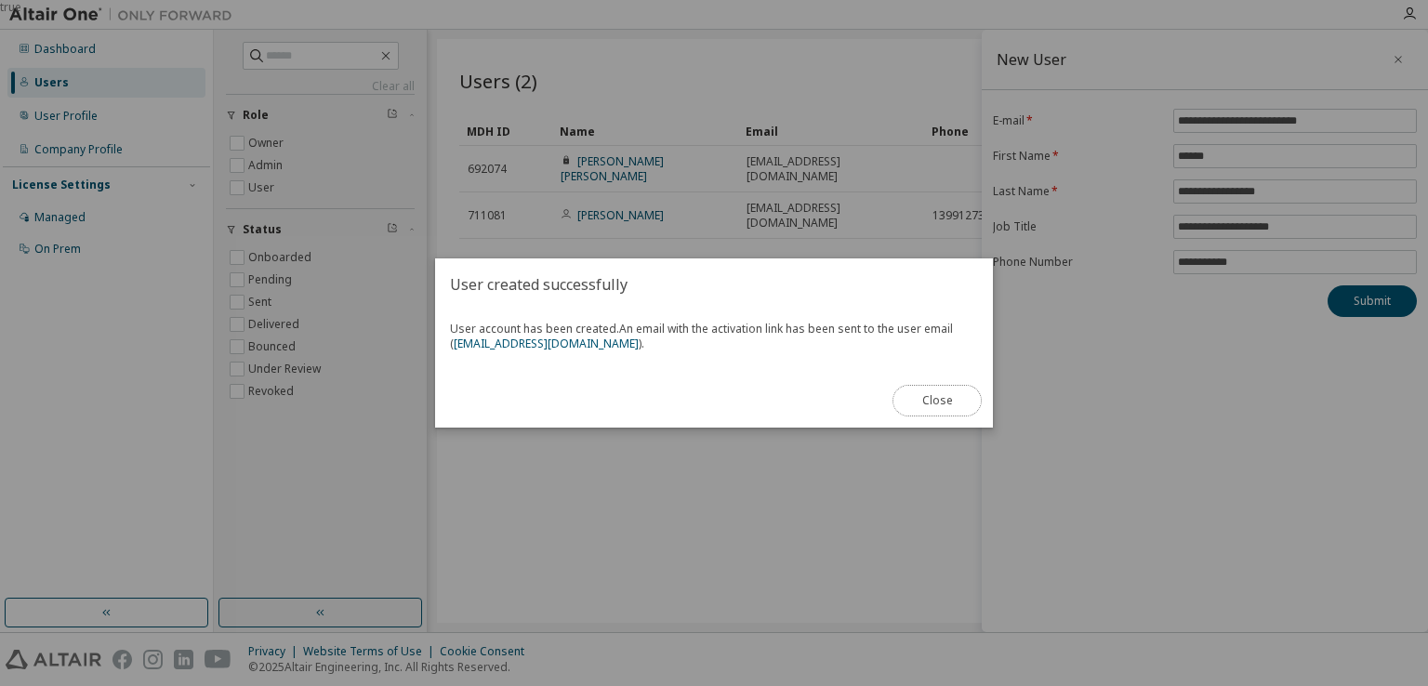
click at [918, 391] on button "Close" at bounding box center [936, 401] width 89 height 32
